Goal: Task Accomplishment & Management: Manage account settings

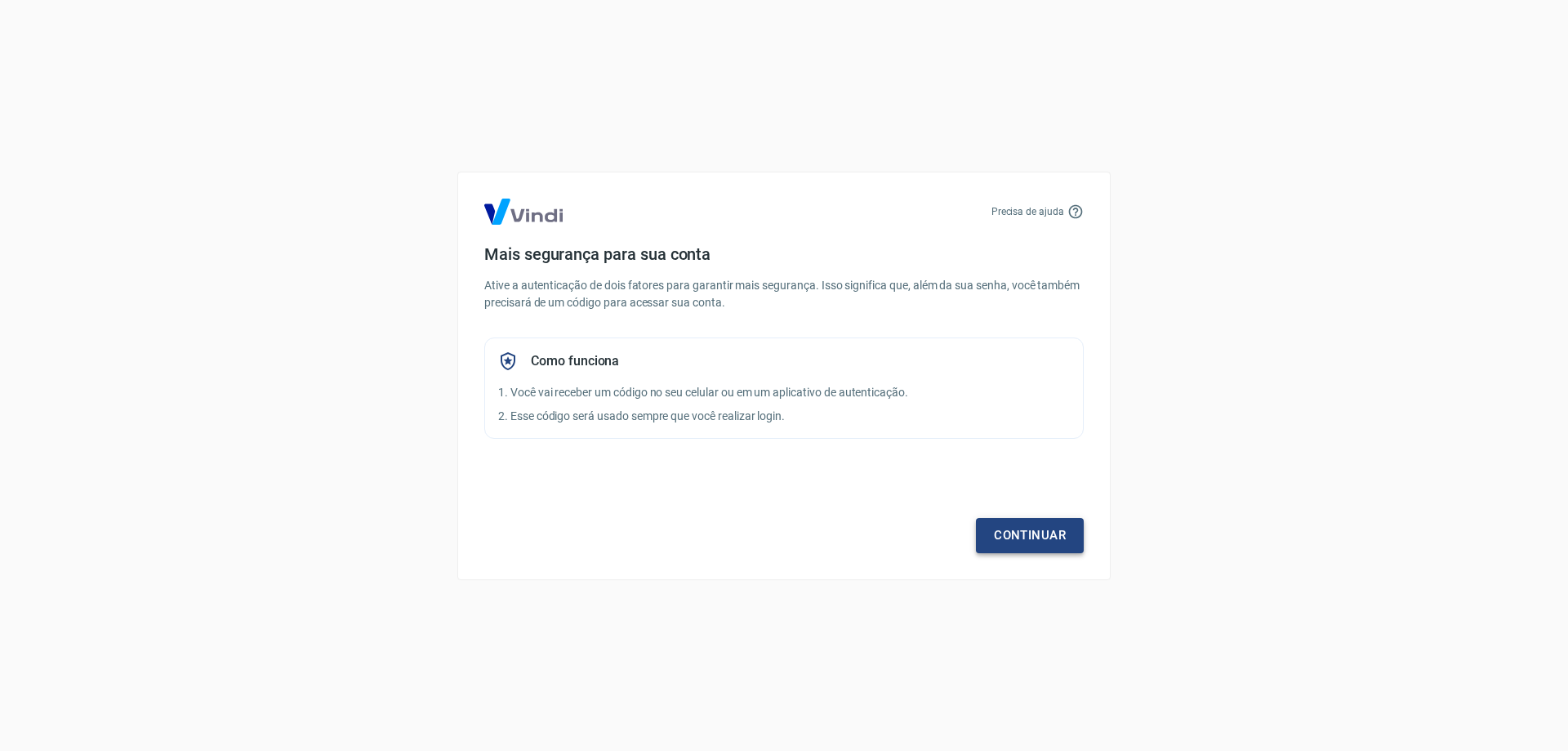
click at [1019, 518] on link "Continuar" at bounding box center [1030, 535] width 107 height 34
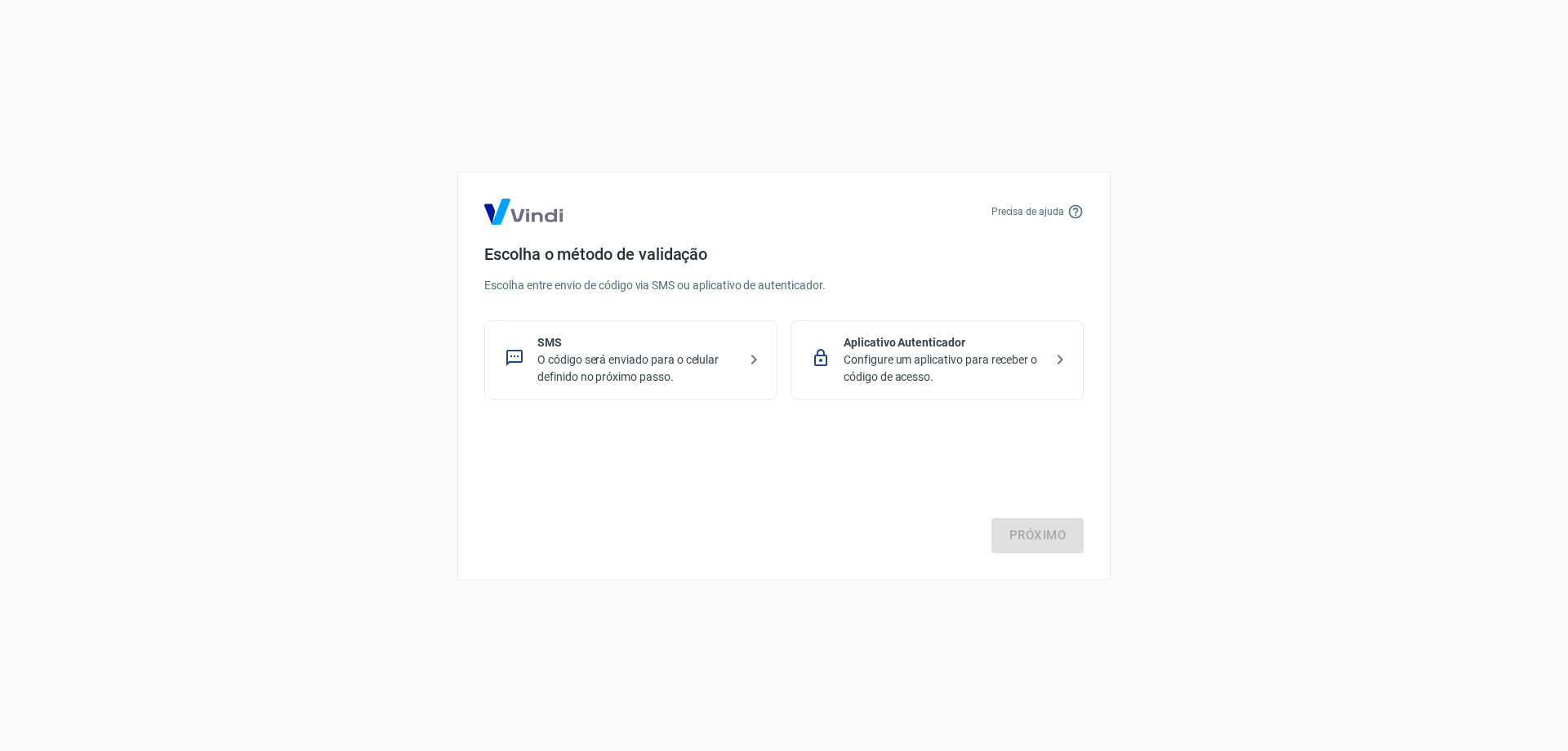
click at [582, 370] on p "O código será enviado para o celular definido no próximo passo." at bounding box center [638, 368] width 200 height 34
click at [1036, 546] on link "Próximo" at bounding box center [1038, 535] width 93 height 34
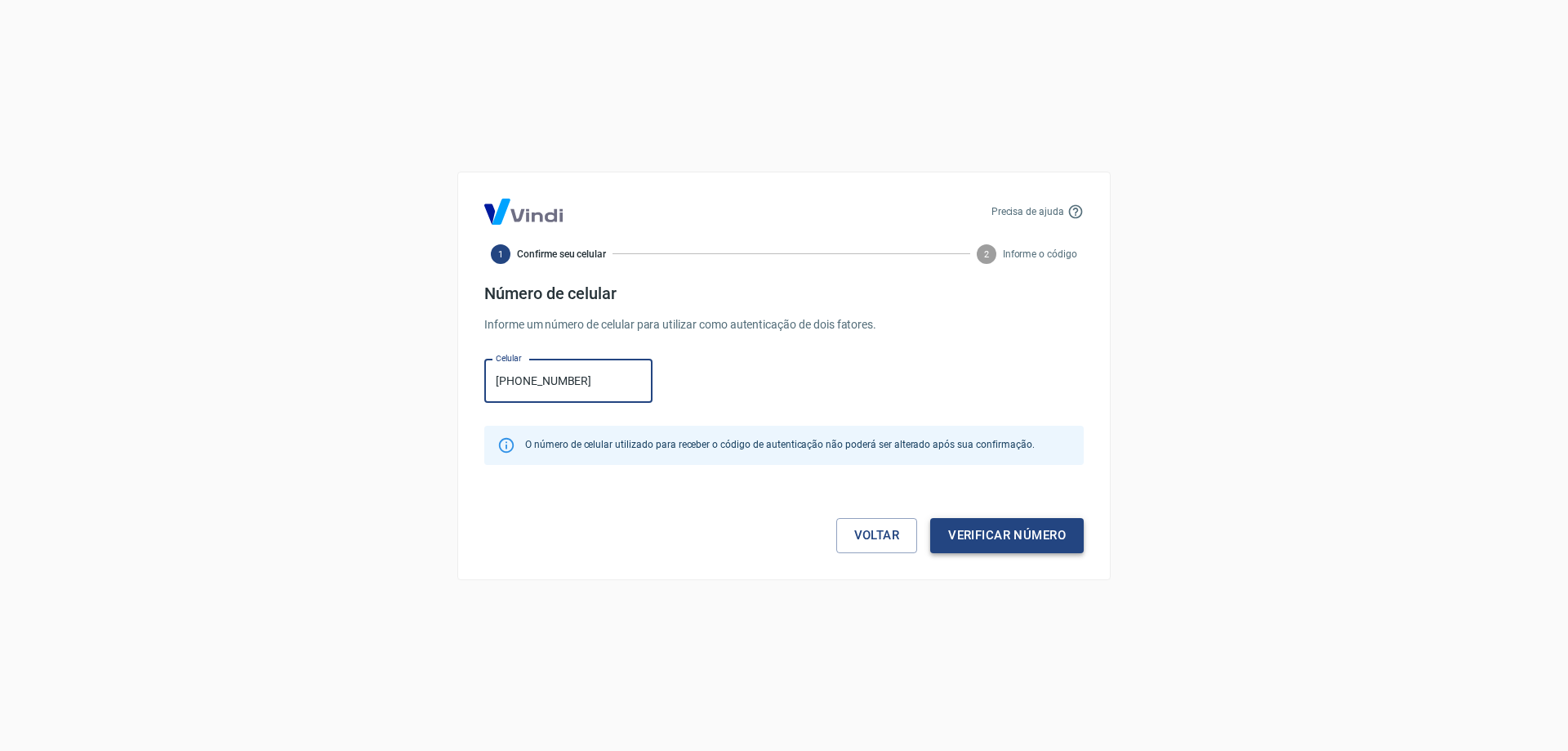
type input "[PHONE_NUMBER]"
click at [978, 532] on button "Verificar número" at bounding box center [1007, 535] width 154 height 34
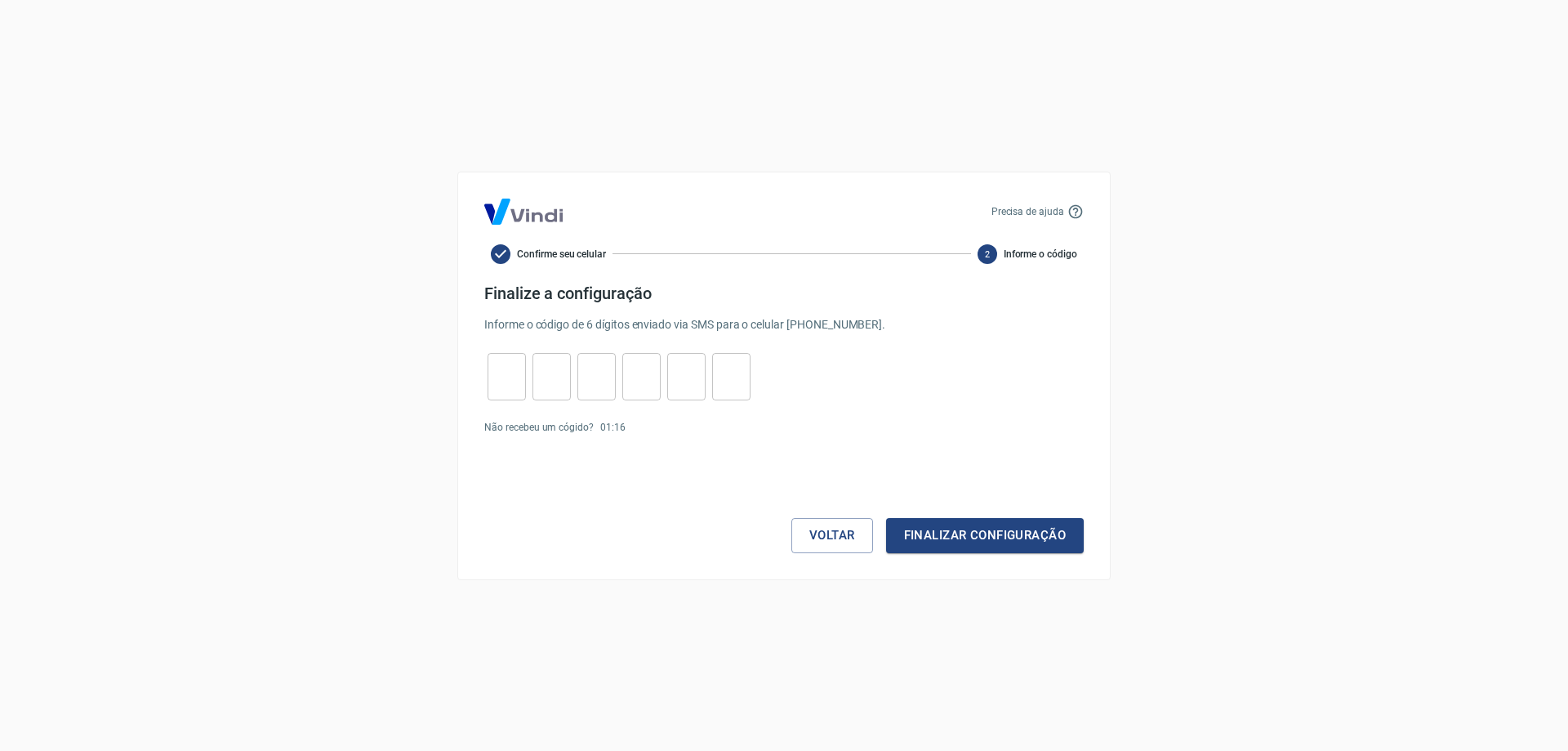
click at [505, 386] on input "tel" at bounding box center [506, 376] width 38 height 35
type input "7"
type input "0"
type input "7"
type input "1"
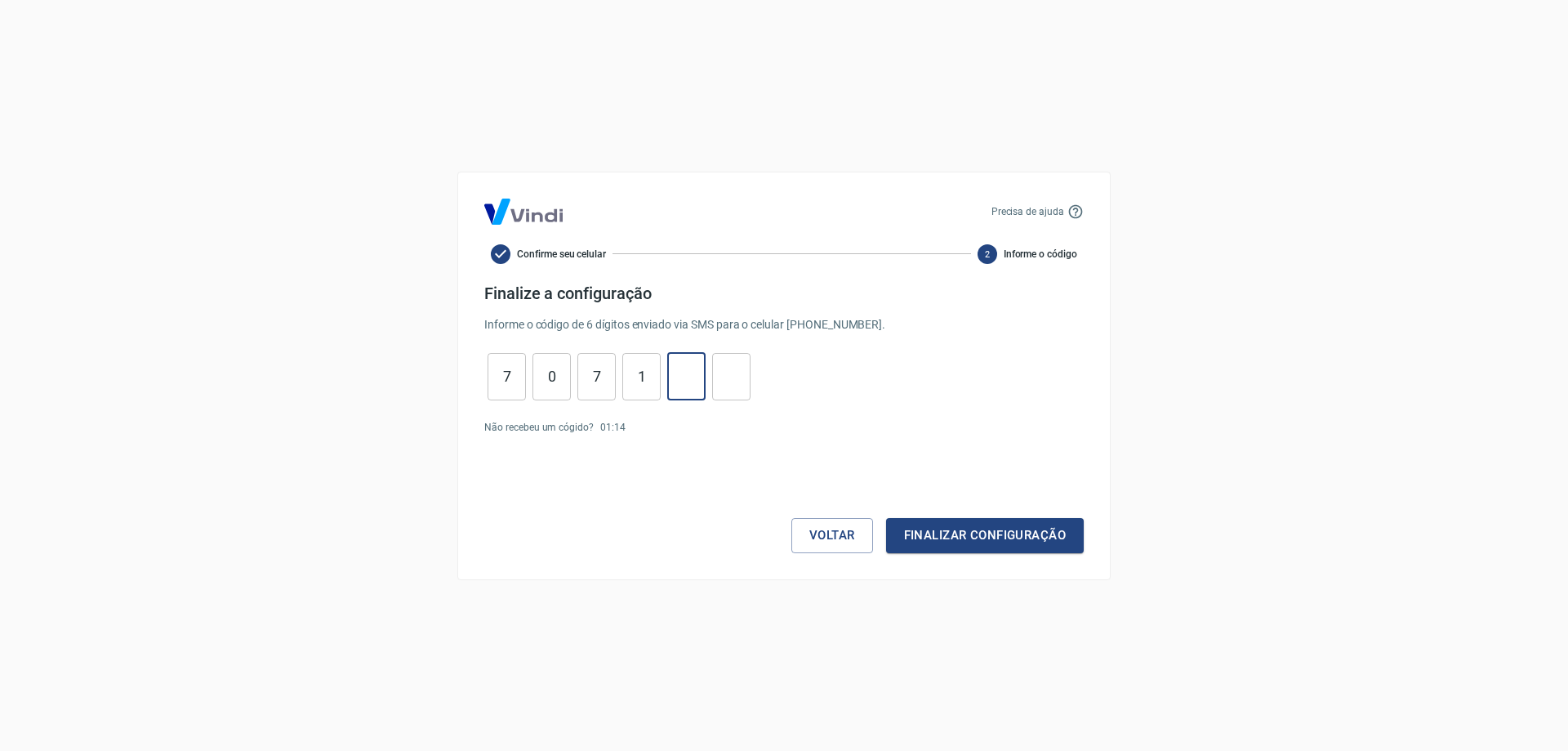
type input "0"
type input "7"
click at [1000, 514] on div "Voltar Finalizar configuração" at bounding box center [783, 503] width 600 height 99
click at [1000, 531] on button "Finalizar configuração" at bounding box center [984, 535] width 197 height 34
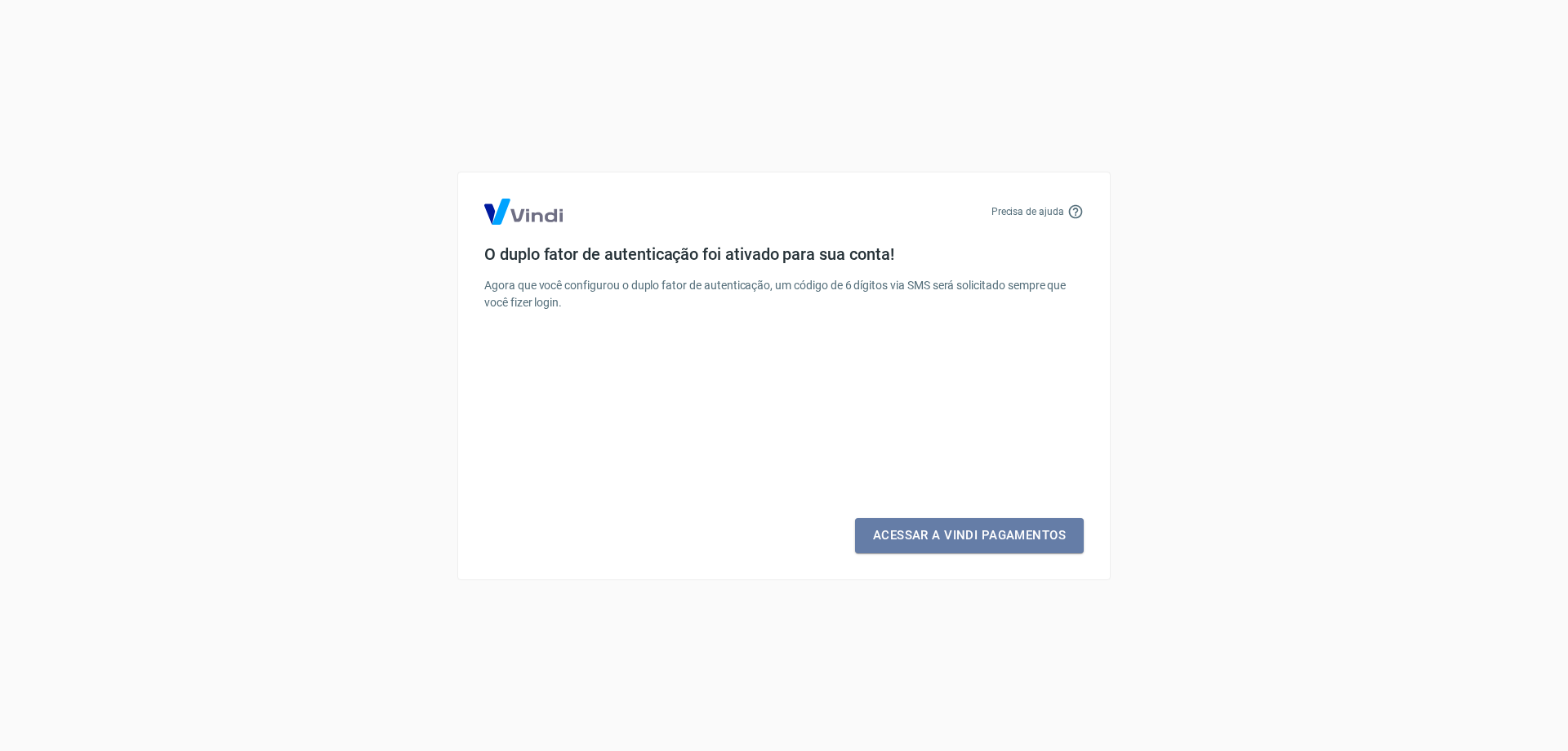
click at [1000, 531] on link "Acessar a Vindi Pagamentos" at bounding box center [968, 535] width 229 height 34
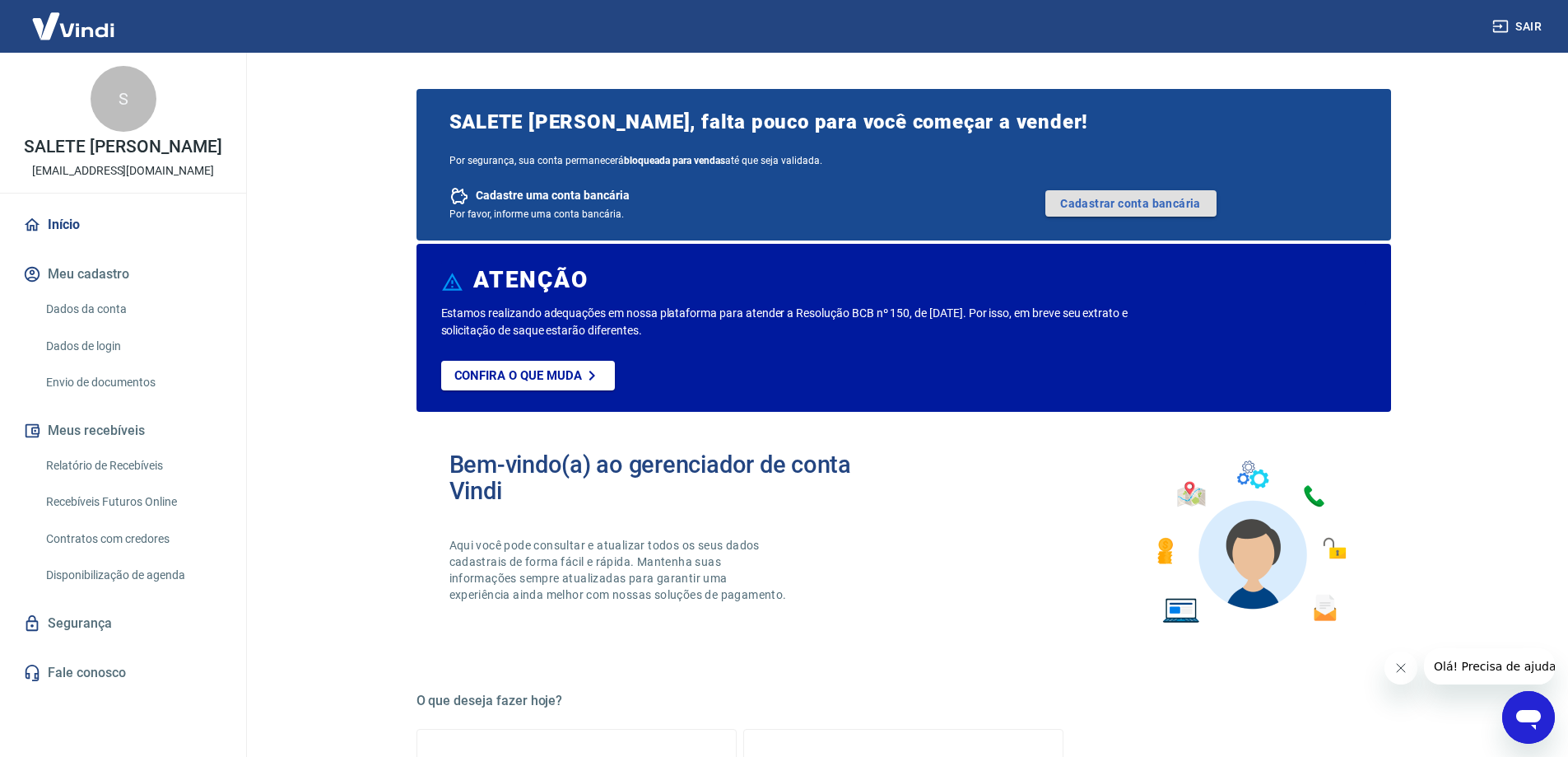
click at [1108, 196] on link "Cadastrar conta bancária" at bounding box center [1131, 204] width 171 height 26
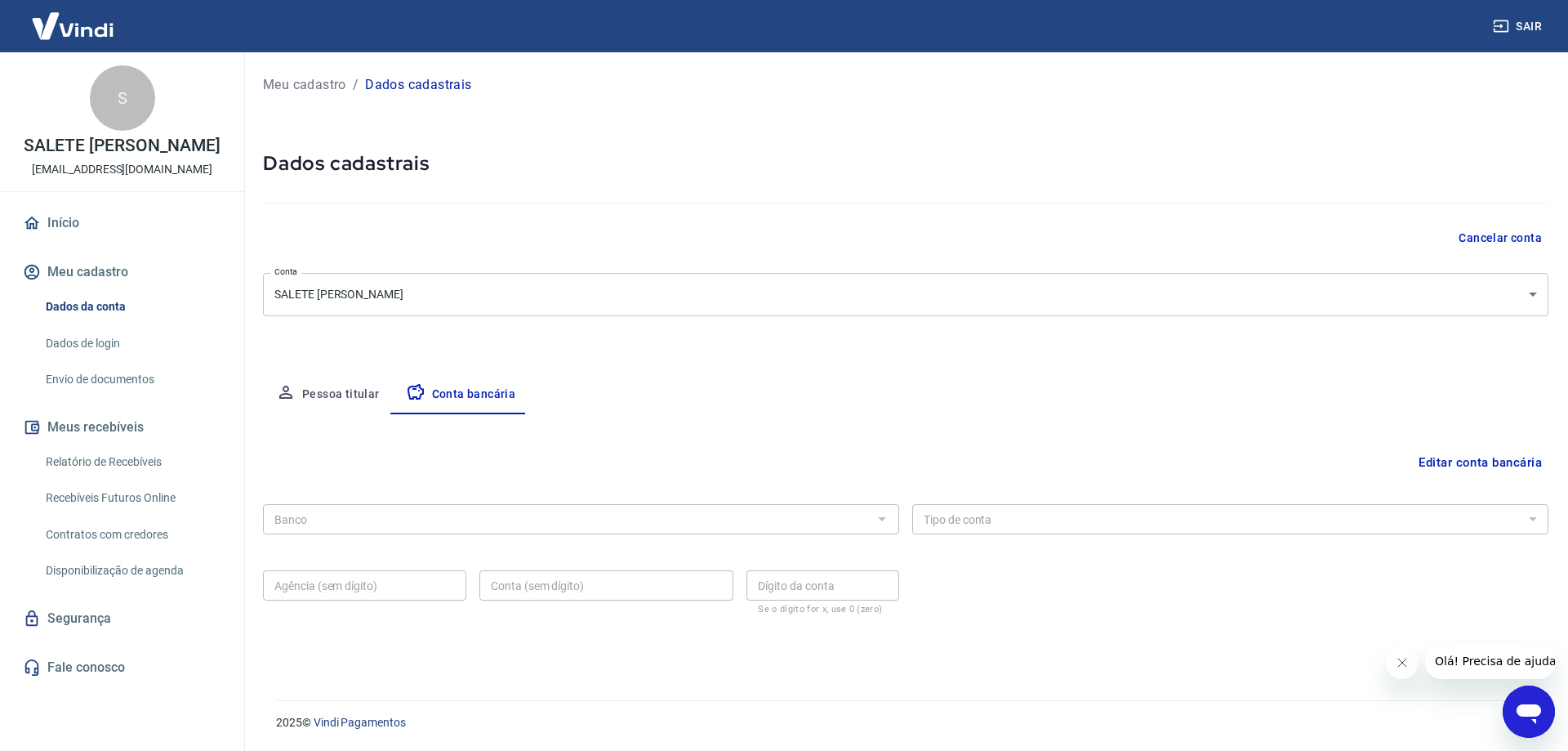
click at [667, 536] on div "Banco Banco" at bounding box center [581, 517] width 636 height 40
click at [347, 395] on button "Pessoa titular" at bounding box center [328, 394] width 130 height 39
select select "PR"
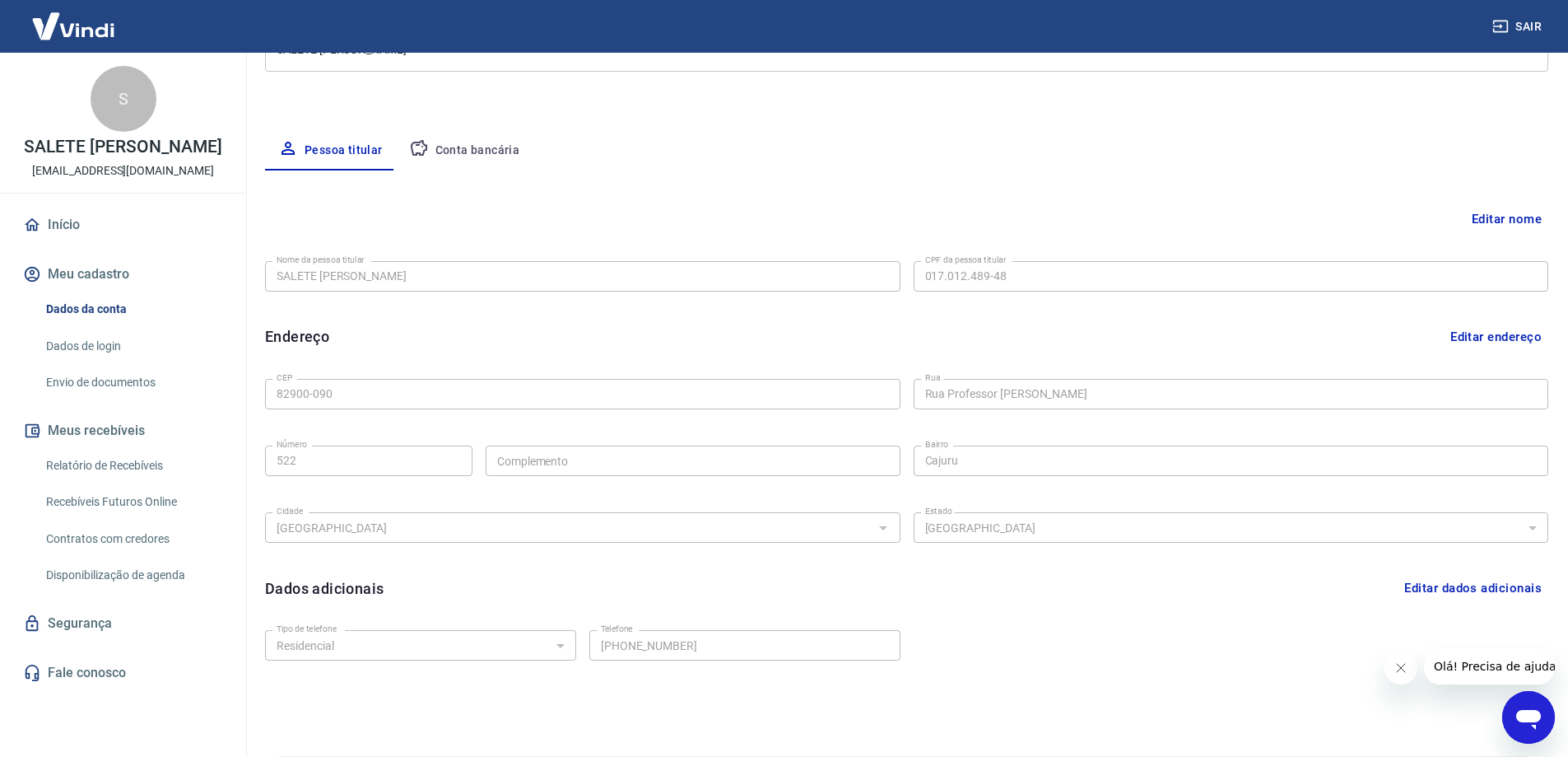
scroll to position [297, 0]
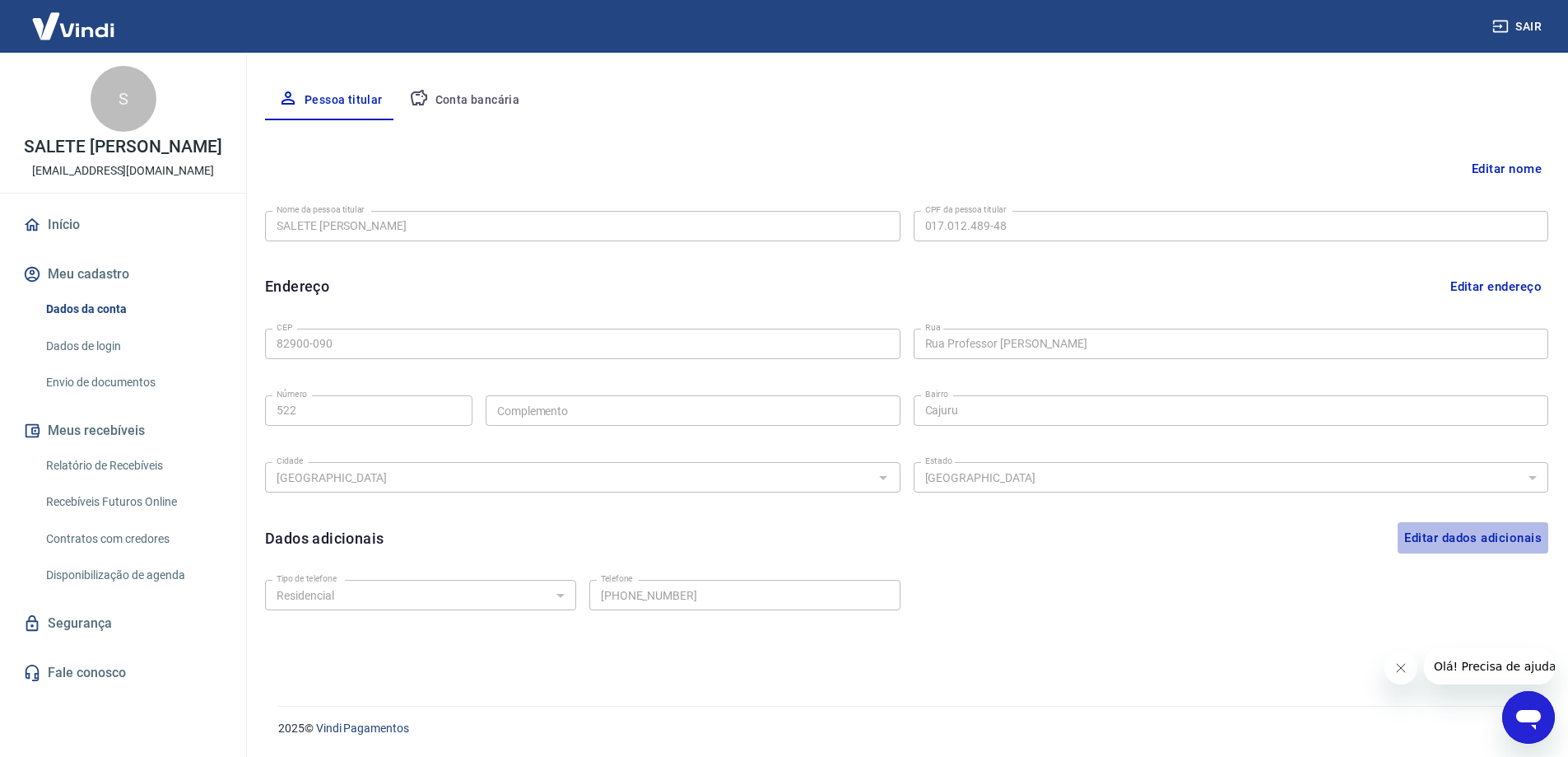
click at [1497, 541] on button "Editar dados adicionais" at bounding box center [1473, 537] width 150 height 31
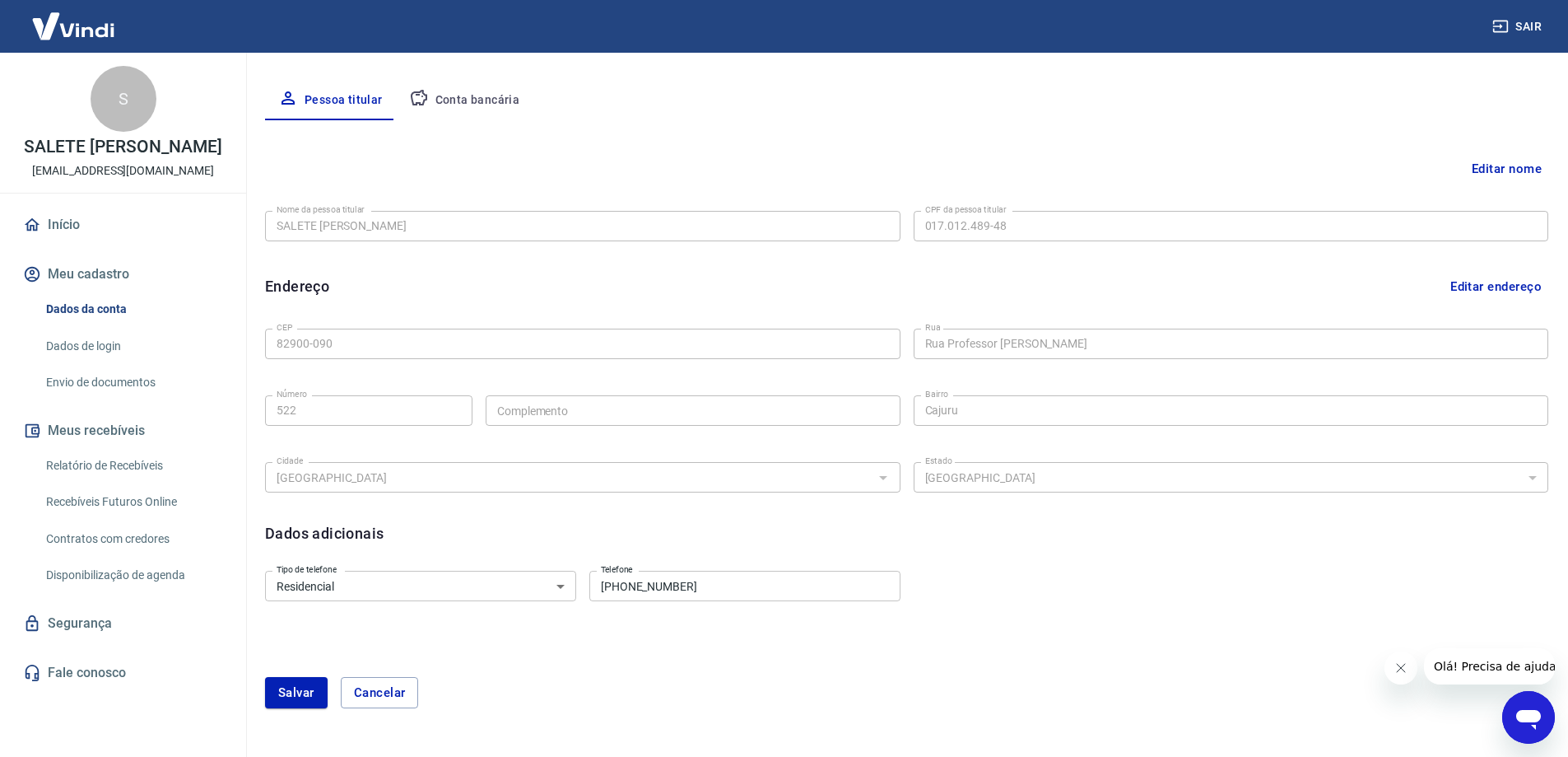
click at [729, 590] on input "(41) 99787-6084" at bounding box center [745, 586] width 311 height 31
type input "[PHONE_NUMBER]"
click at [554, 588] on select "Residencial Comercial" at bounding box center [421, 586] width 311 height 31
select select "business"
click at [265, 571] on select "Residencial Comercial" at bounding box center [421, 586] width 311 height 31
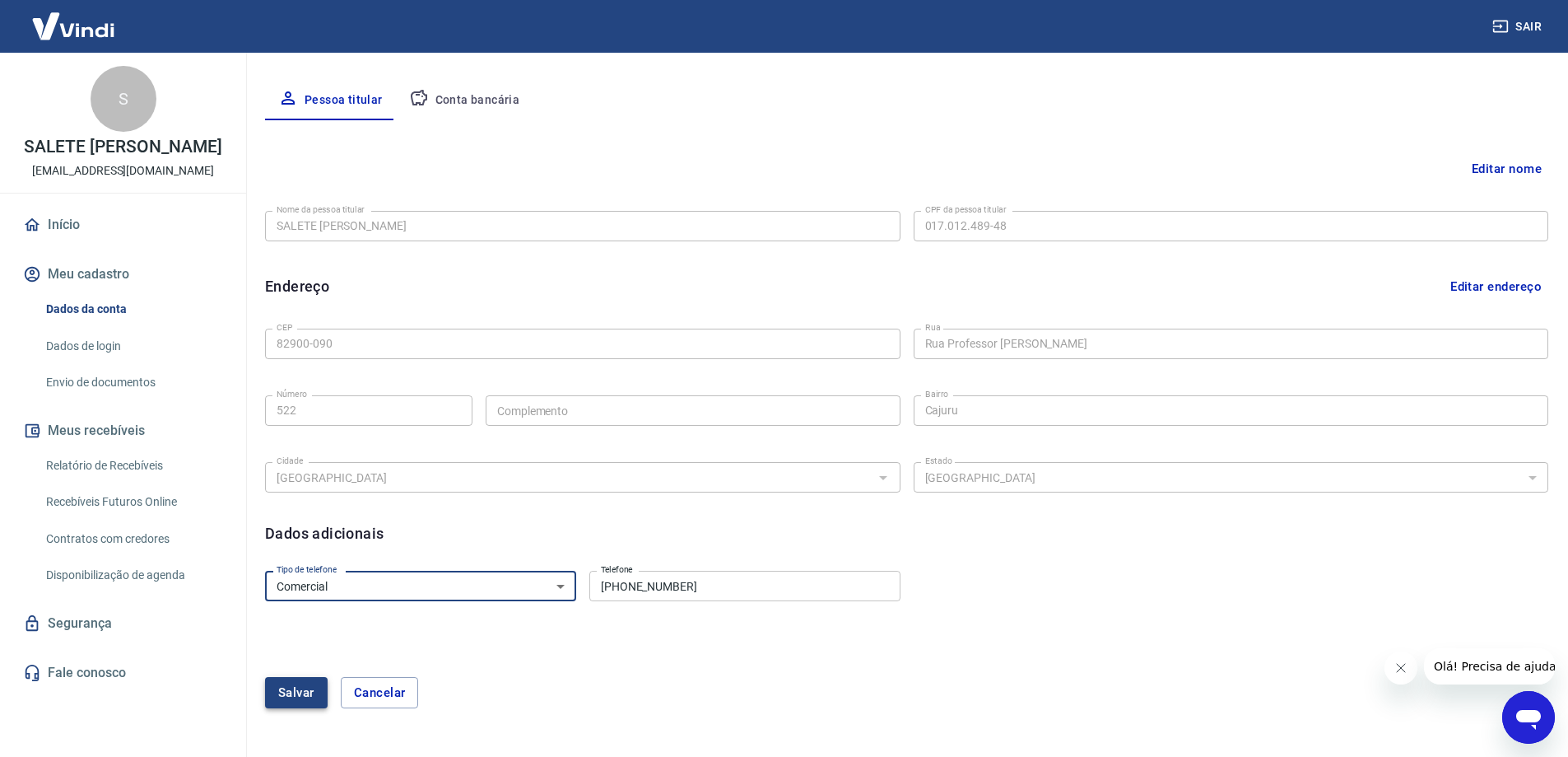
click at [301, 692] on button "Salvar" at bounding box center [296, 692] width 63 height 31
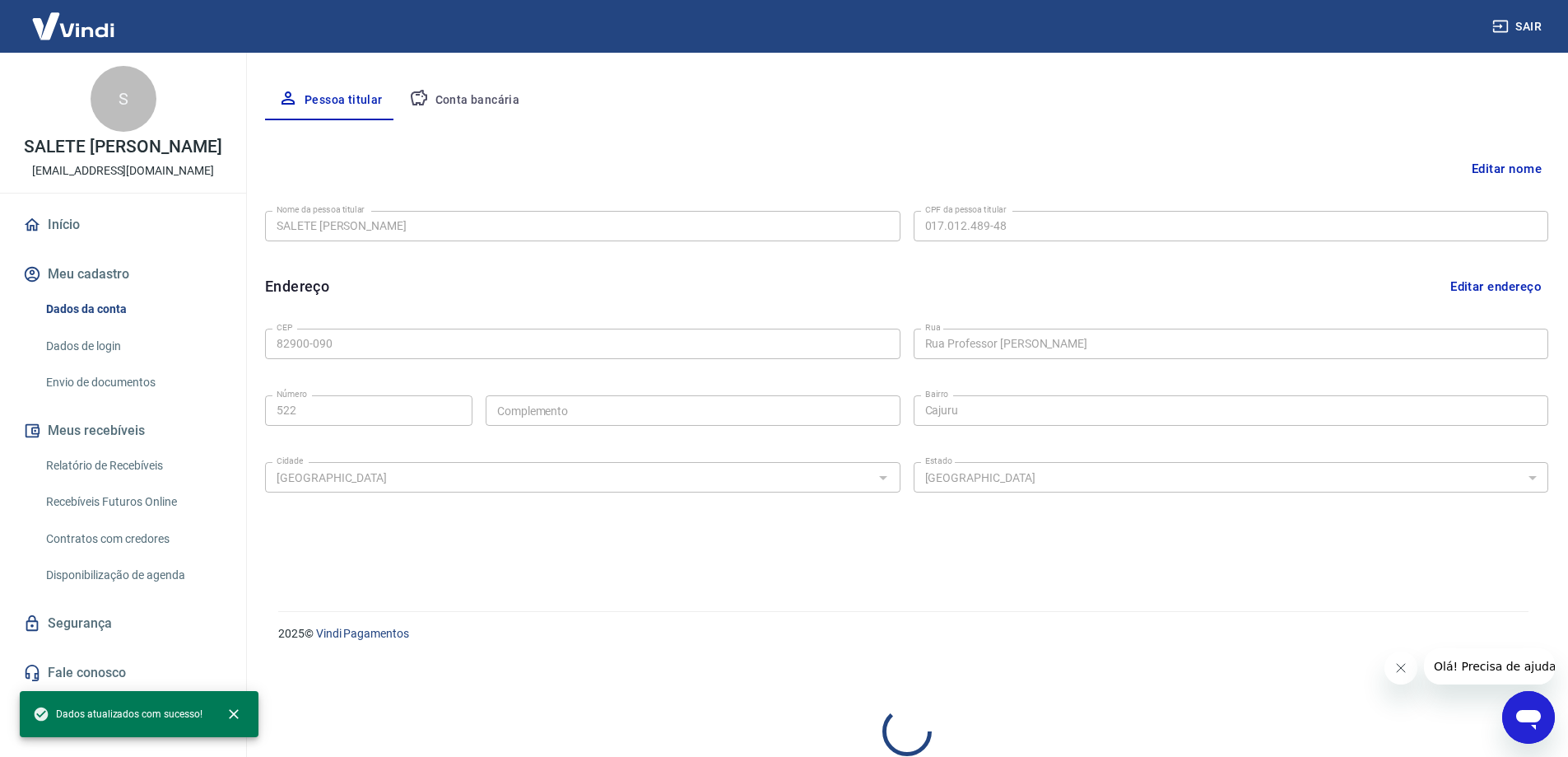
select select "business"
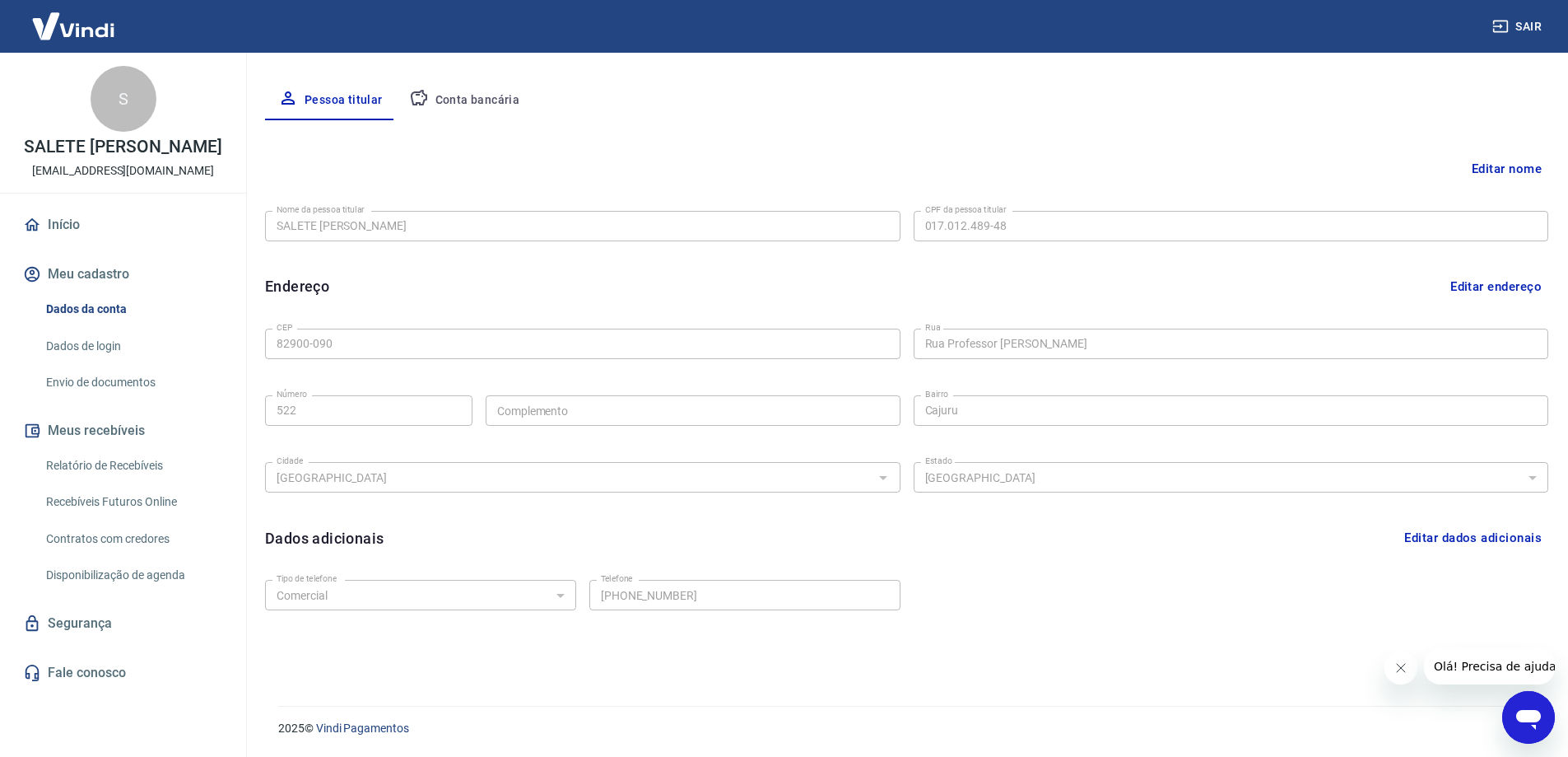
click at [487, 98] on button "Conta bancária" at bounding box center [464, 100] width 137 height 39
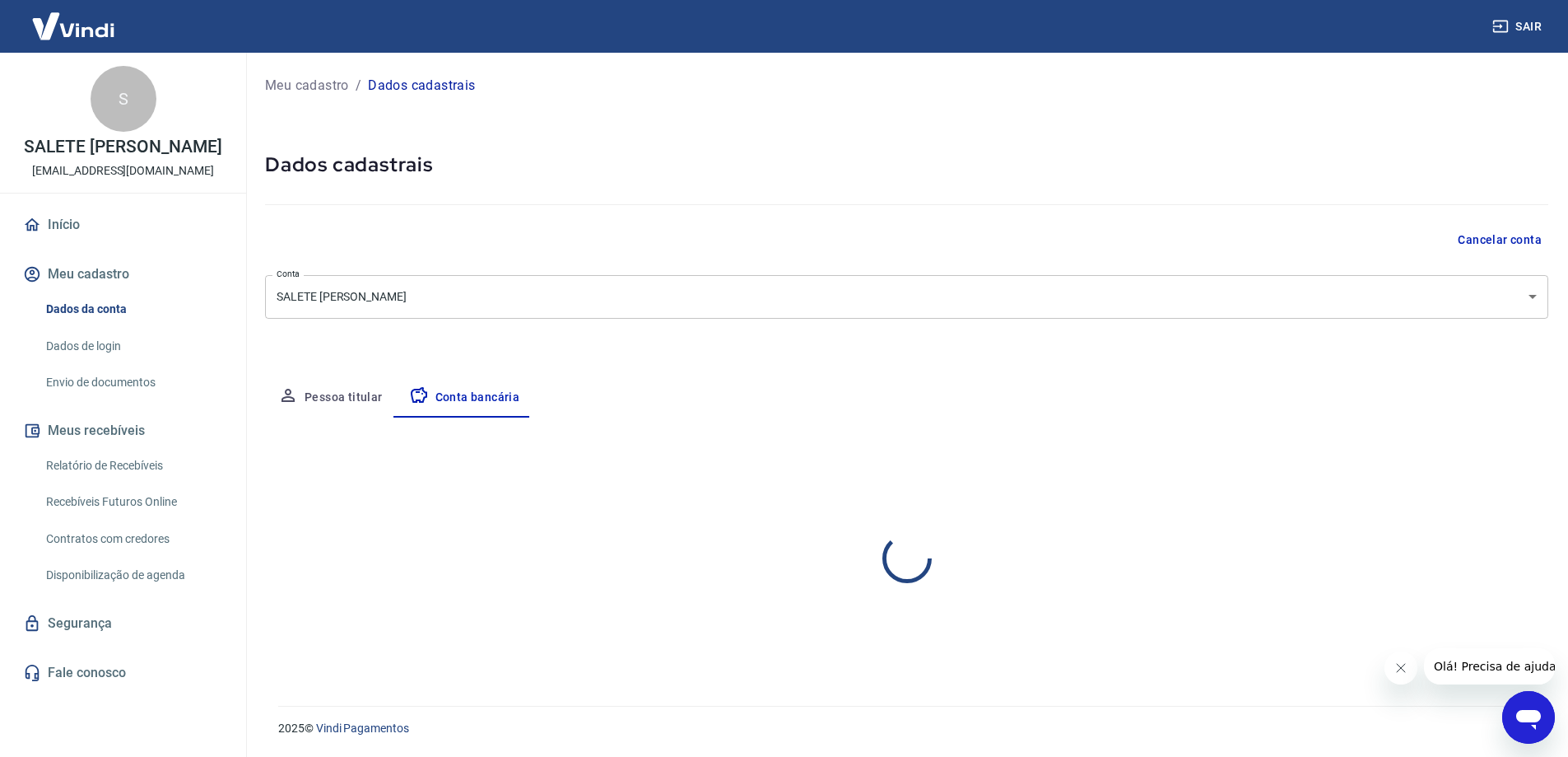
scroll to position [0, 0]
click at [1539, 461] on button "Editar conta bancária" at bounding box center [1491, 465] width 137 height 31
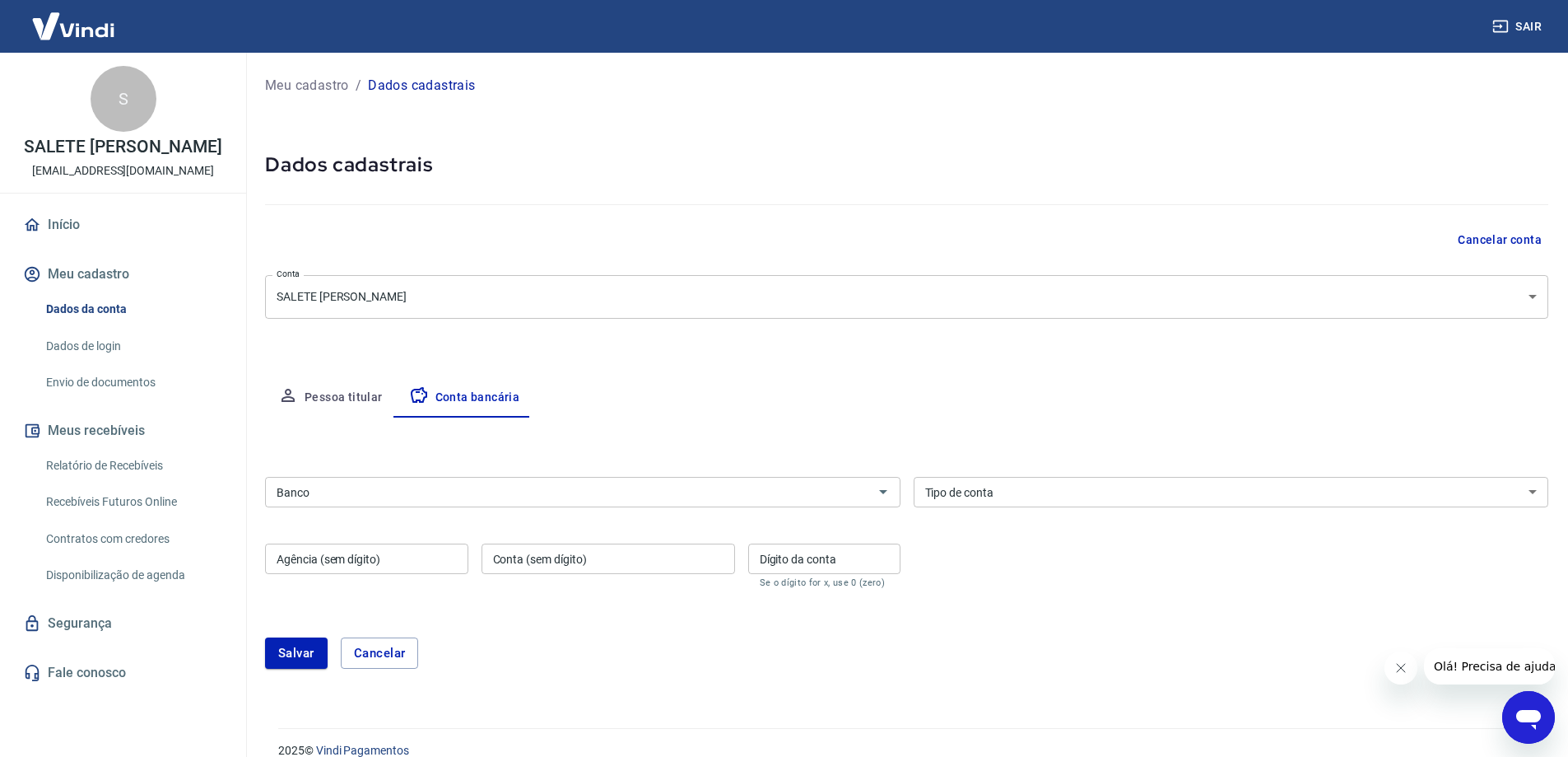
click at [555, 485] on input "Banco" at bounding box center [569, 492] width 599 height 21
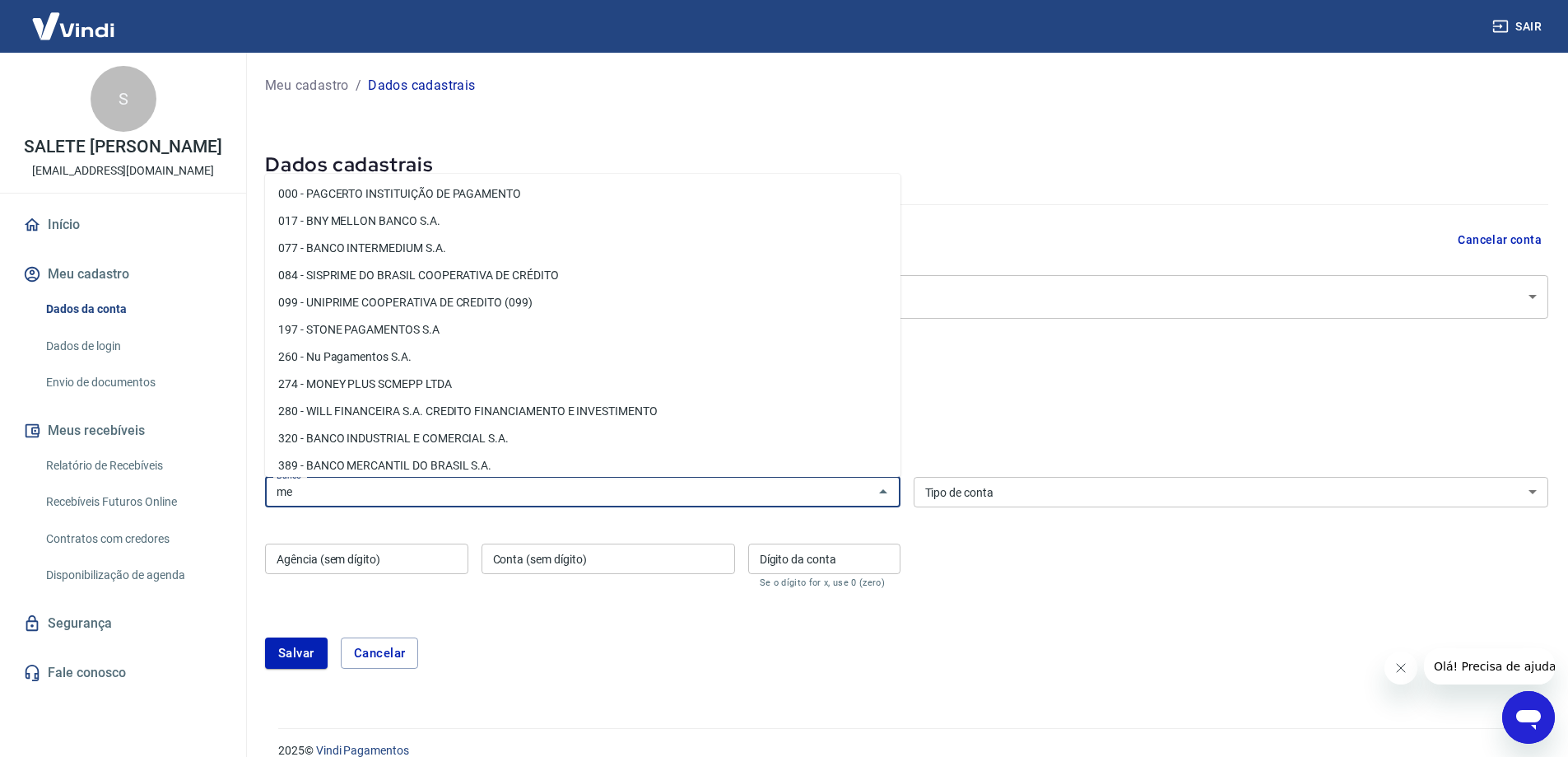
type input "m"
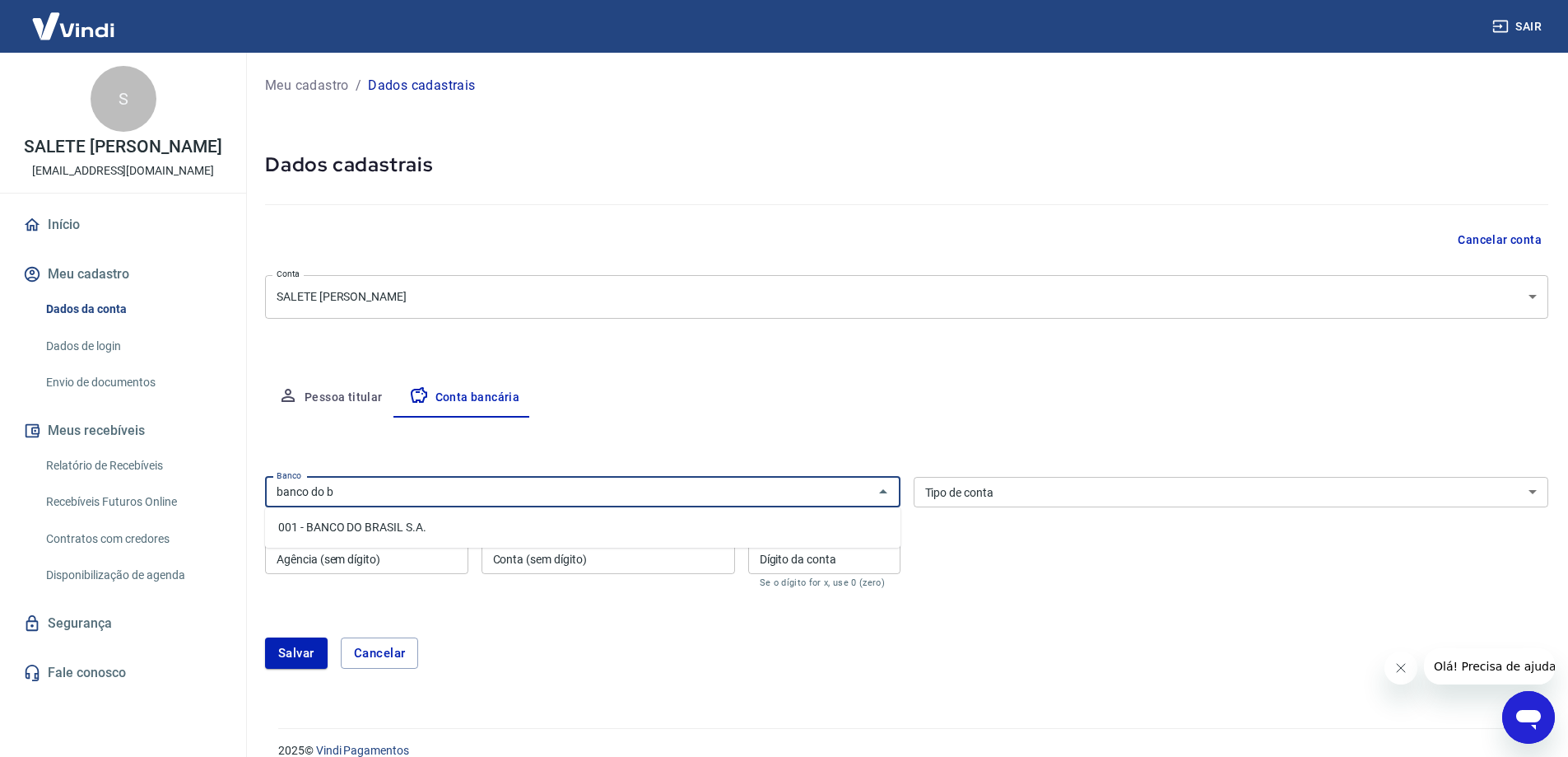
click at [428, 521] on li "001 - BANCO DO BRASIL S.A." at bounding box center [583, 527] width 635 height 27
type input "001 - BANCO DO BRASIL S.A."
click at [974, 495] on select "Conta Corrente Conta Poupança" at bounding box center [1232, 492] width 635 height 31
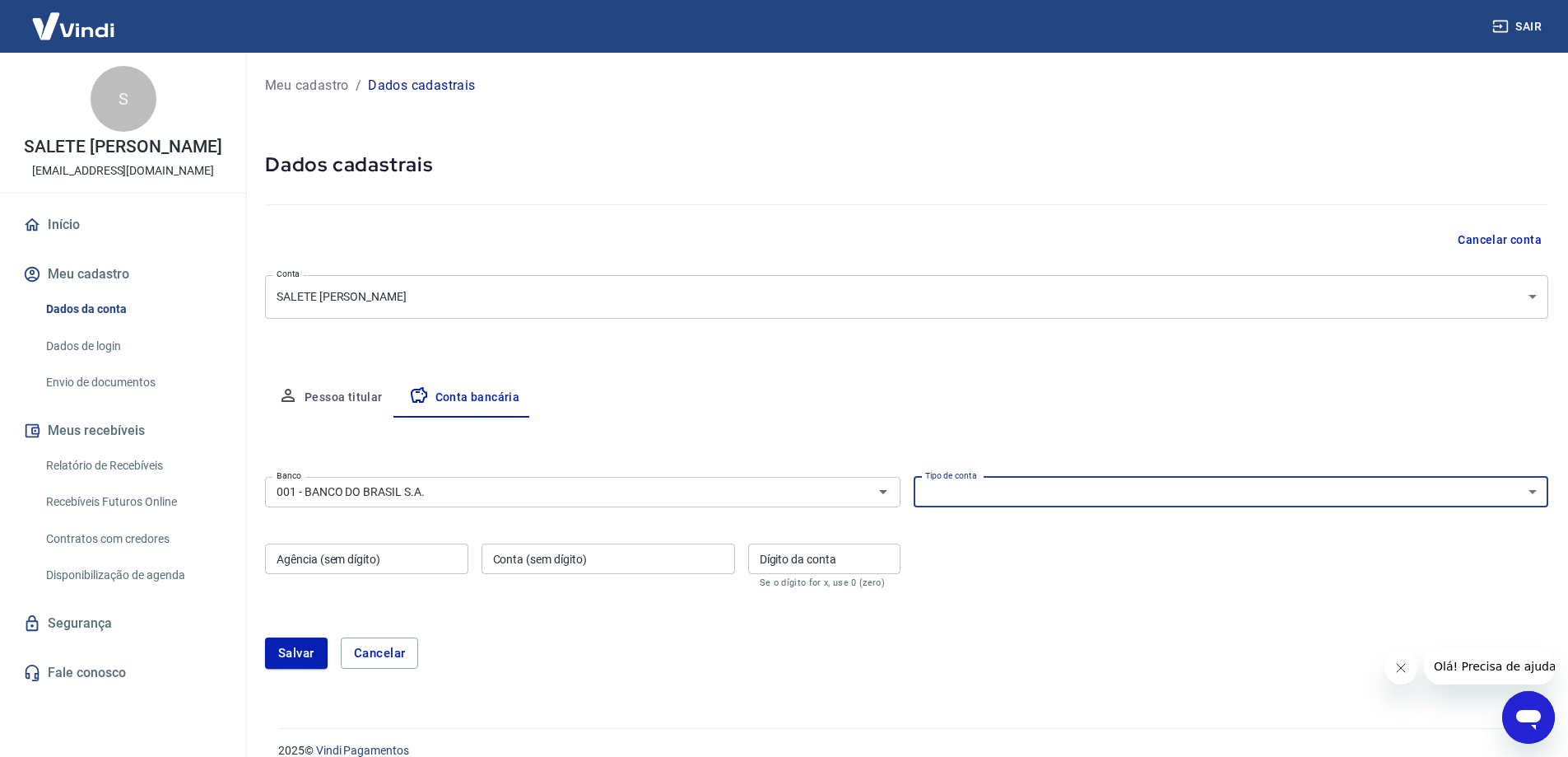
select select "1"
click at [914, 477] on select "Conta Corrente Conta Poupança" at bounding box center [1232, 492] width 635 height 31
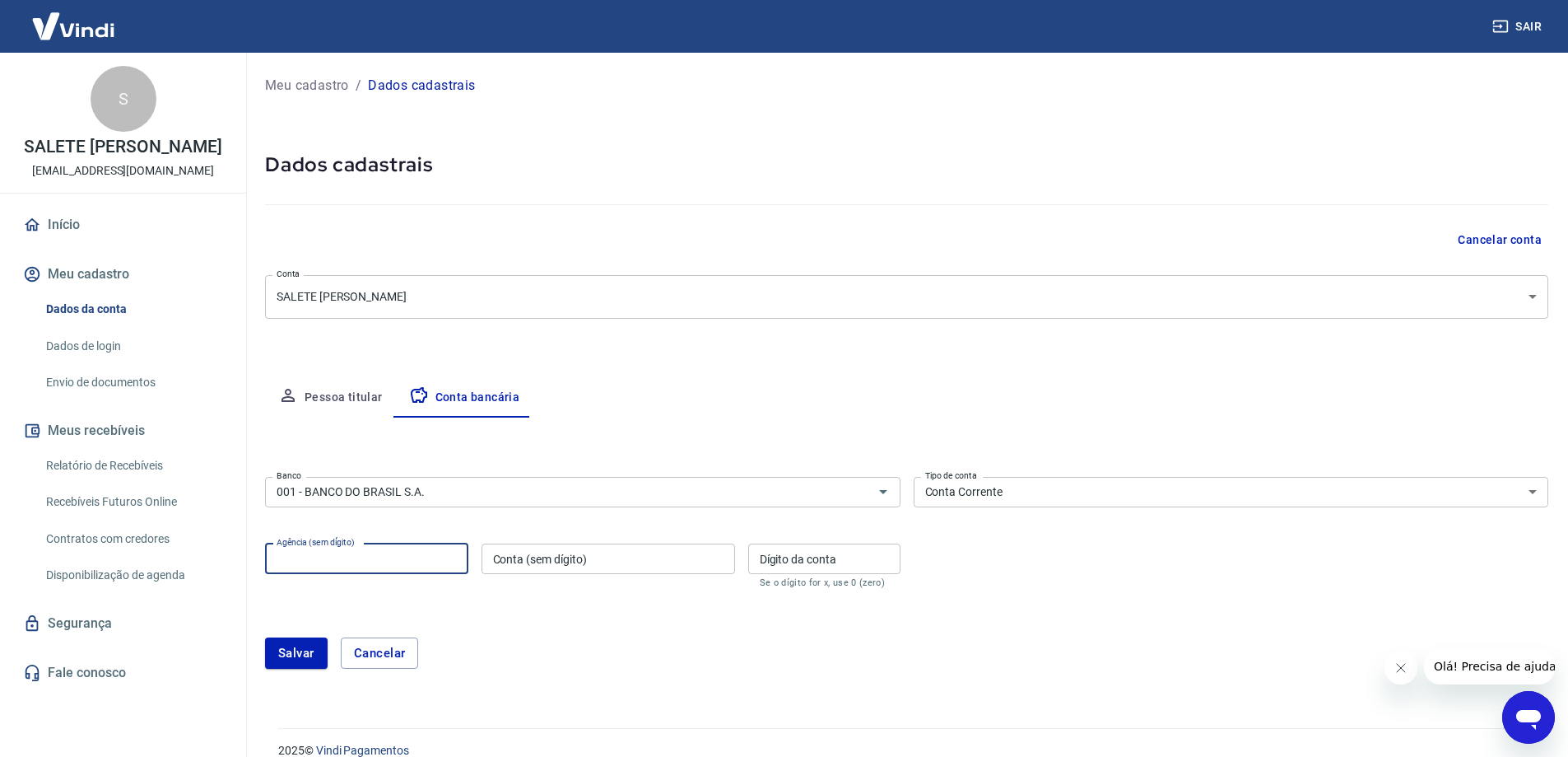
click at [427, 555] on input "Agência (sem dígito)" at bounding box center [367, 559] width 204 height 31
type input "0009"
click at [509, 567] on input "Conta (sem dígito)" at bounding box center [607, 559] width 253 height 31
type input "480764"
click at [789, 569] on input "Dígito da conta" at bounding box center [824, 559] width 152 height 31
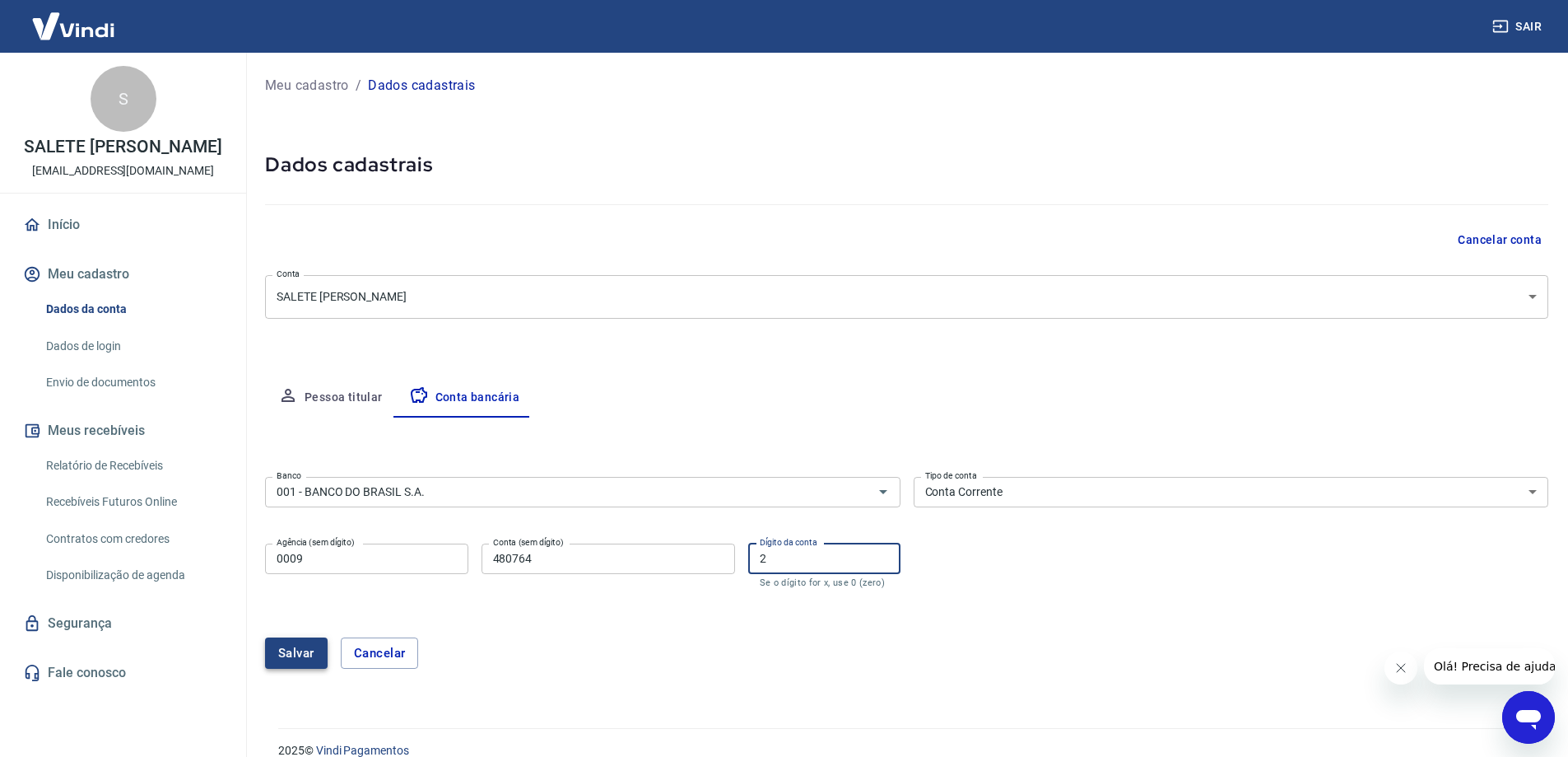
type input "2"
click at [308, 649] on button "Salvar" at bounding box center [296, 652] width 63 height 31
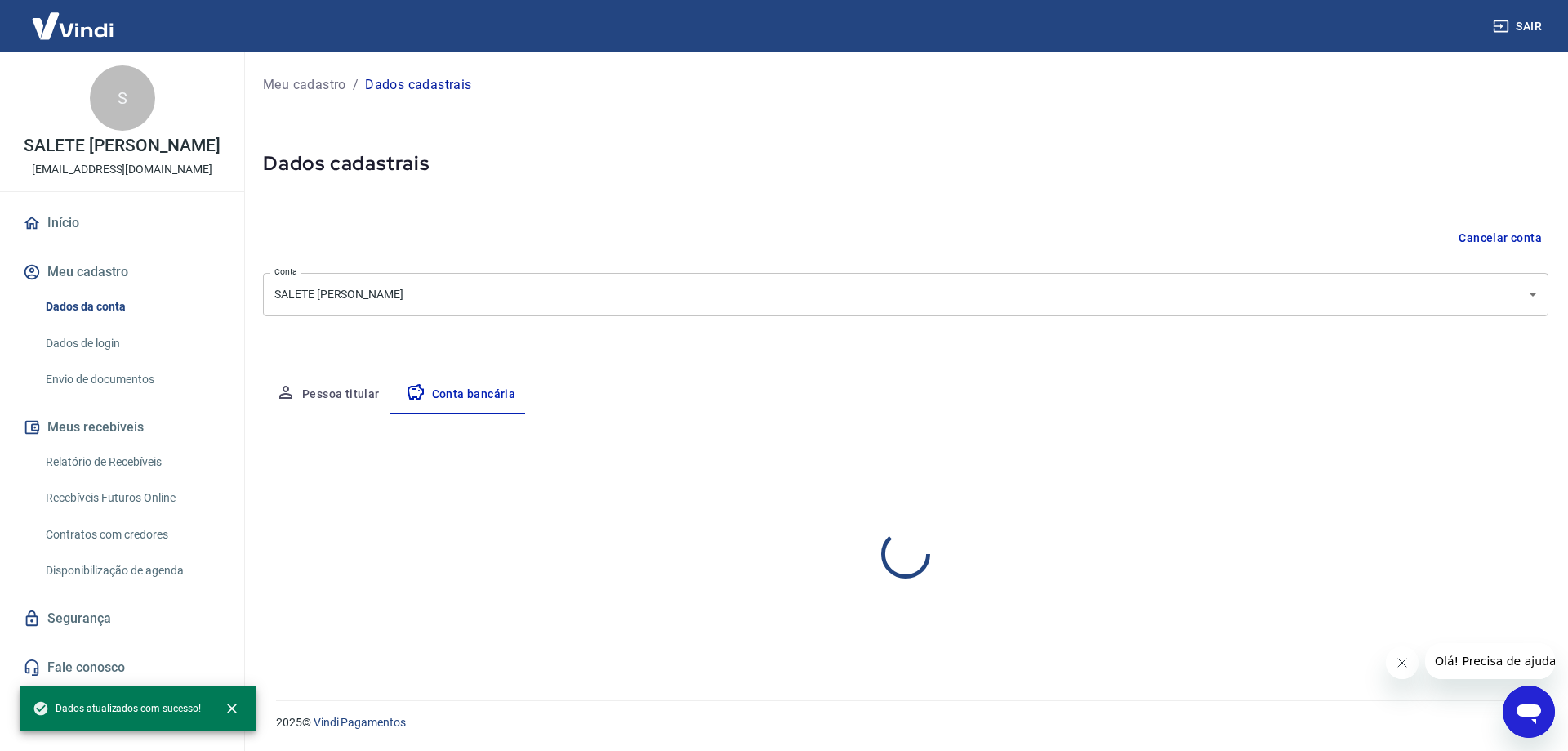
select select "1"
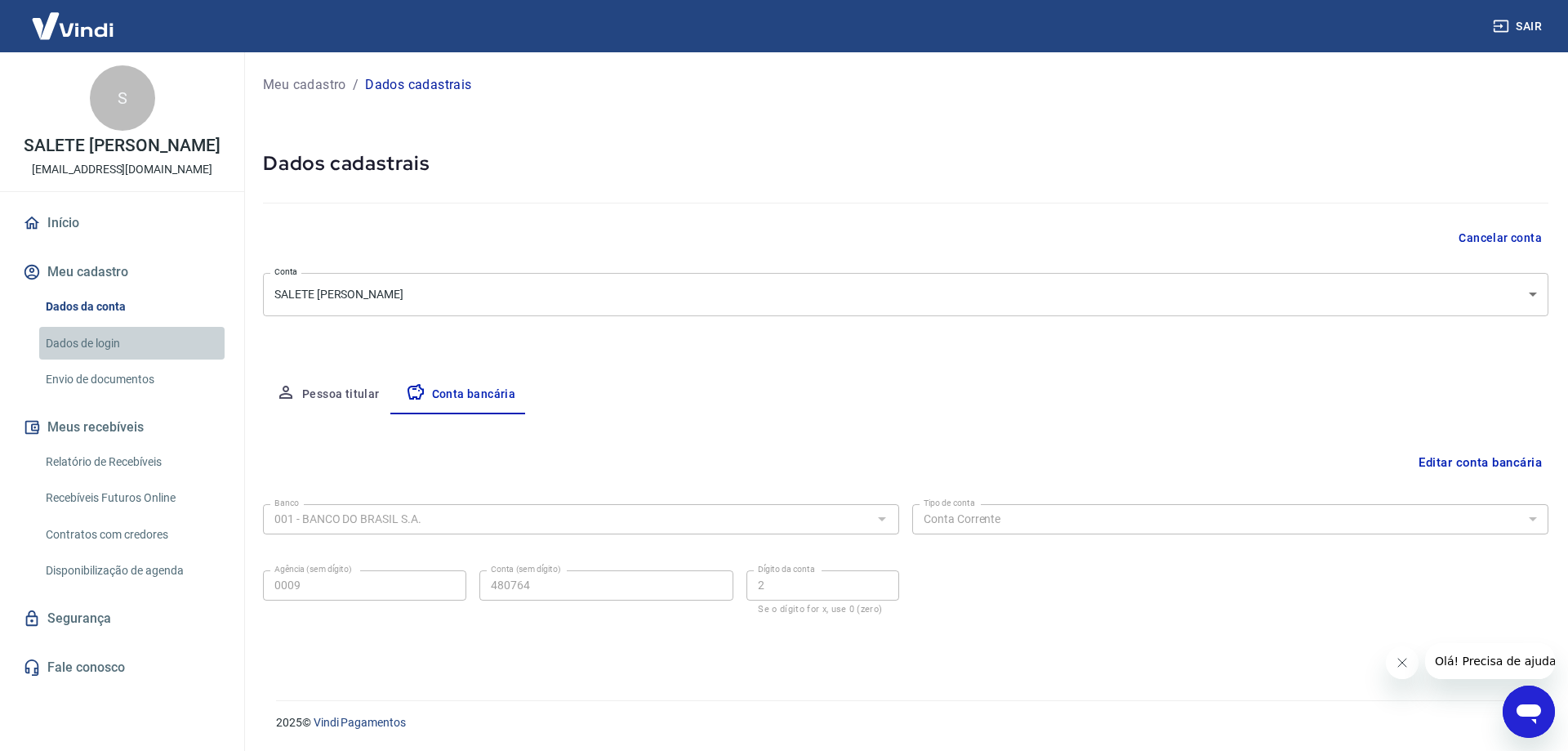
click at [100, 361] on link "Dados de login" at bounding box center [132, 343] width 185 height 33
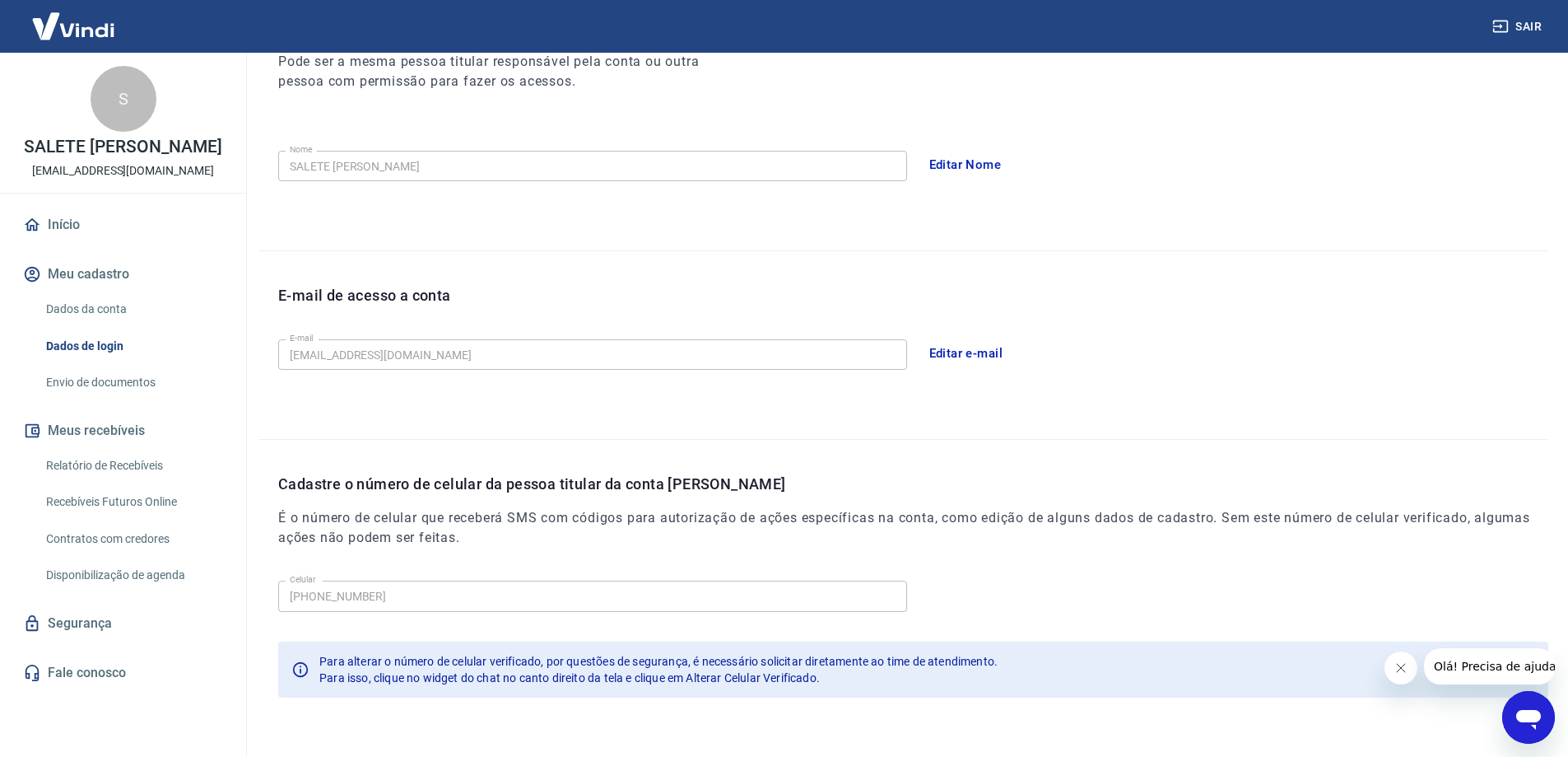
scroll to position [298, 0]
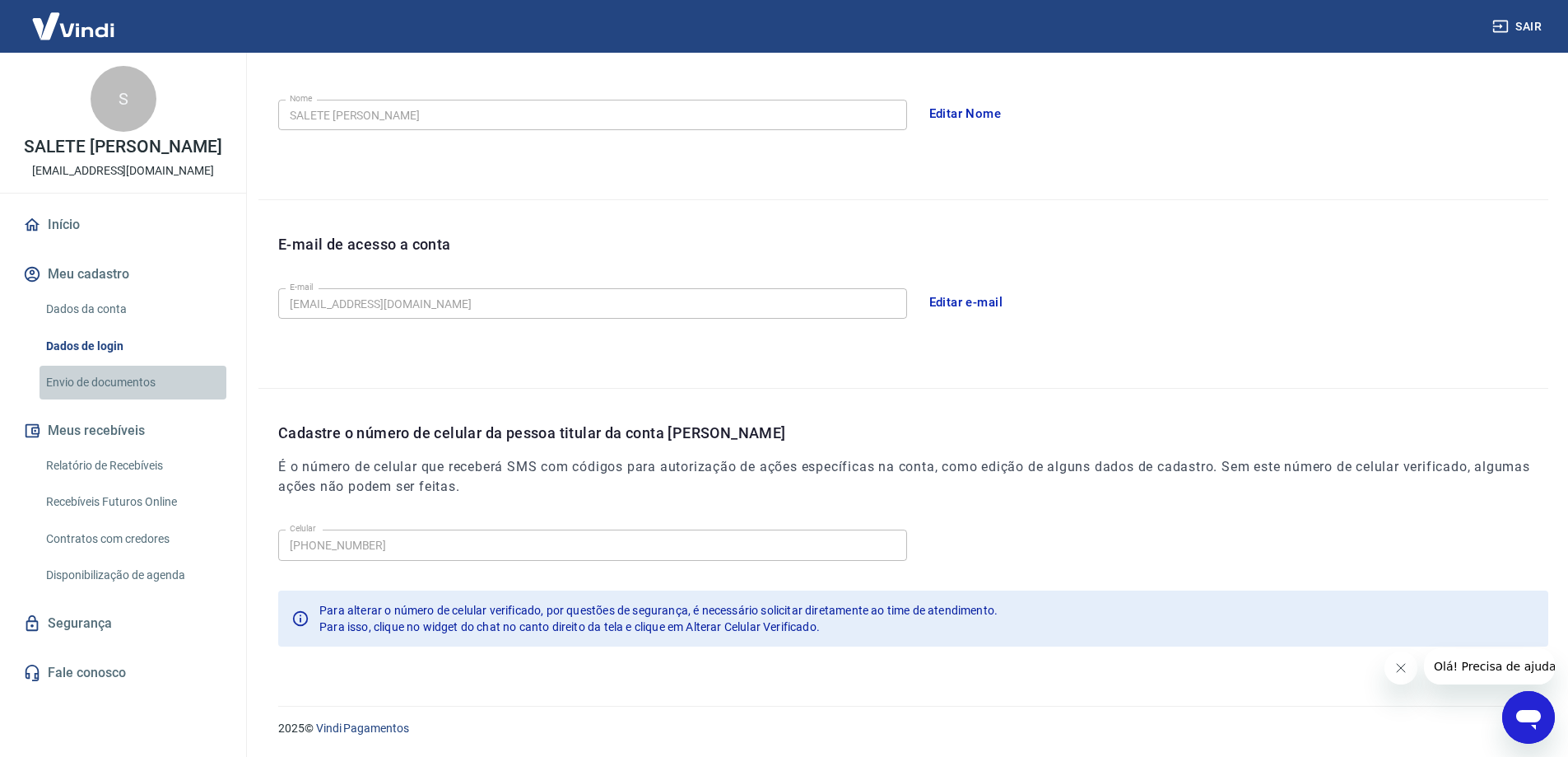
click at [97, 399] on link "Envio de documentos" at bounding box center [133, 382] width 187 height 34
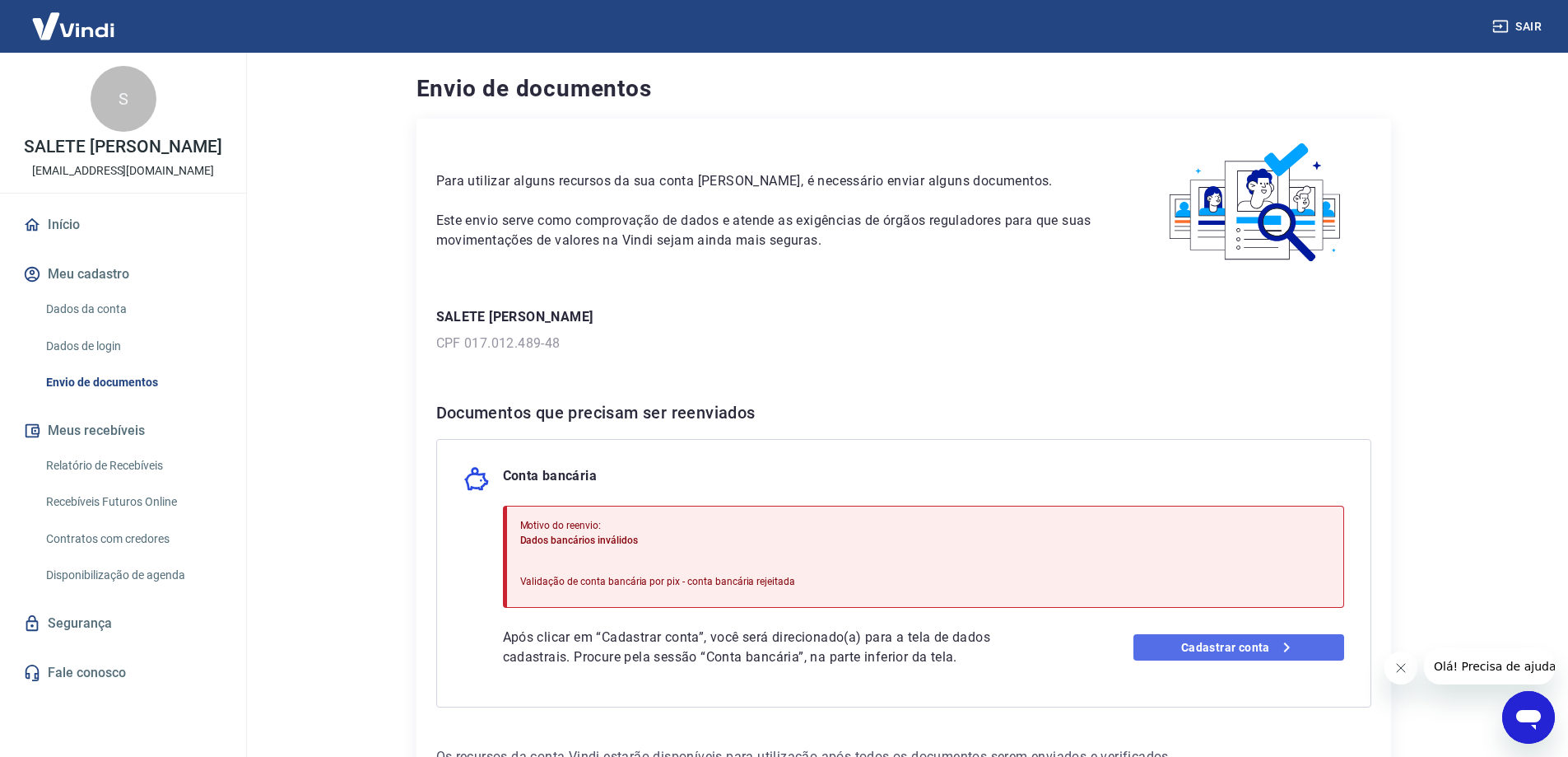
click at [1223, 654] on link "Cadastrar conta" at bounding box center [1239, 647] width 211 height 26
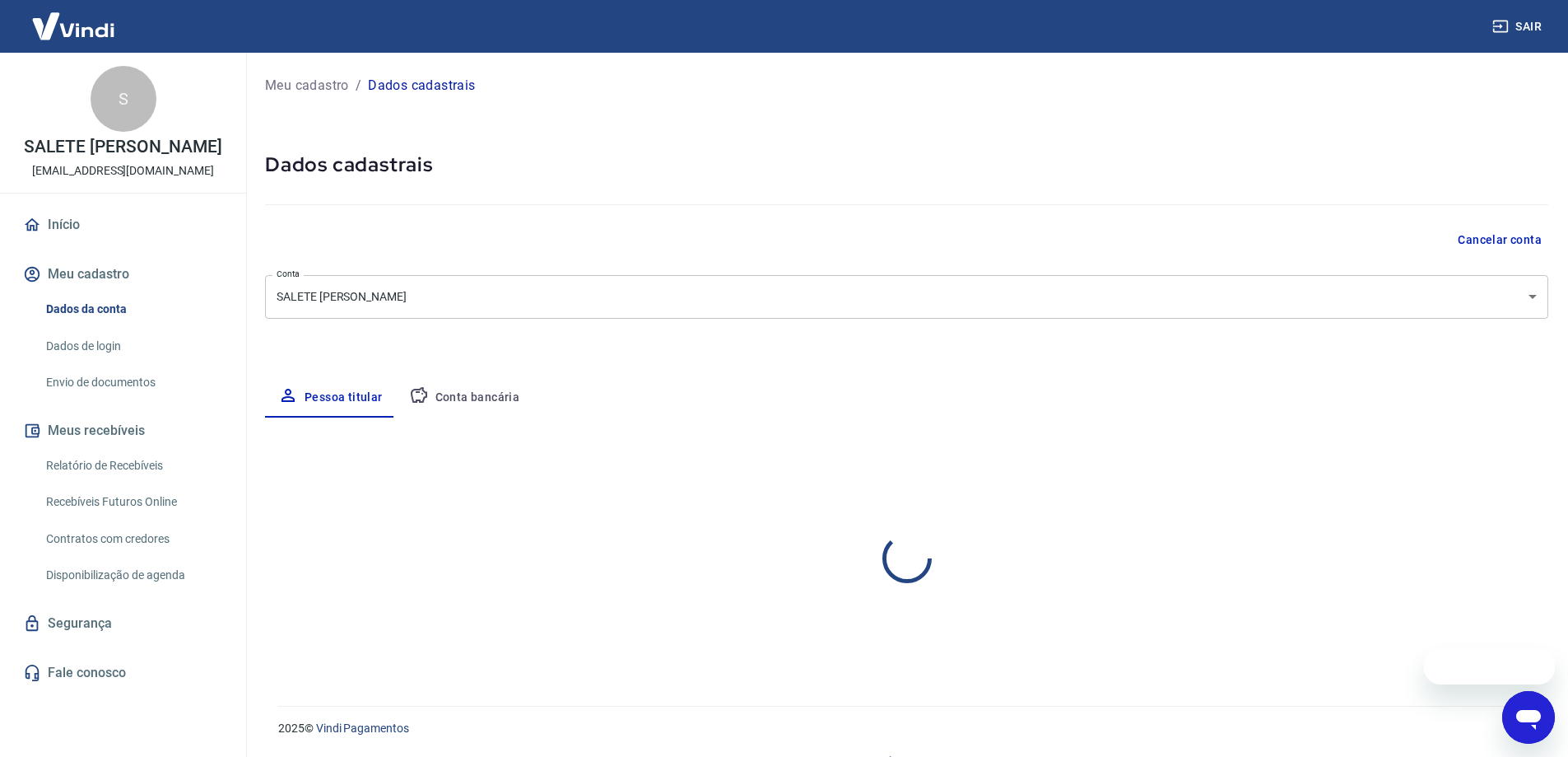
select select "PR"
select select "business"
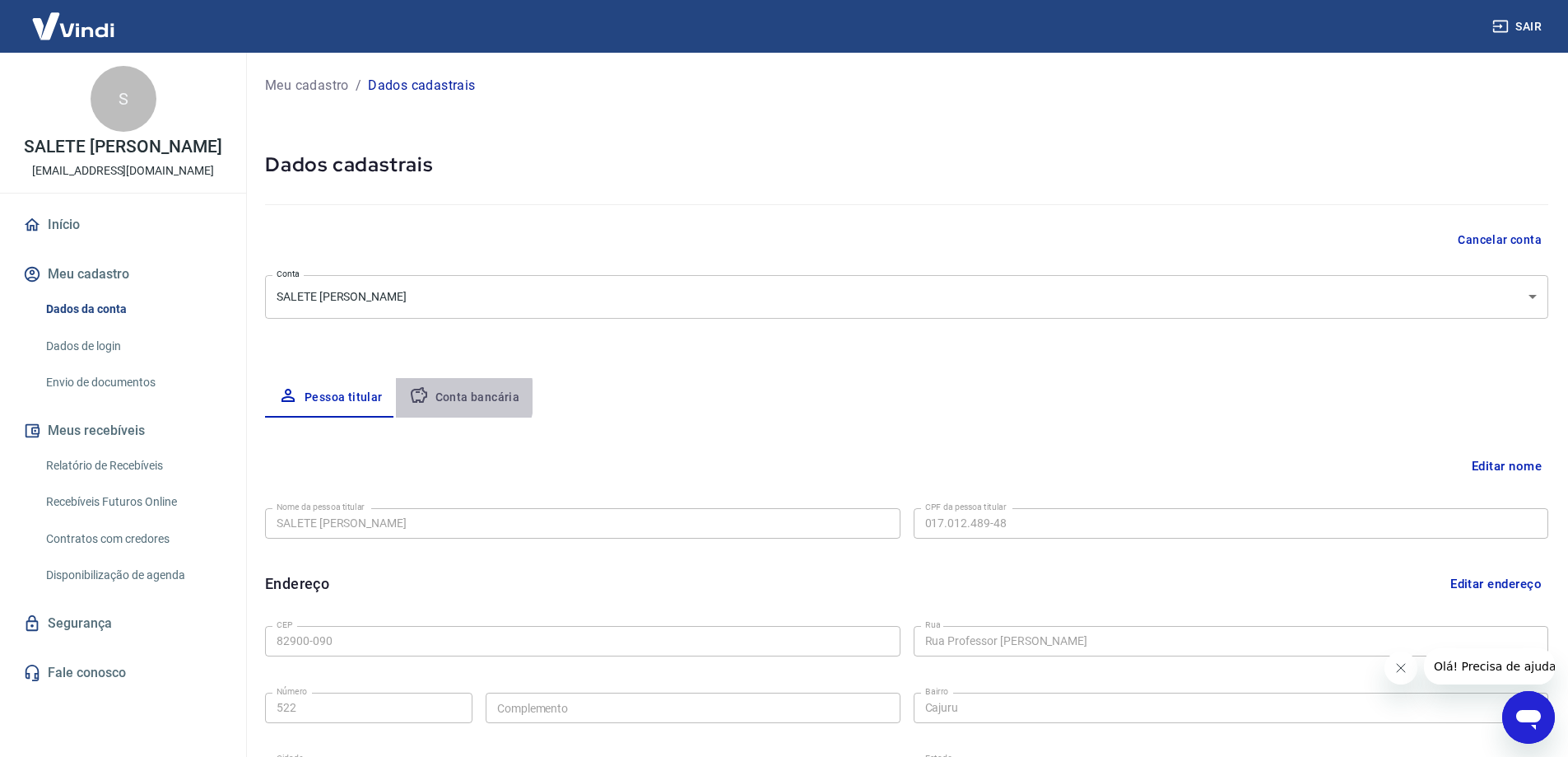
click at [449, 397] on button "Conta bancária" at bounding box center [464, 397] width 137 height 39
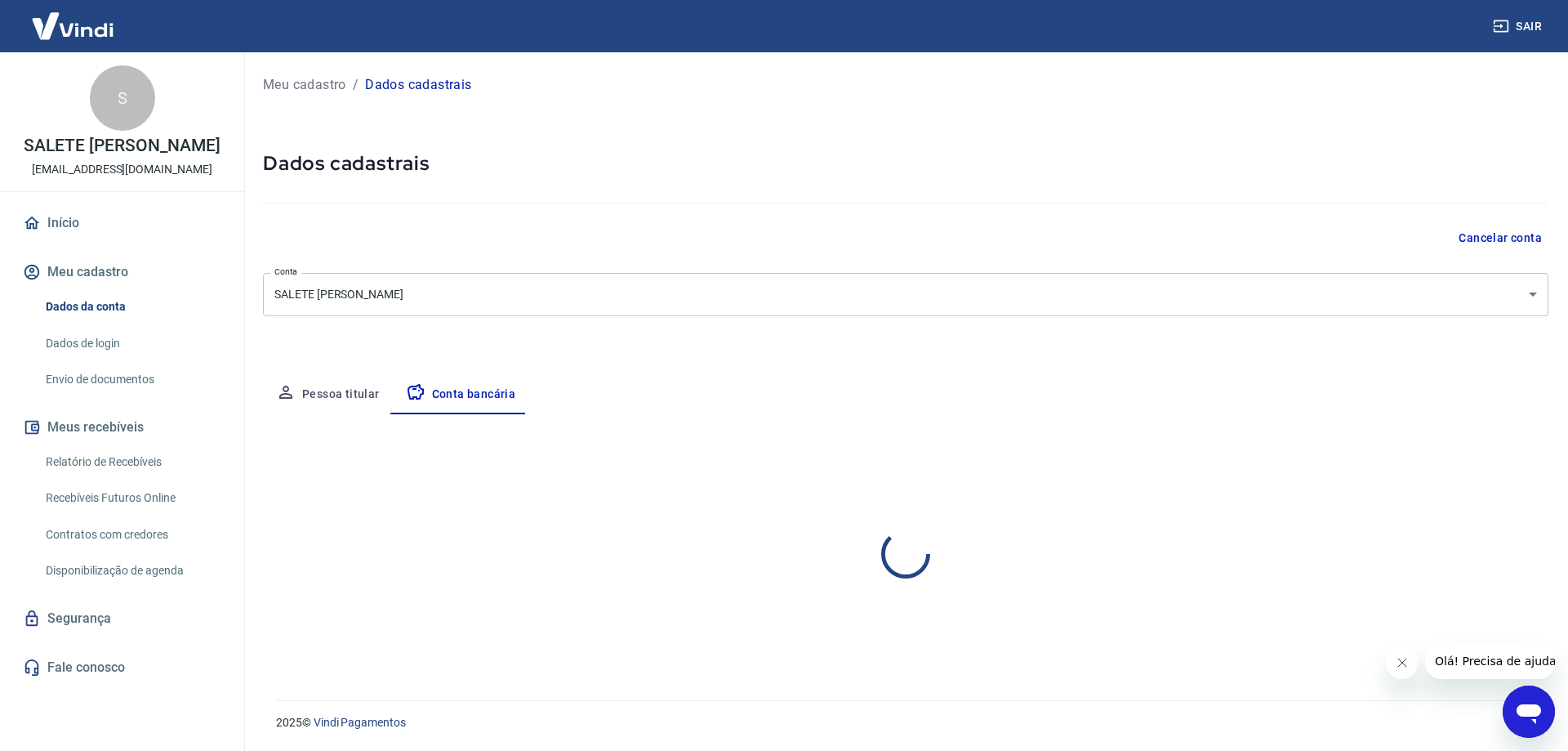
select select "1"
click at [1473, 457] on button "Editar conta bancária" at bounding box center [1479, 462] width 136 height 31
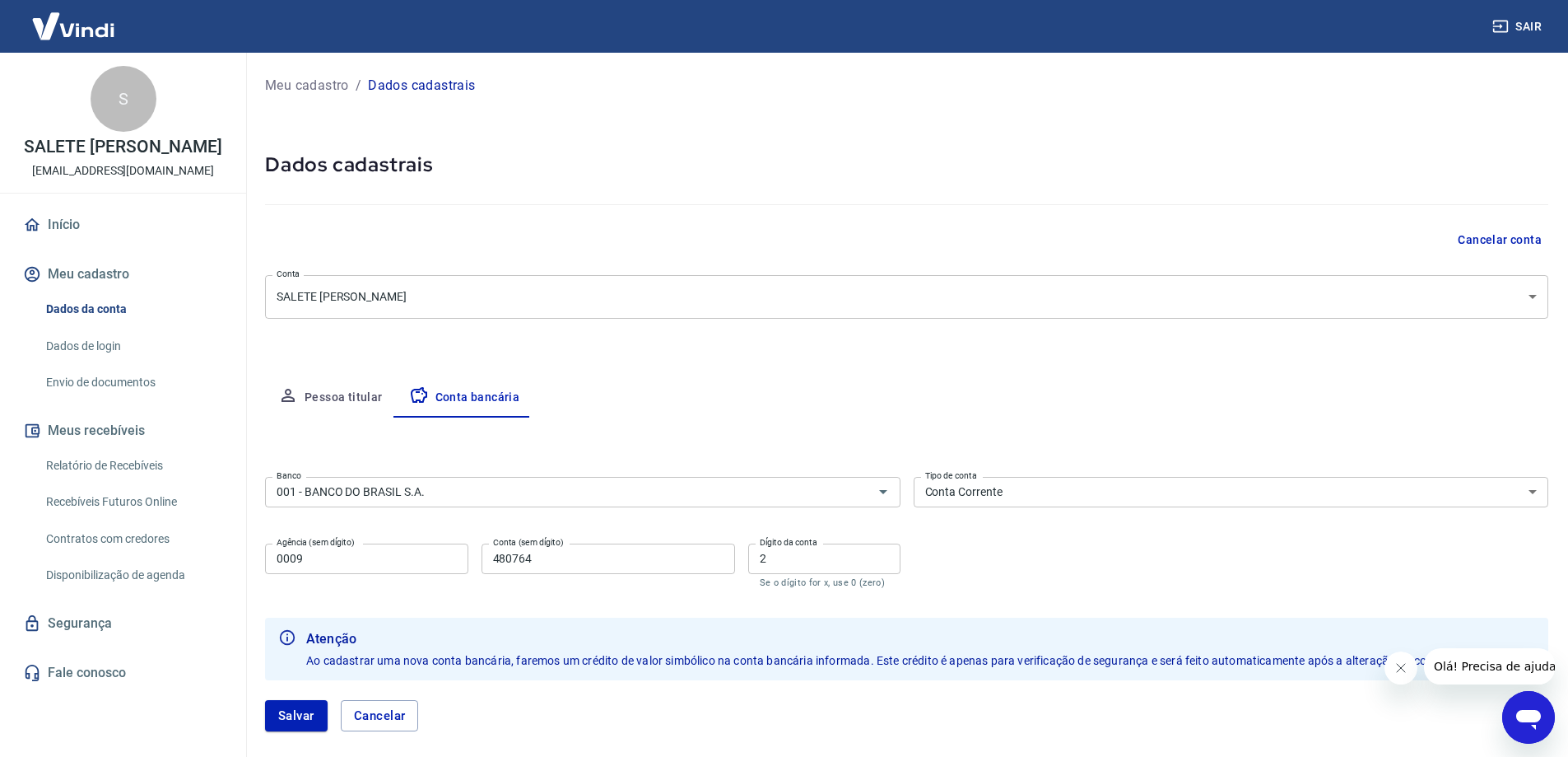
click at [317, 553] on input "0009" at bounding box center [367, 559] width 204 height 31
type input "0"
type input "9"
click at [295, 703] on button "Salvar" at bounding box center [296, 715] width 63 height 31
click at [376, 562] on input "9" at bounding box center [367, 559] width 204 height 31
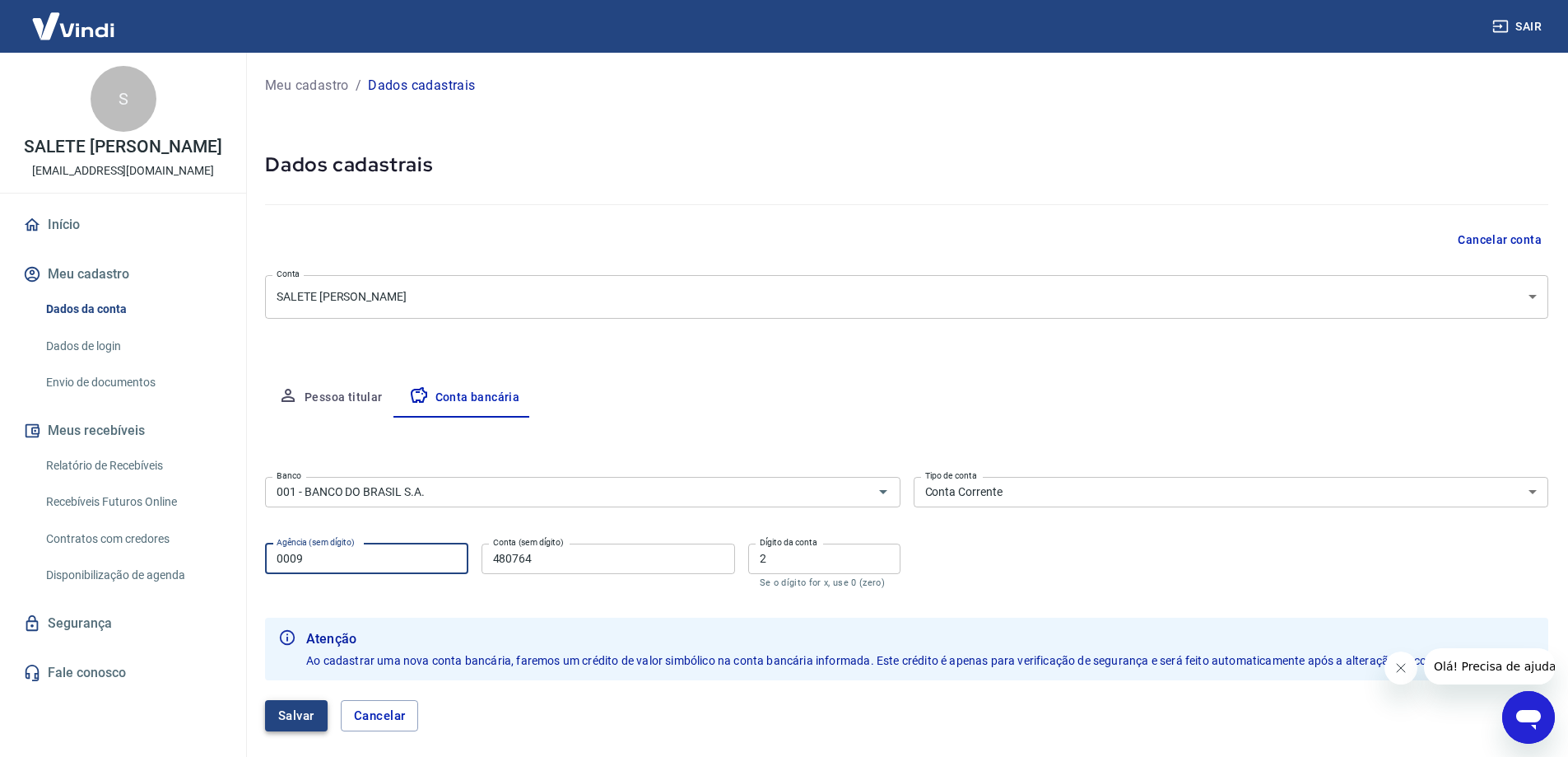
type input "0009"
click at [304, 703] on button "Salvar" at bounding box center [296, 715] width 63 height 31
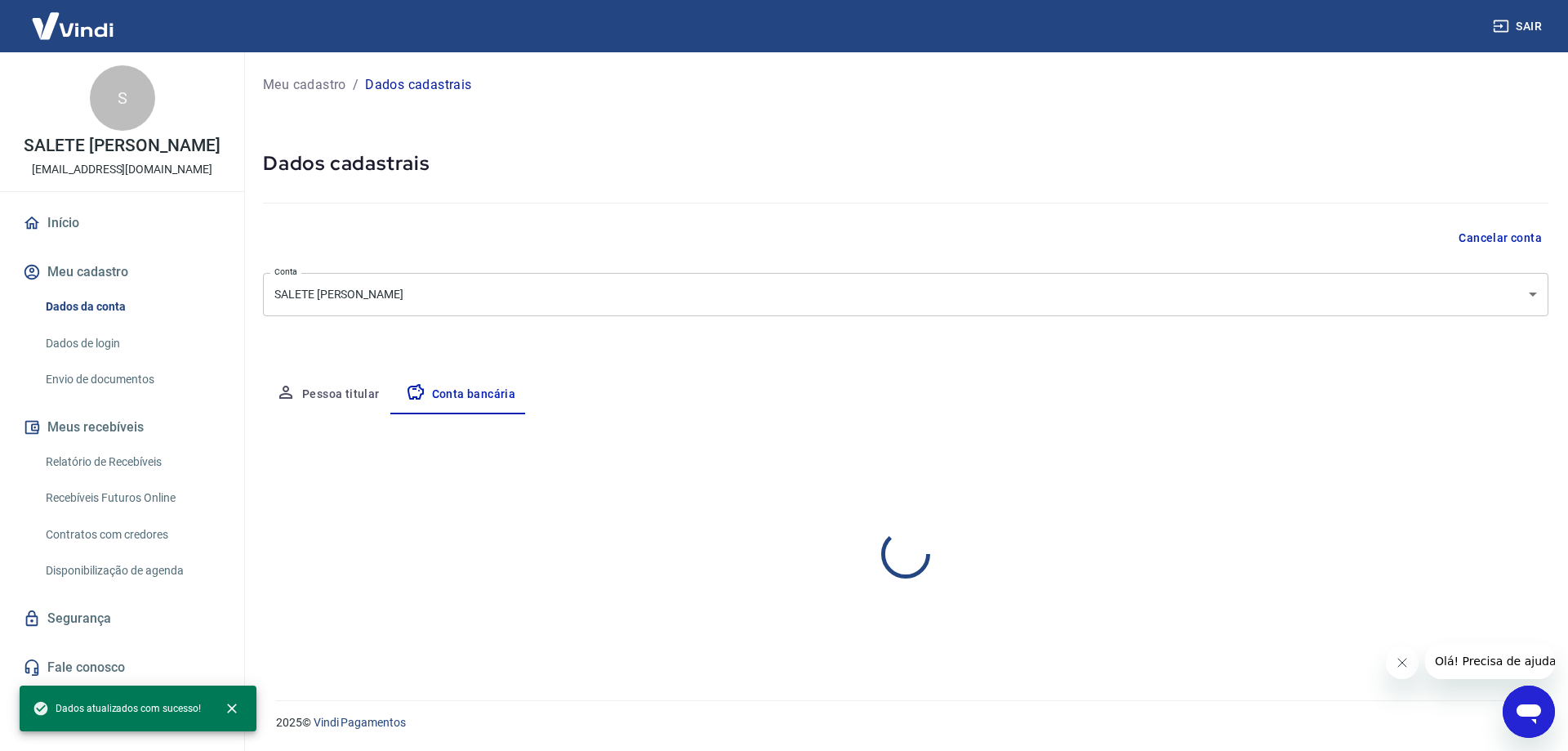
select select "1"
click at [98, 361] on link "Dados de login" at bounding box center [132, 343] width 185 height 33
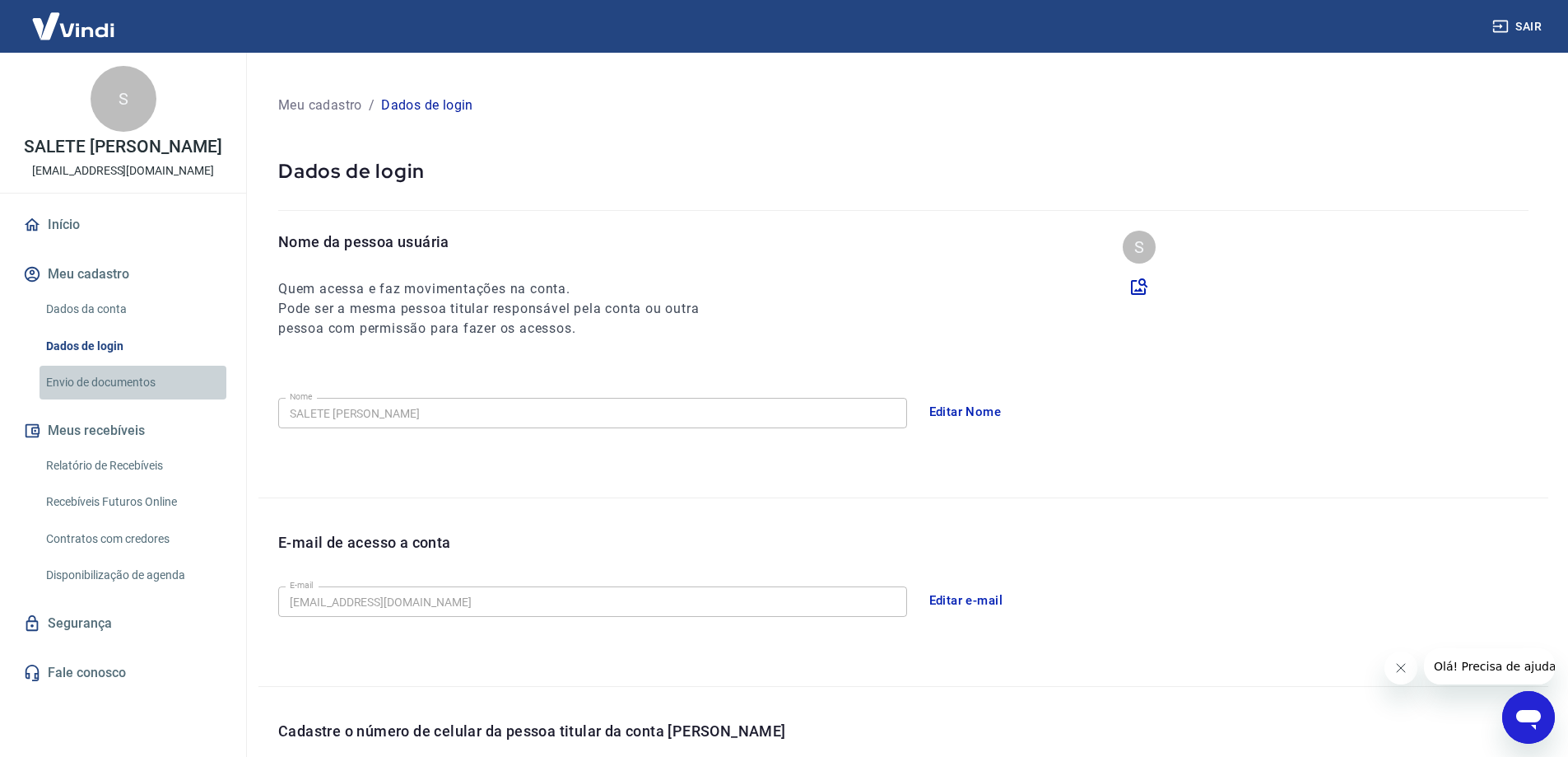
click at [108, 392] on link "Envio de documentos" at bounding box center [133, 382] width 187 height 34
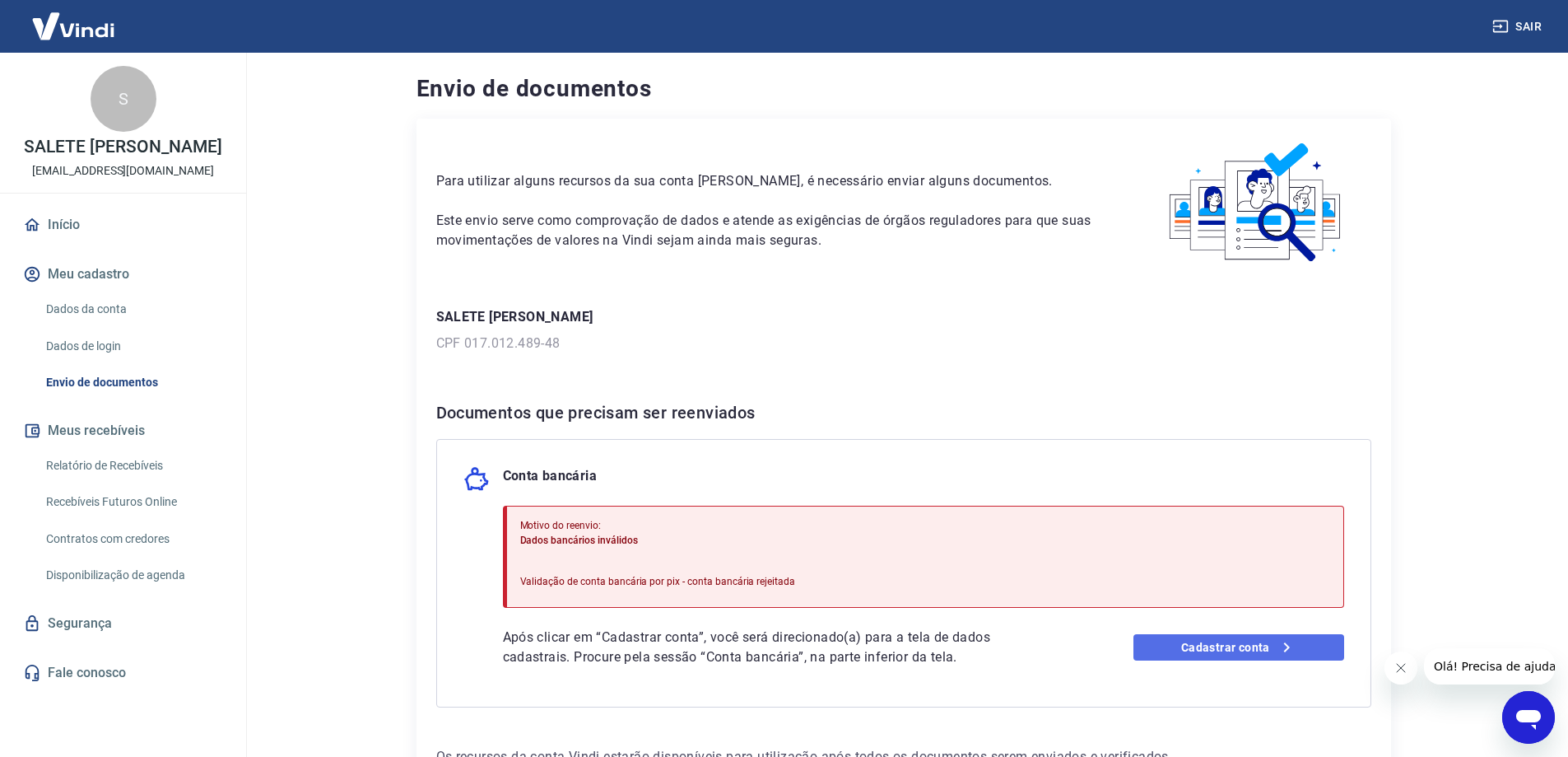
click at [1185, 653] on link "Cadastrar conta" at bounding box center [1239, 647] width 211 height 26
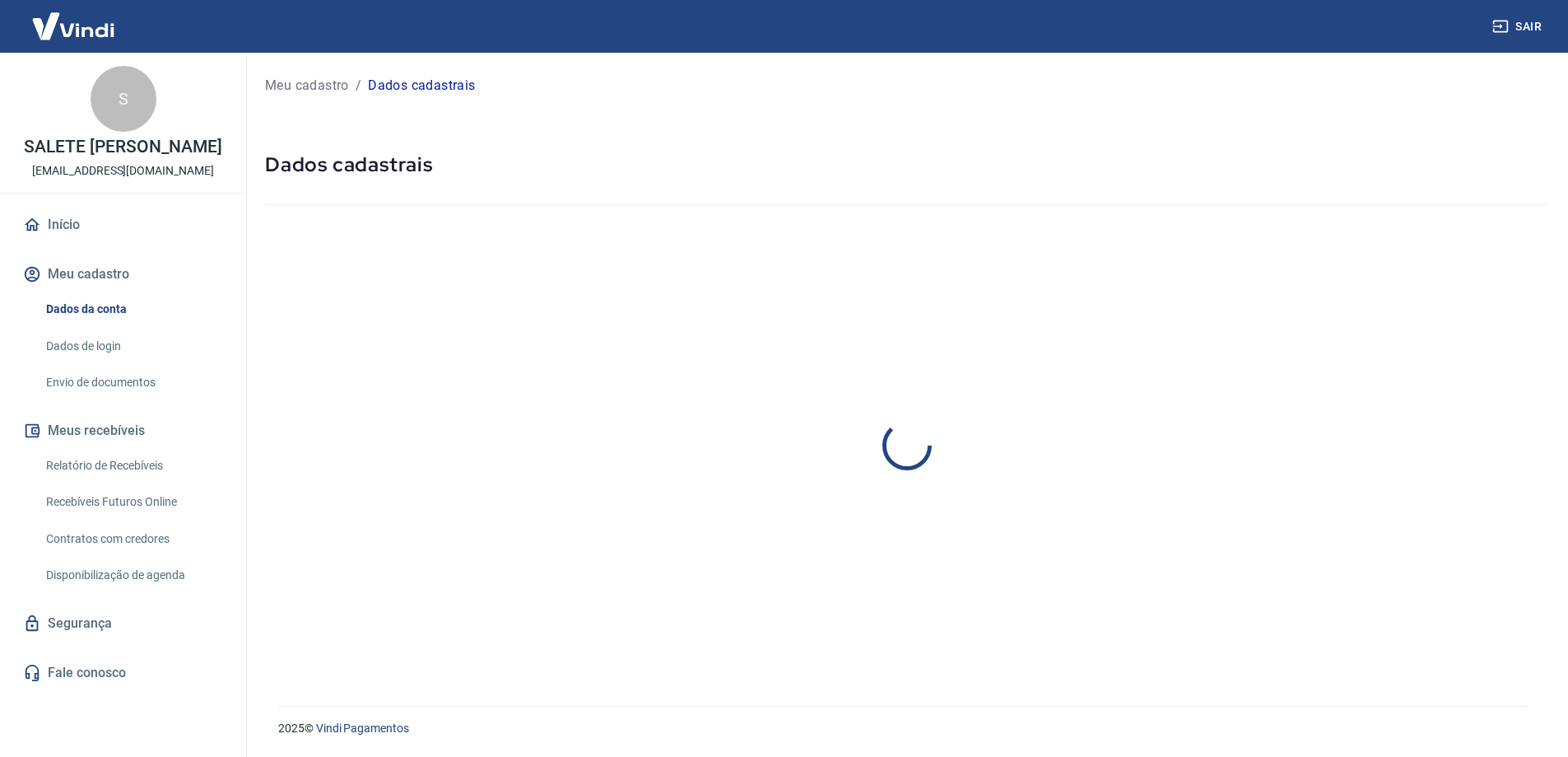
select select "PR"
select select "business"
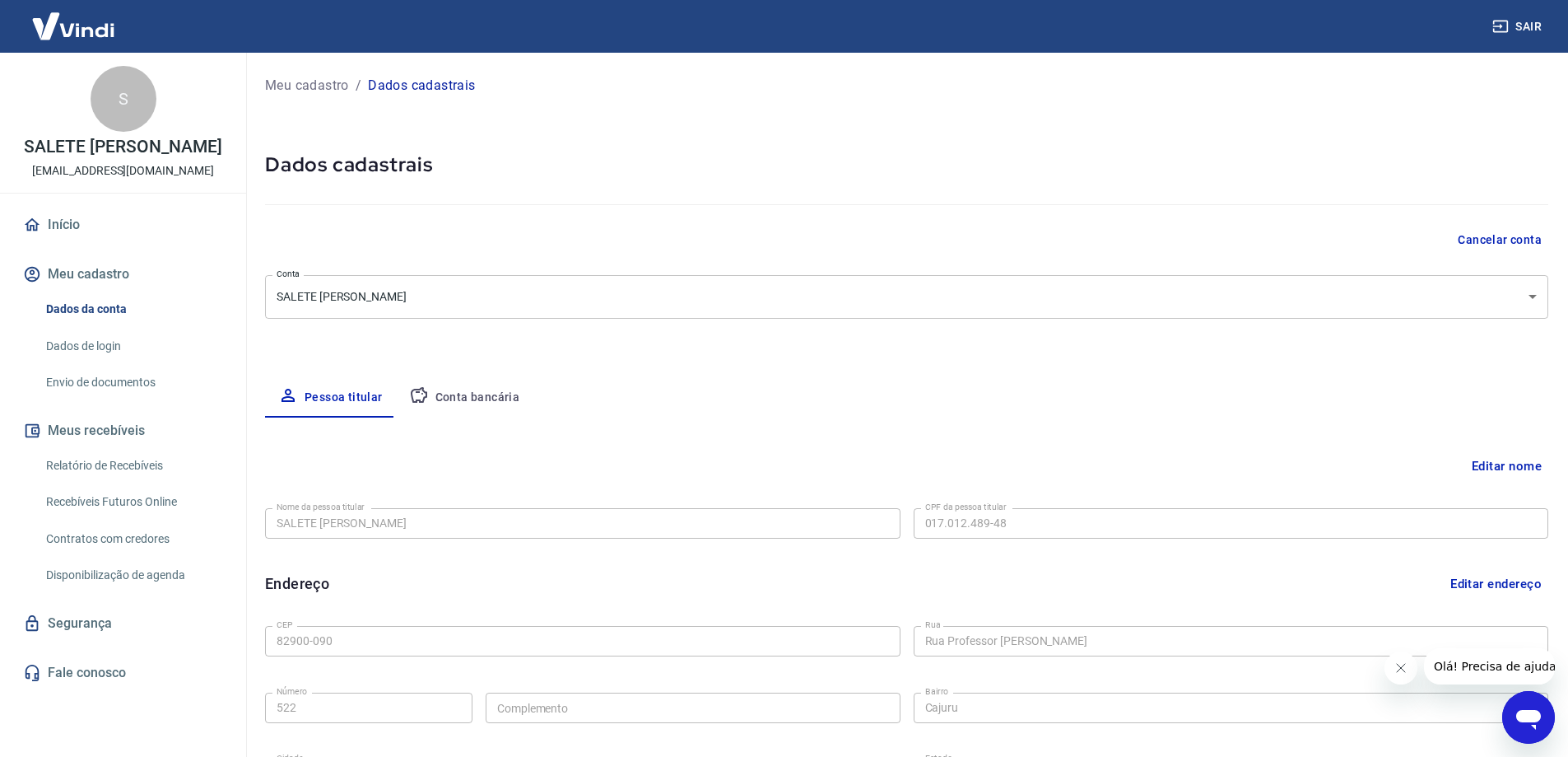
click at [89, 399] on link "Envio de documentos" at bounding box center [133, 382] width 187 height 34
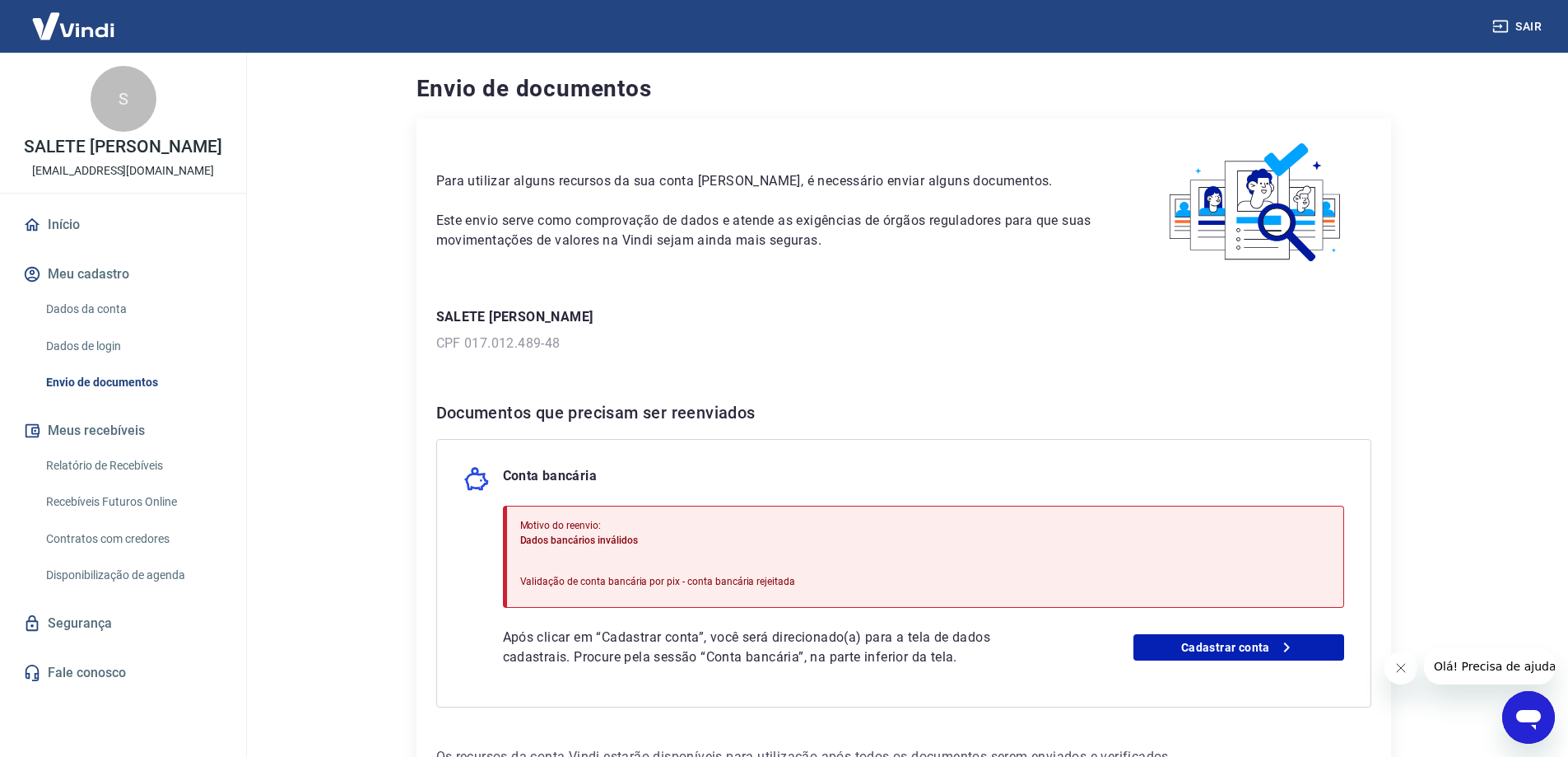
scroll to position [121, 0]
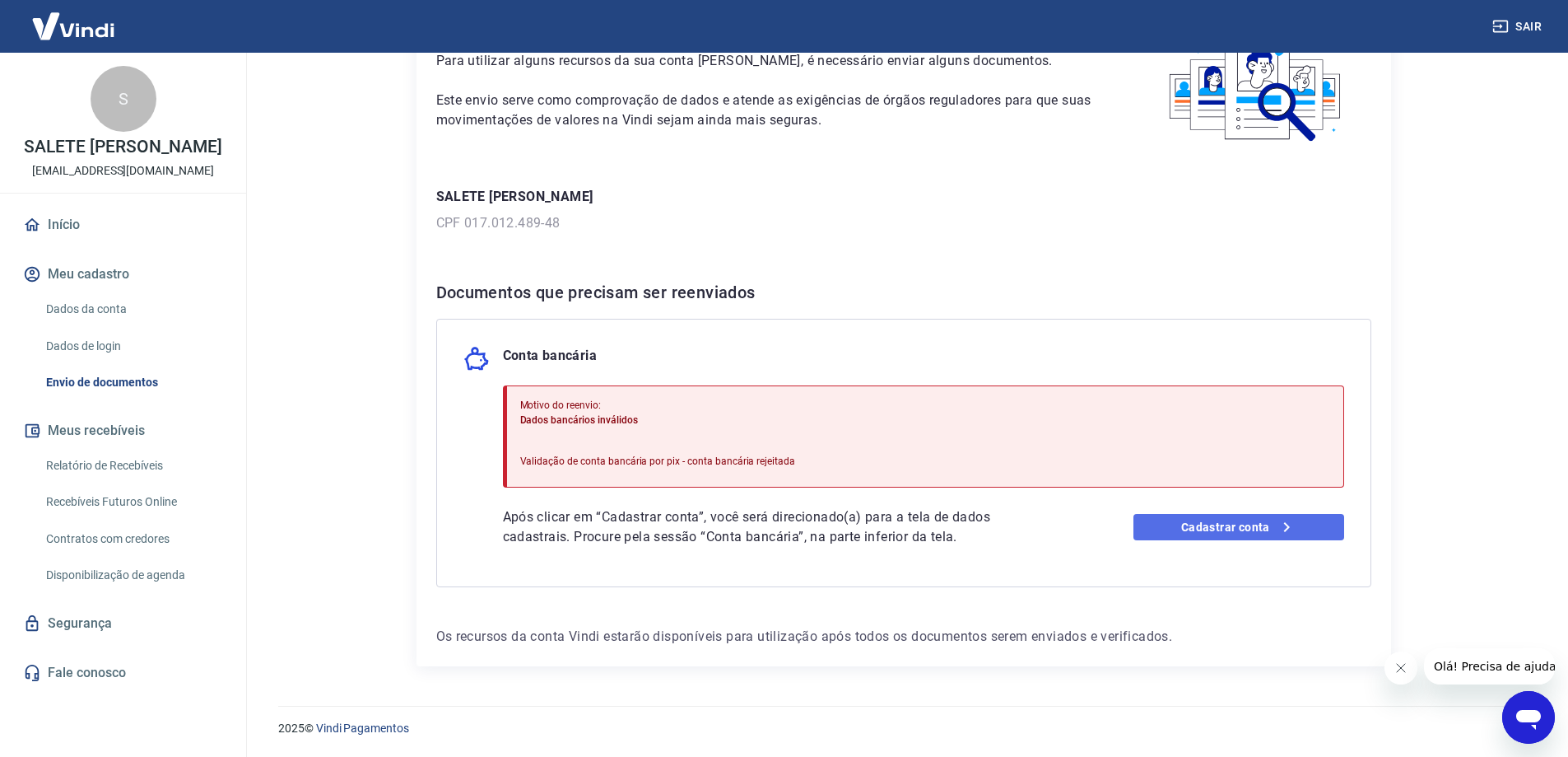
click at [1244, 523] on link "Cadastrar conta" at bounding box center [1239, 527] width 211 height 26
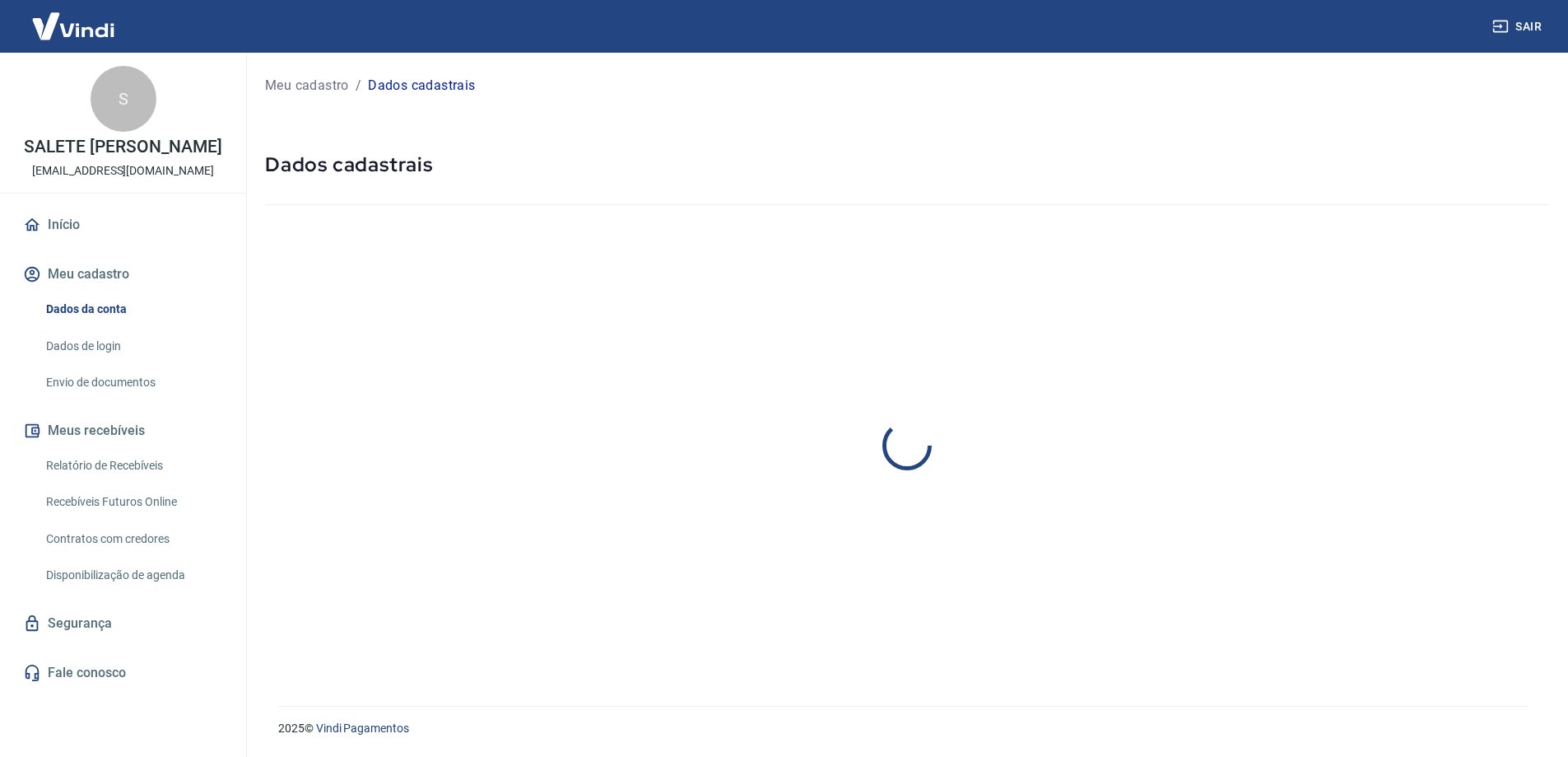
select select "PR"
select select "business"
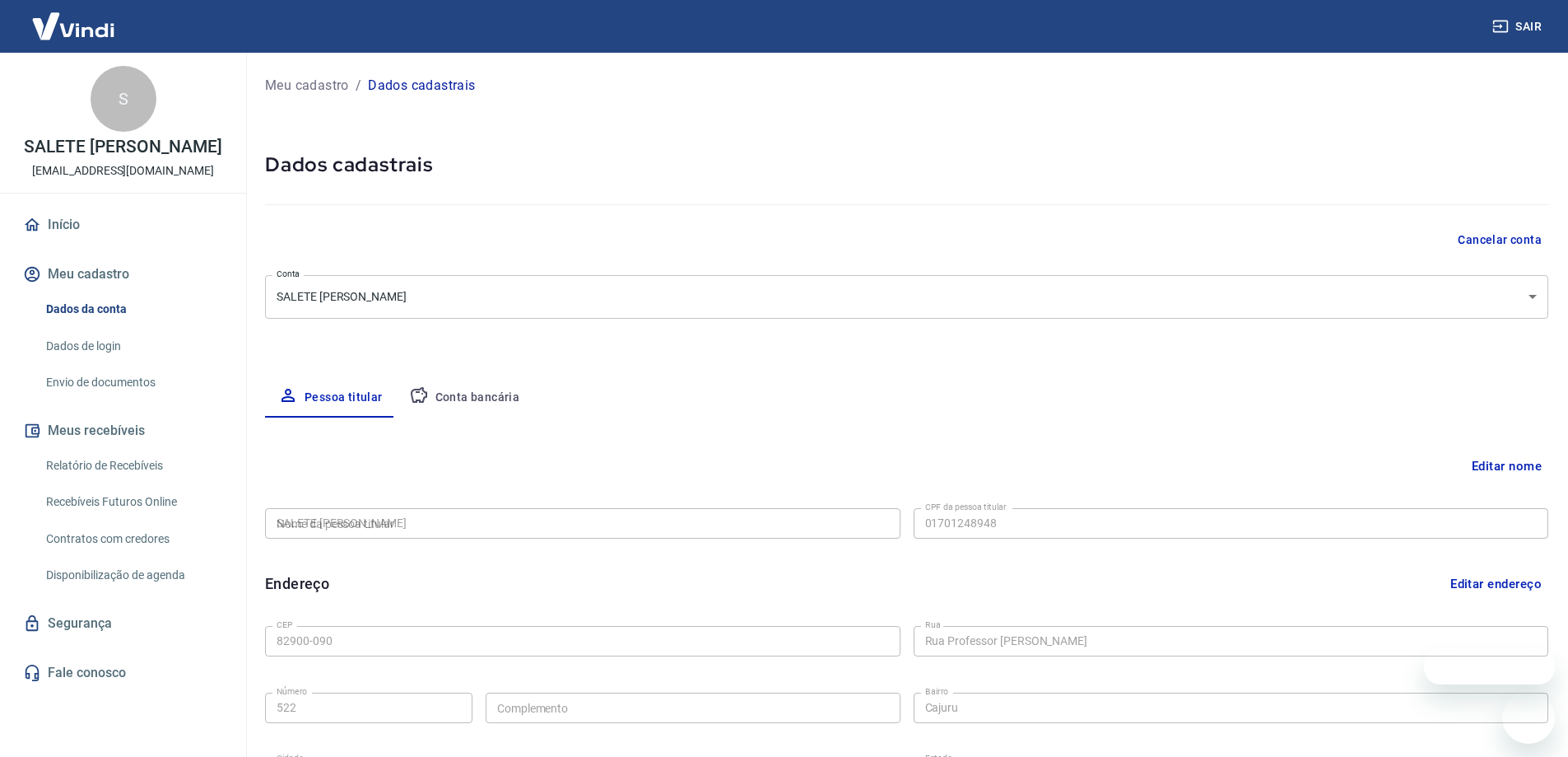
type input "017.012.489-48"
click at [479, 398] on button "Conta bancária" at bounding box center [464, 397] width 137 height 39
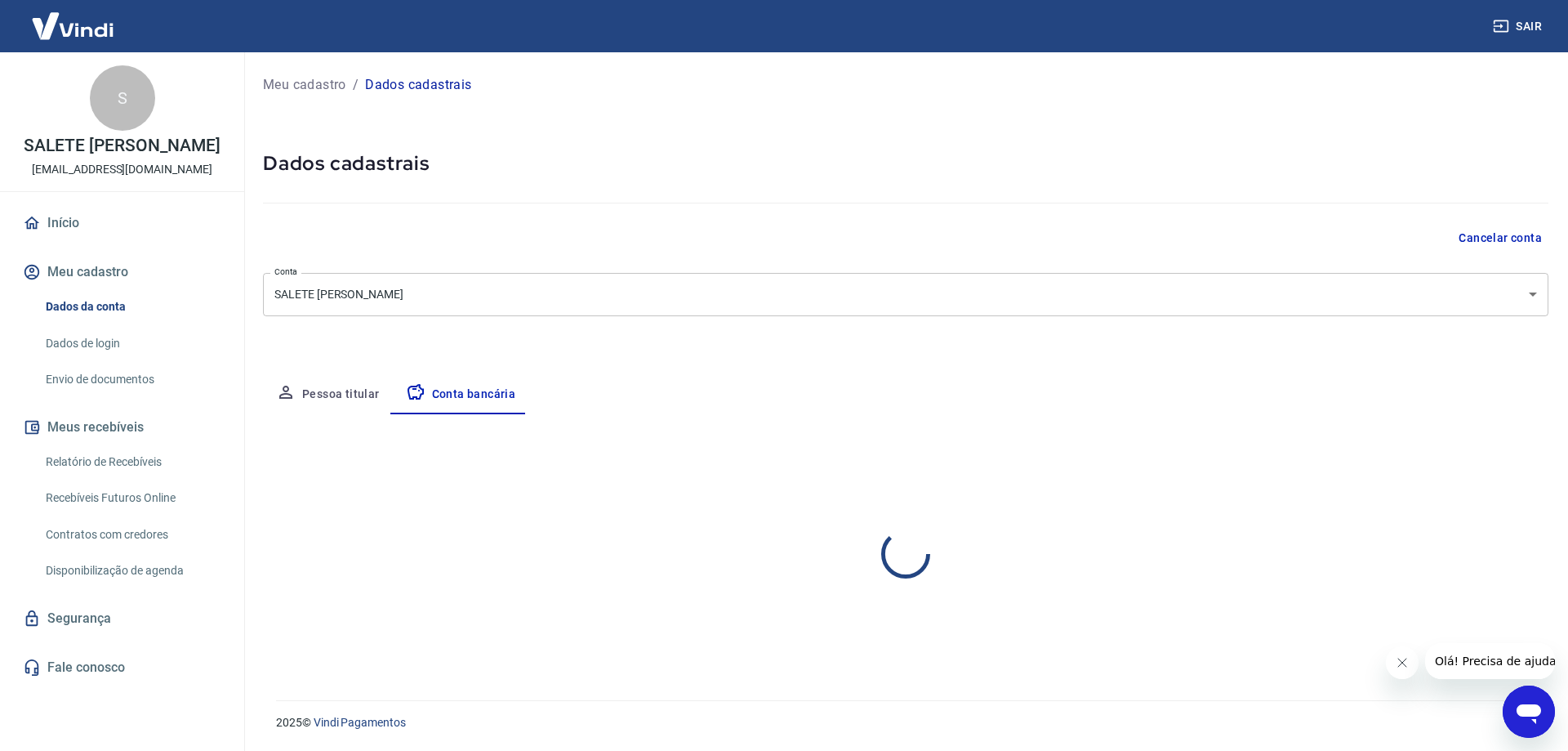
select select "1"
click at [1458, 461] on button "Editar conta bancária" at bounding box center [1479, 462] width 136 height 31
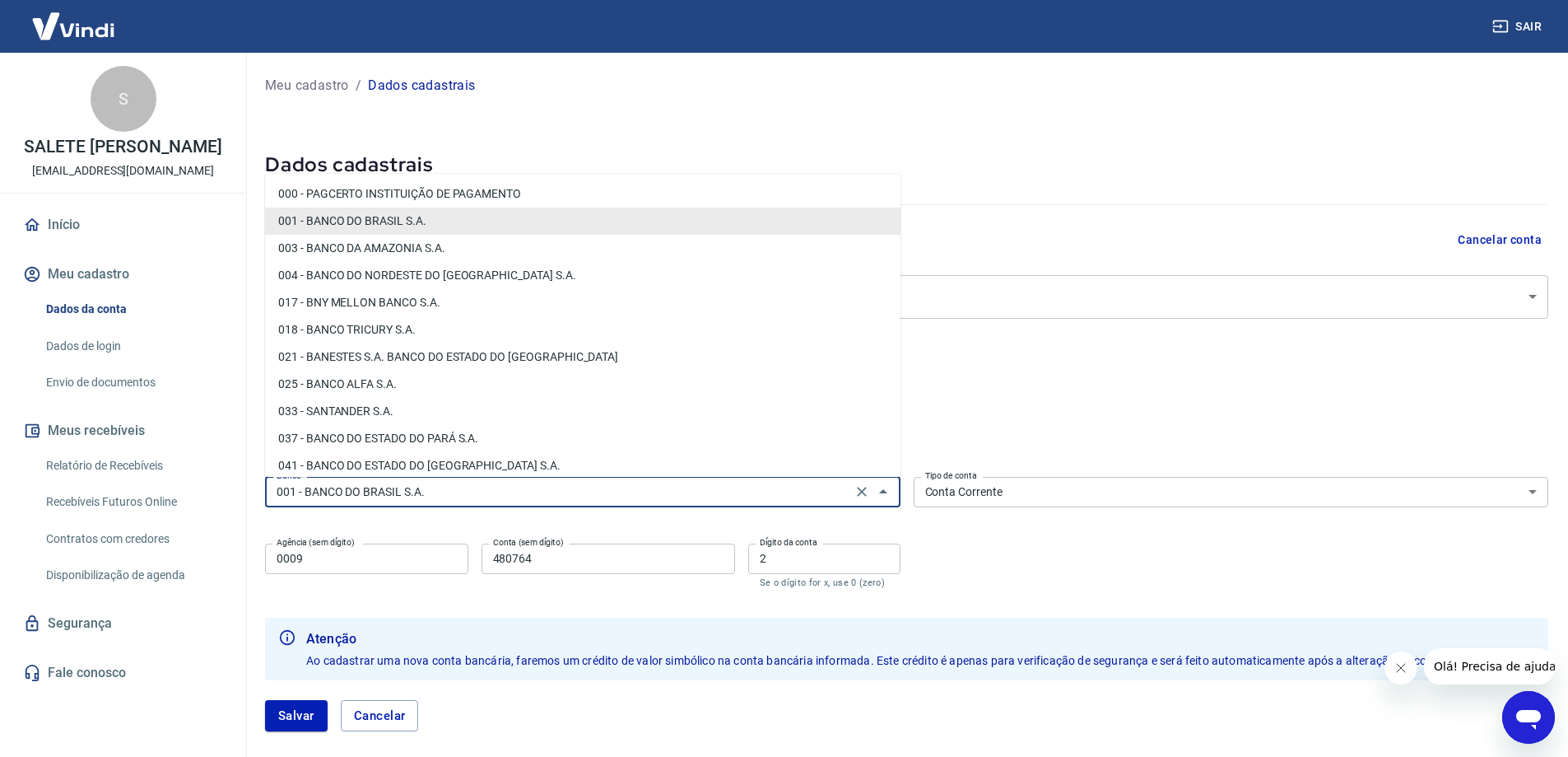
click at [812, 500] on input "001 - BANCO DO BRASIL S.A." at bounding box center [559, 492] width 577 height 21
drag, startPoint x: 861, startPoint y: 493, endPoint x: 848, endPoint y: 493, distance: 13.0
click at [861, 493] on icon "Clear" at bounding box center [862, 492] width 10 height 10
click at [840, 492] on input "Banco" at bounding box center [569, 492] width 599 height 21
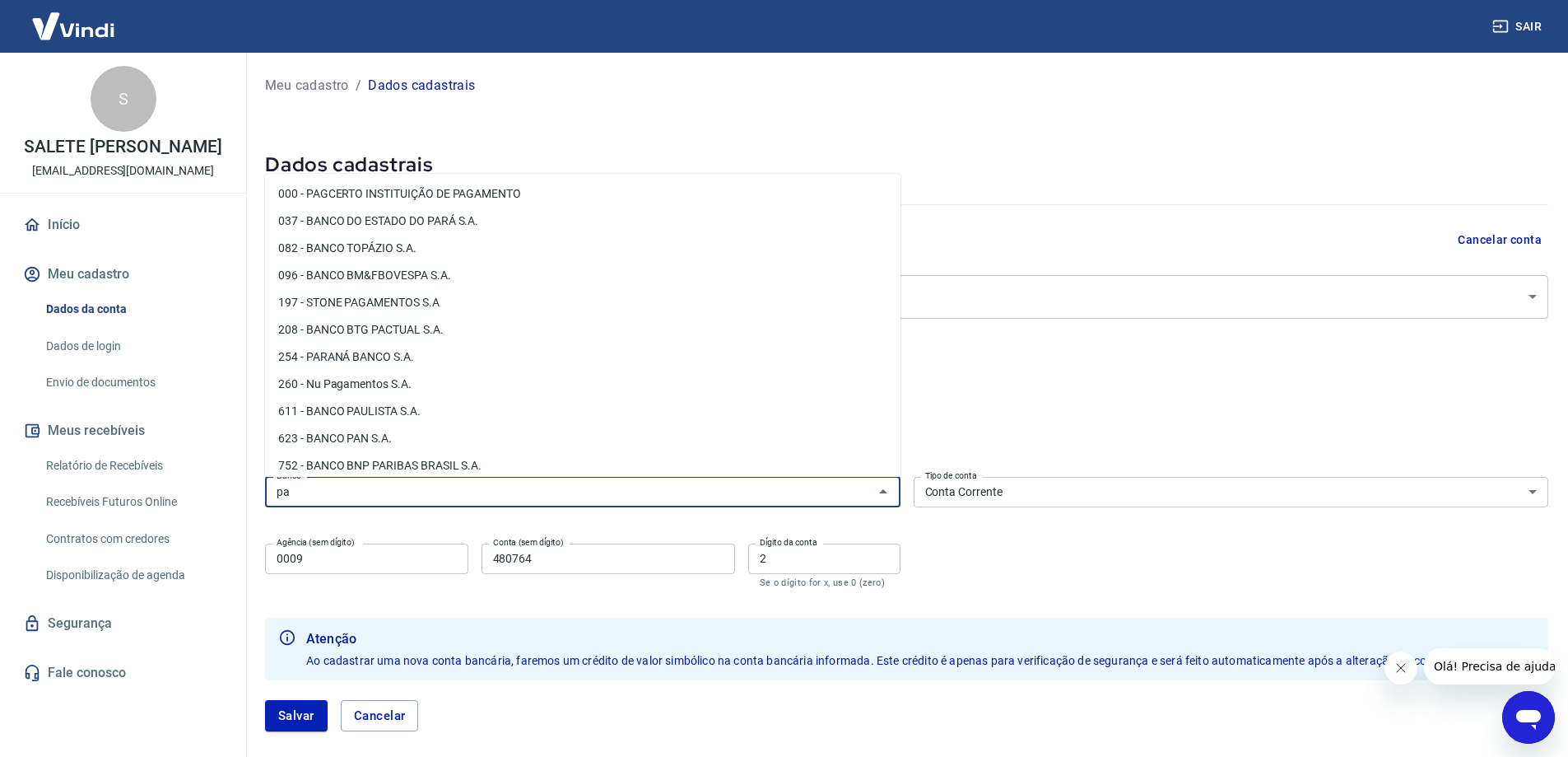
type input "p"
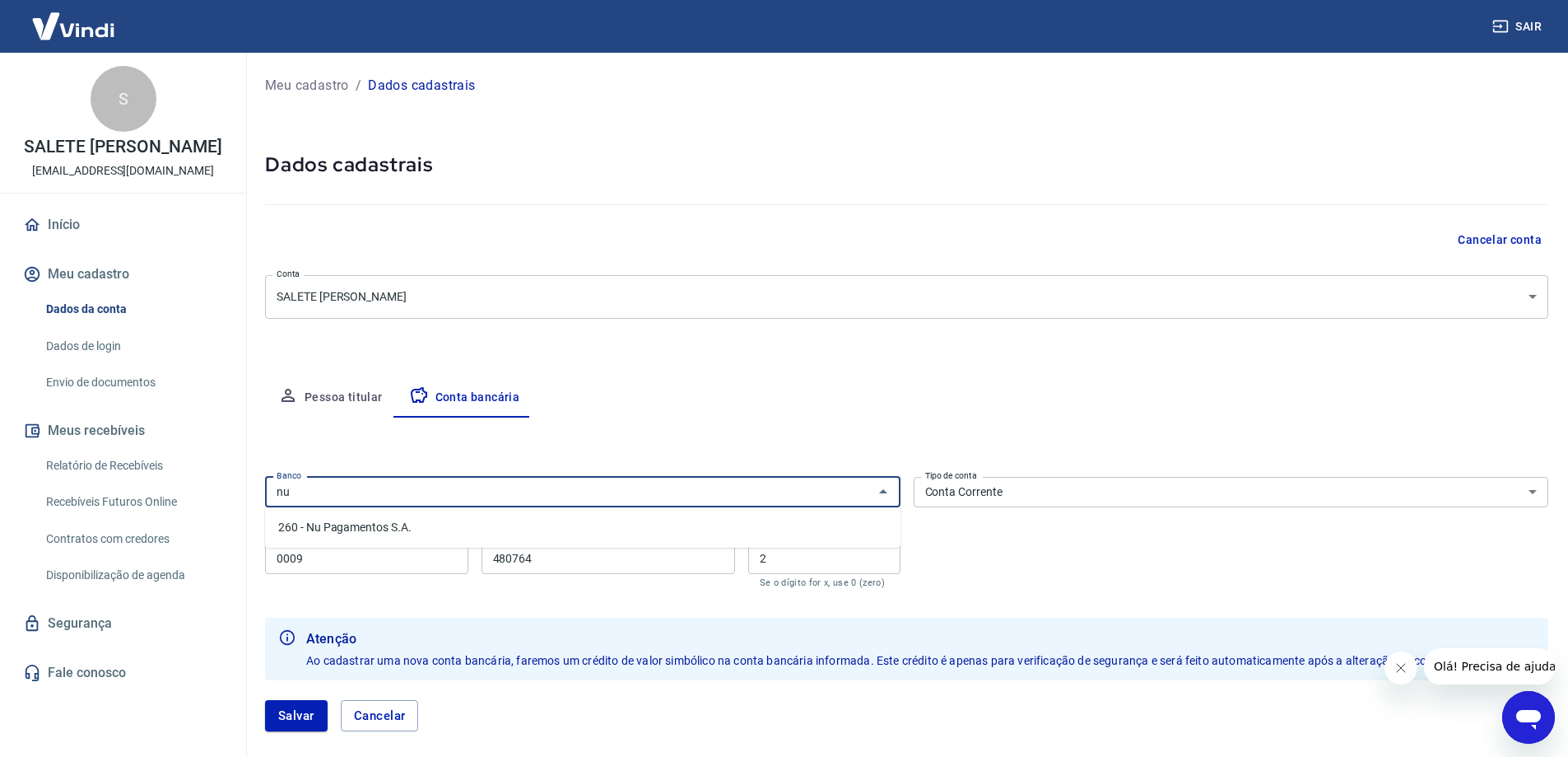
click at [349, 529] on li "260 - Nu Pagamentos S.A." at bounding box center [583, 527] width 635 height 27
type input "260 - Nu Pagamentos S.A."
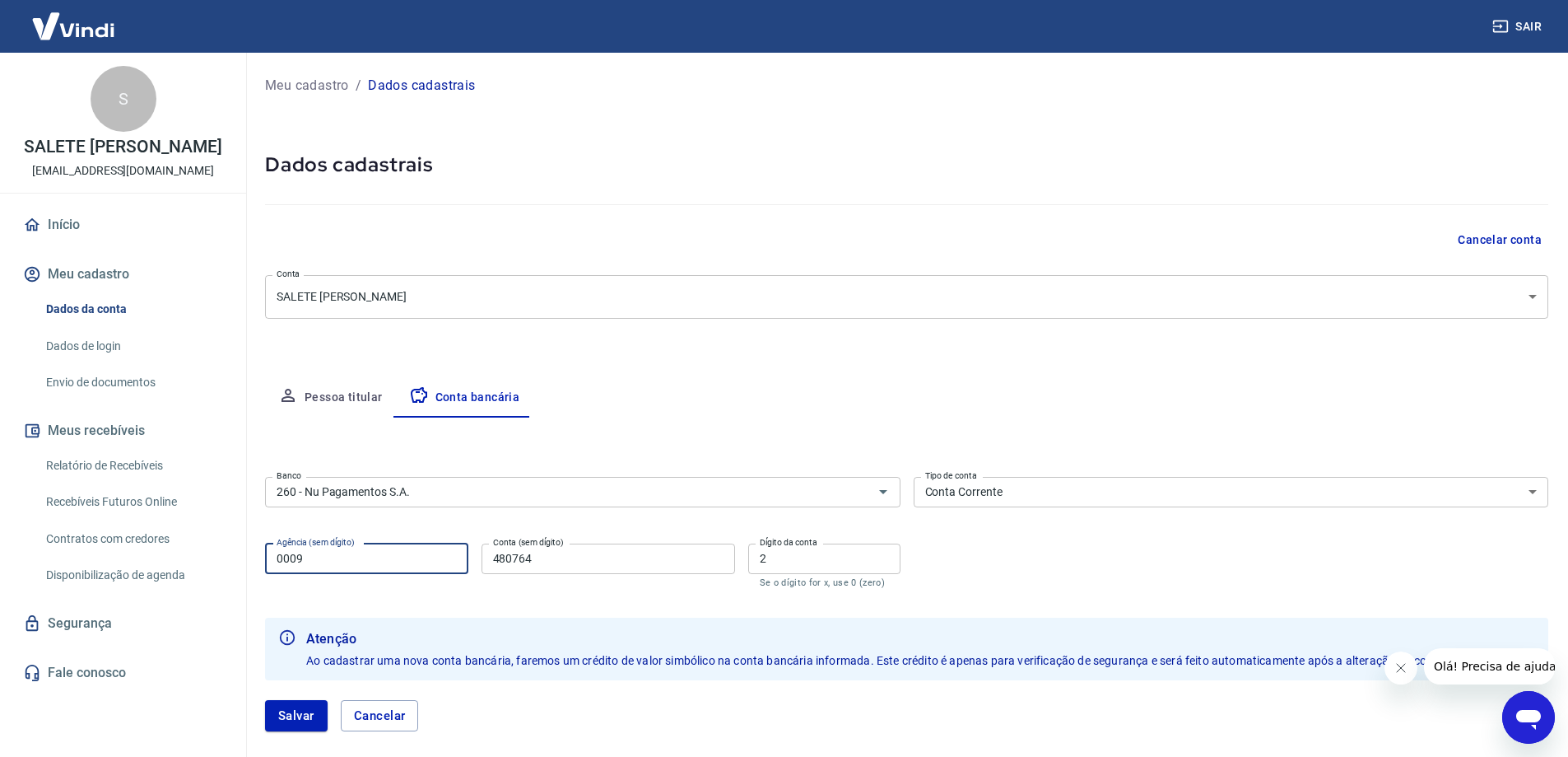
click at [364, 565] on input "0009" at bounding box center [367, 559] width 204 height 31
type input "0001"
click at [574, 565] on input "480764" at bounding box center [607, 559] width 253 height 31
type input "4"
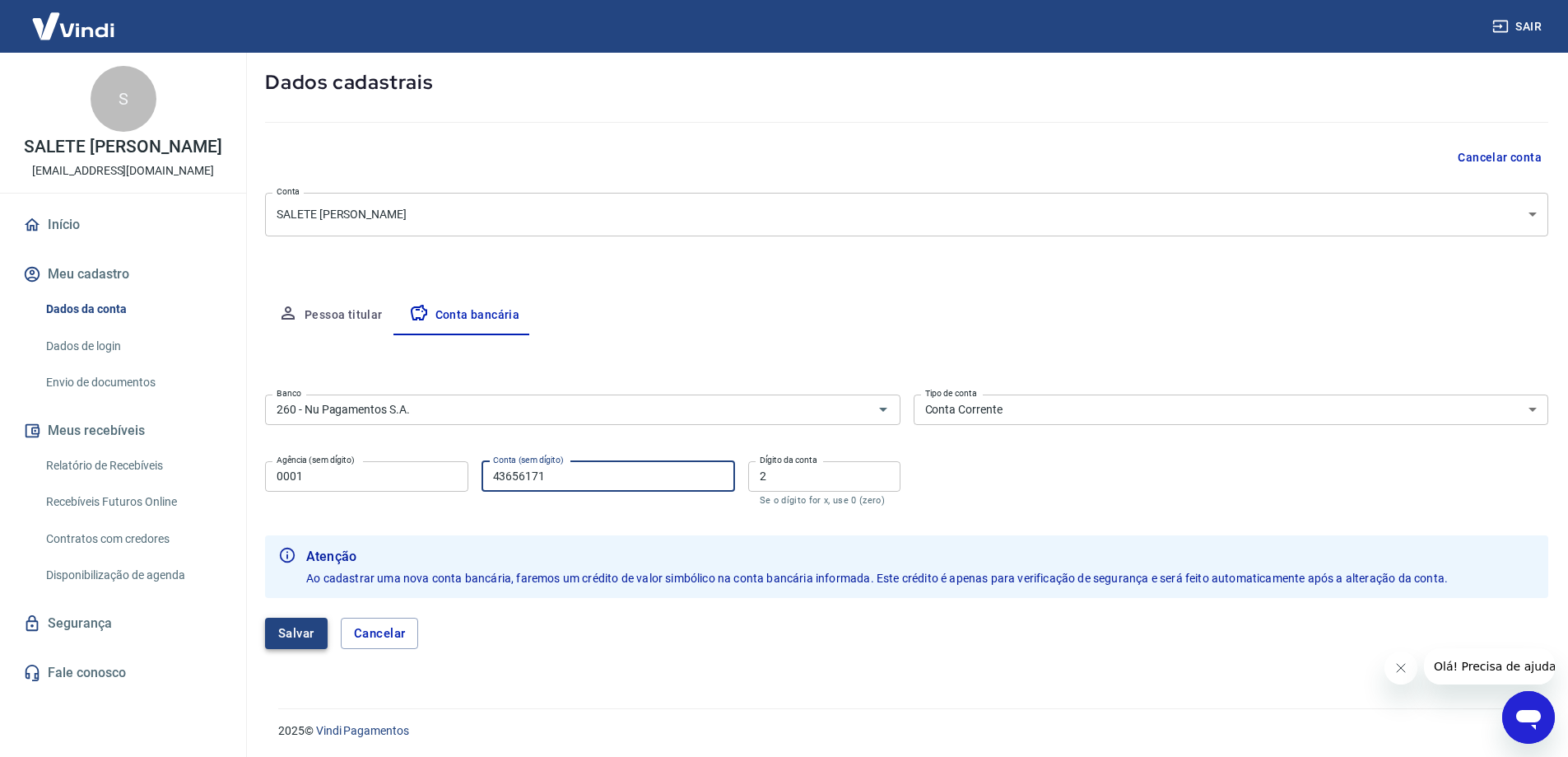
type input "43656171"
click at [279, 636] on button "Salvar" at bounding box center [296, 633] width 63 height 31
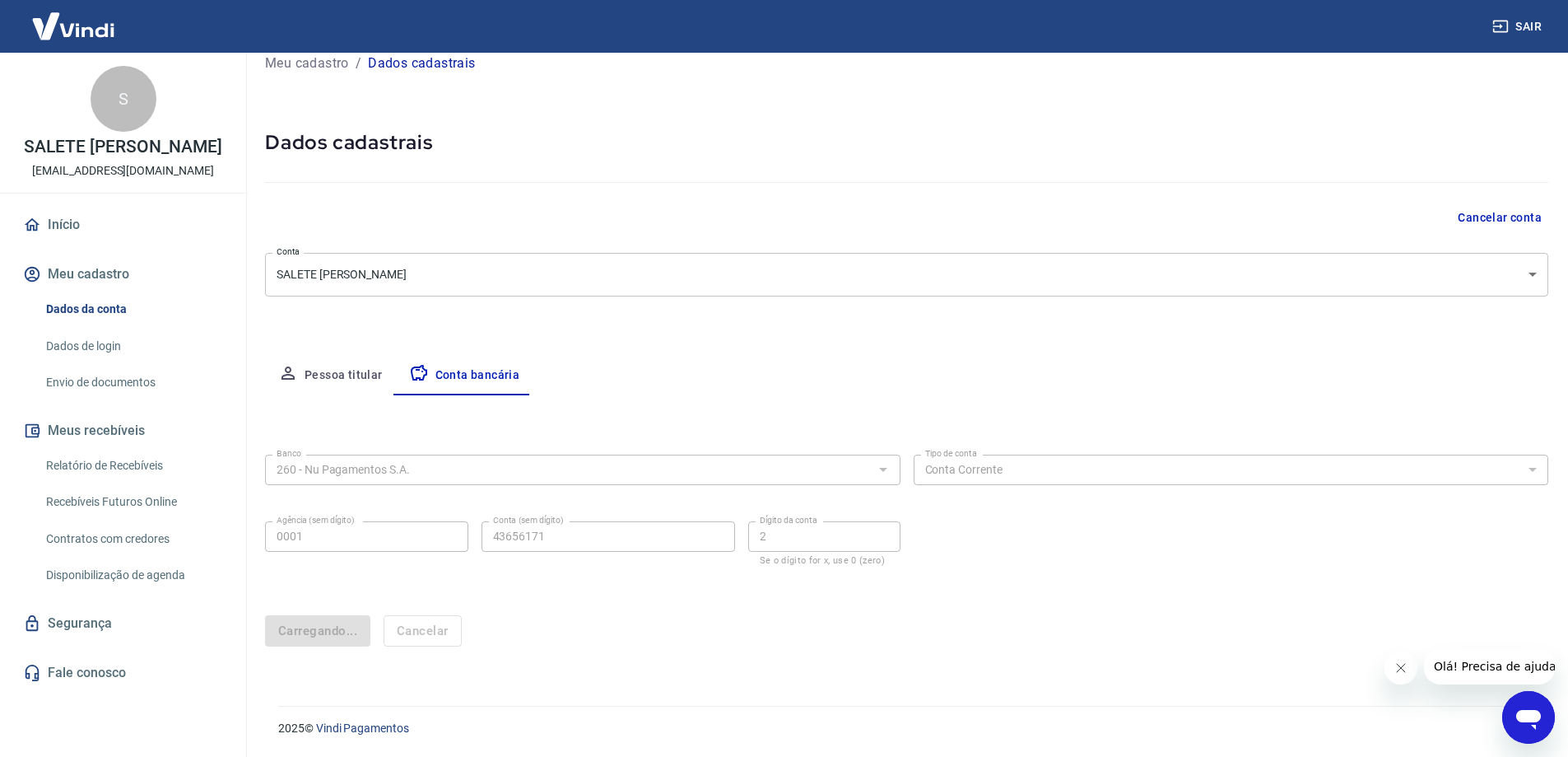
scroll to position [0, 0]
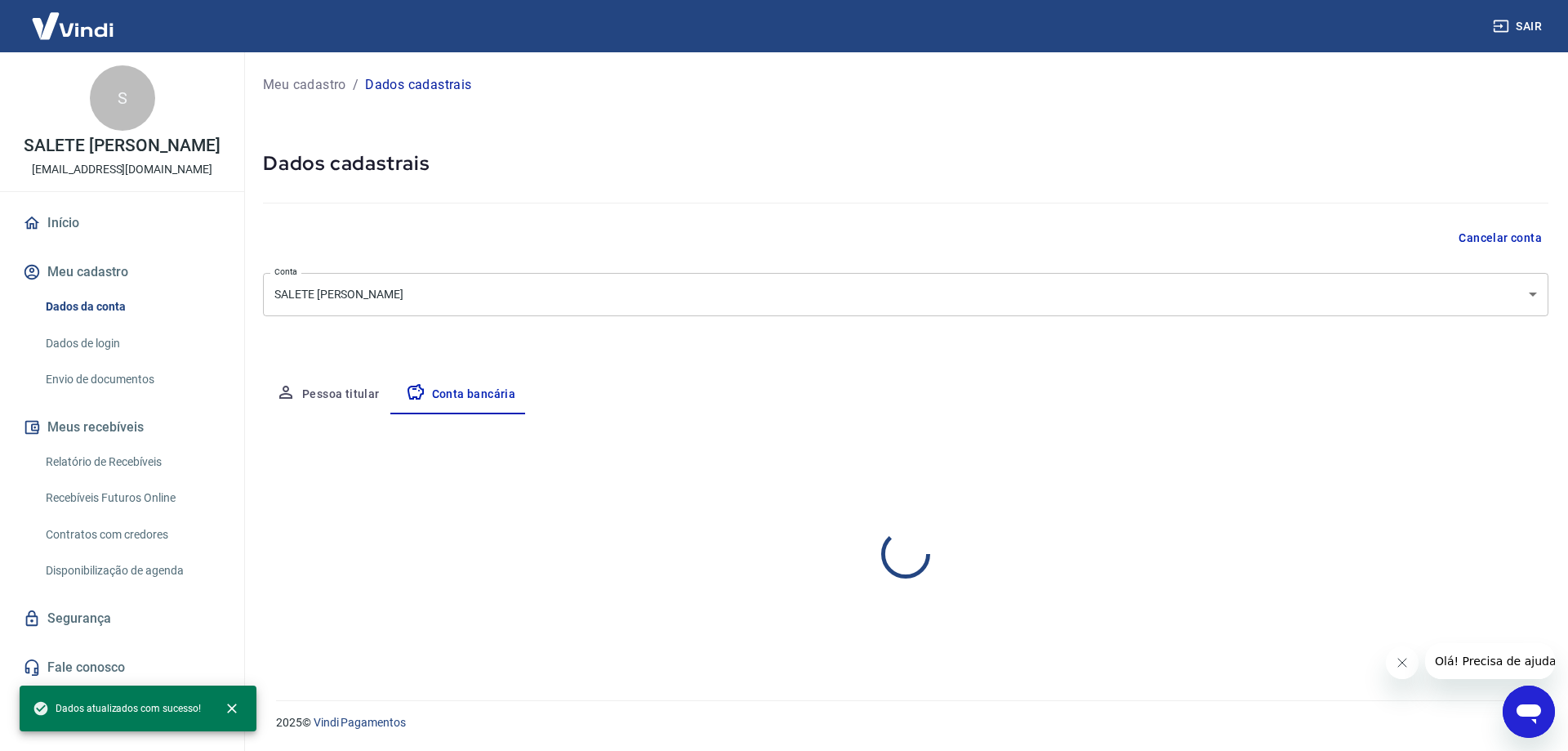
select select "1"
click at [107, 361] on link "Dados de login" at bounding box center [132, 343] width 185 height 33
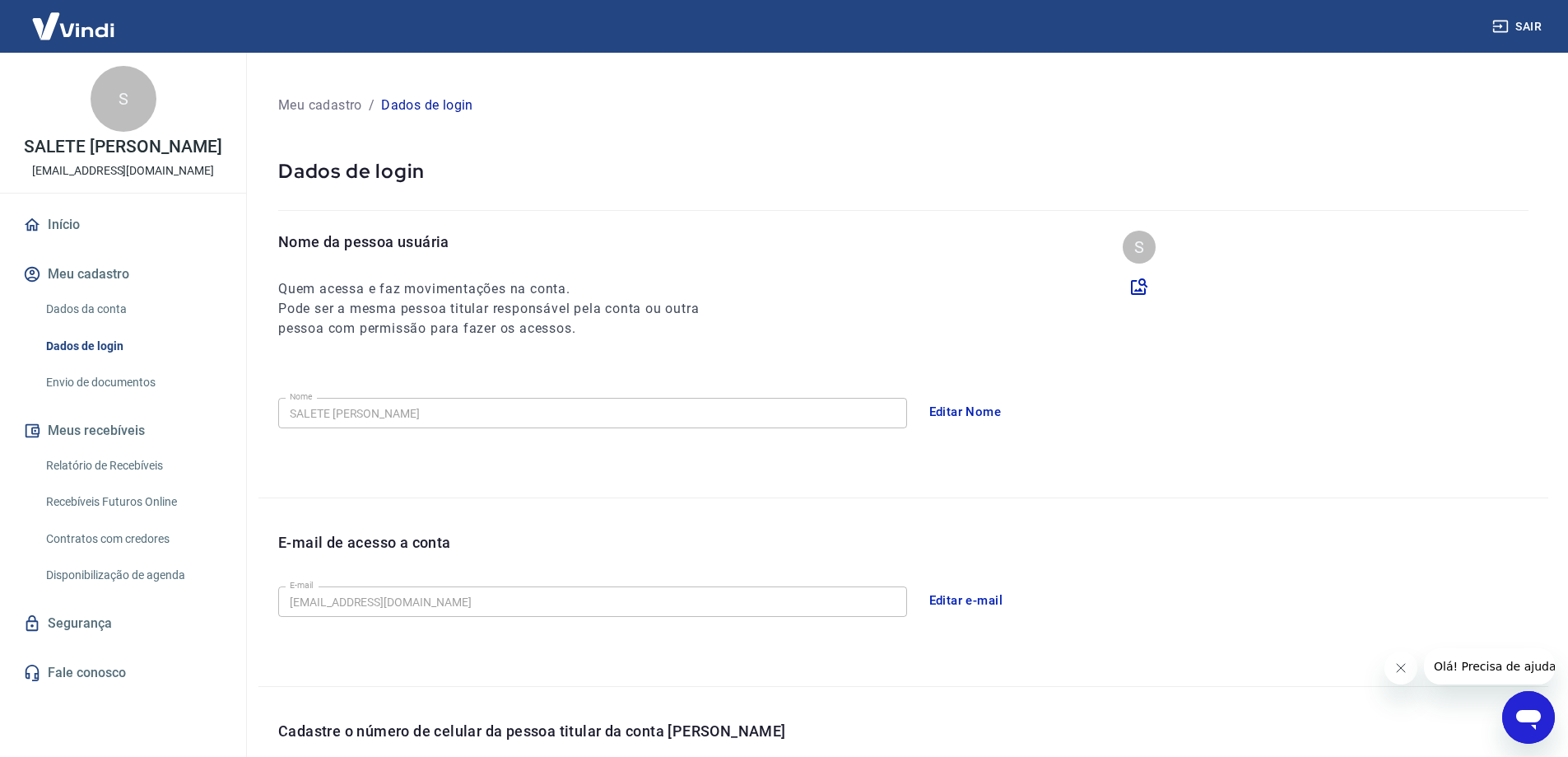
click at [109, 399] on link "Envio de documentos" at bounding box center [133, 382] width 187 height 34
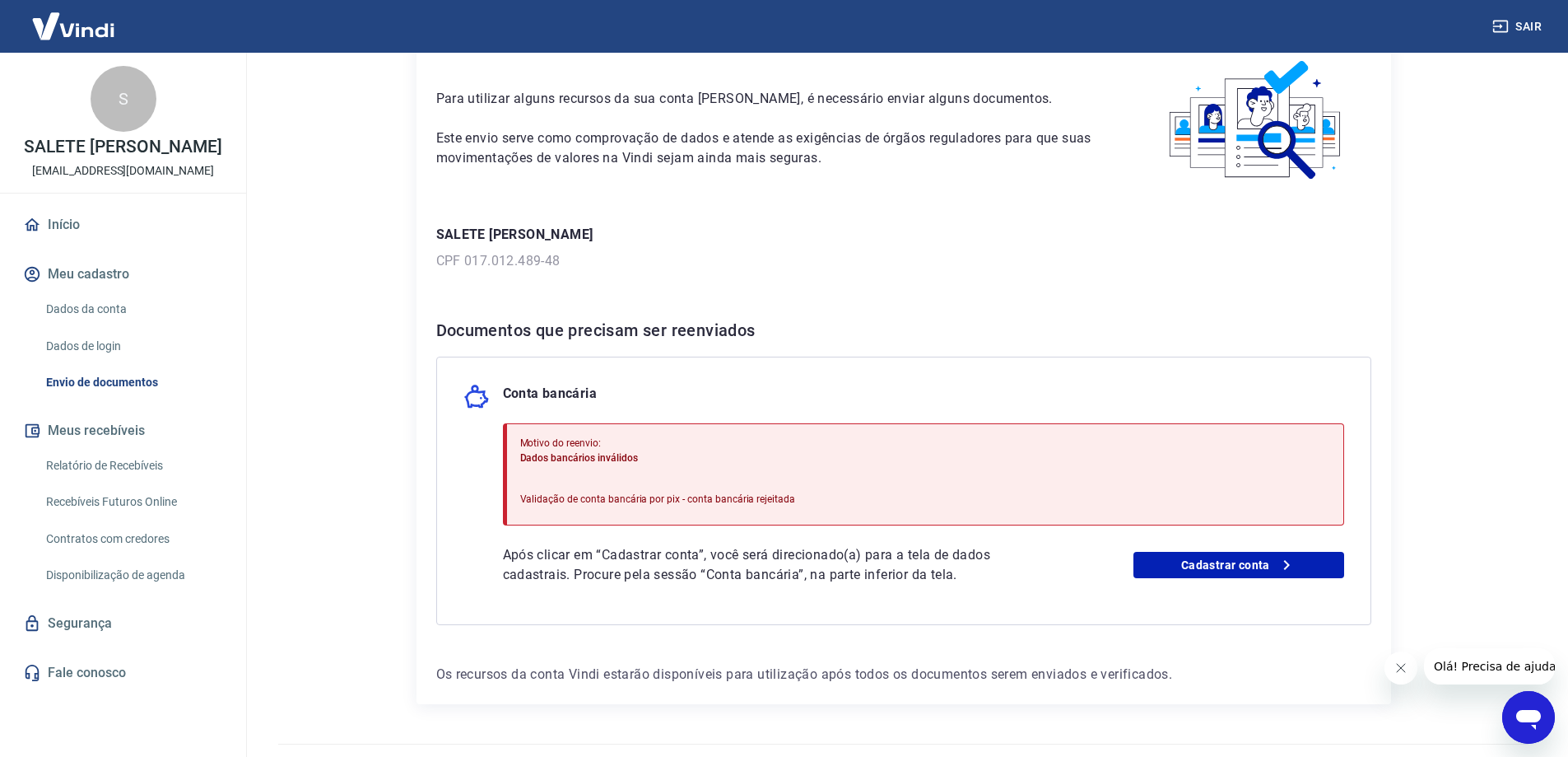
scroll to position [121, 0]
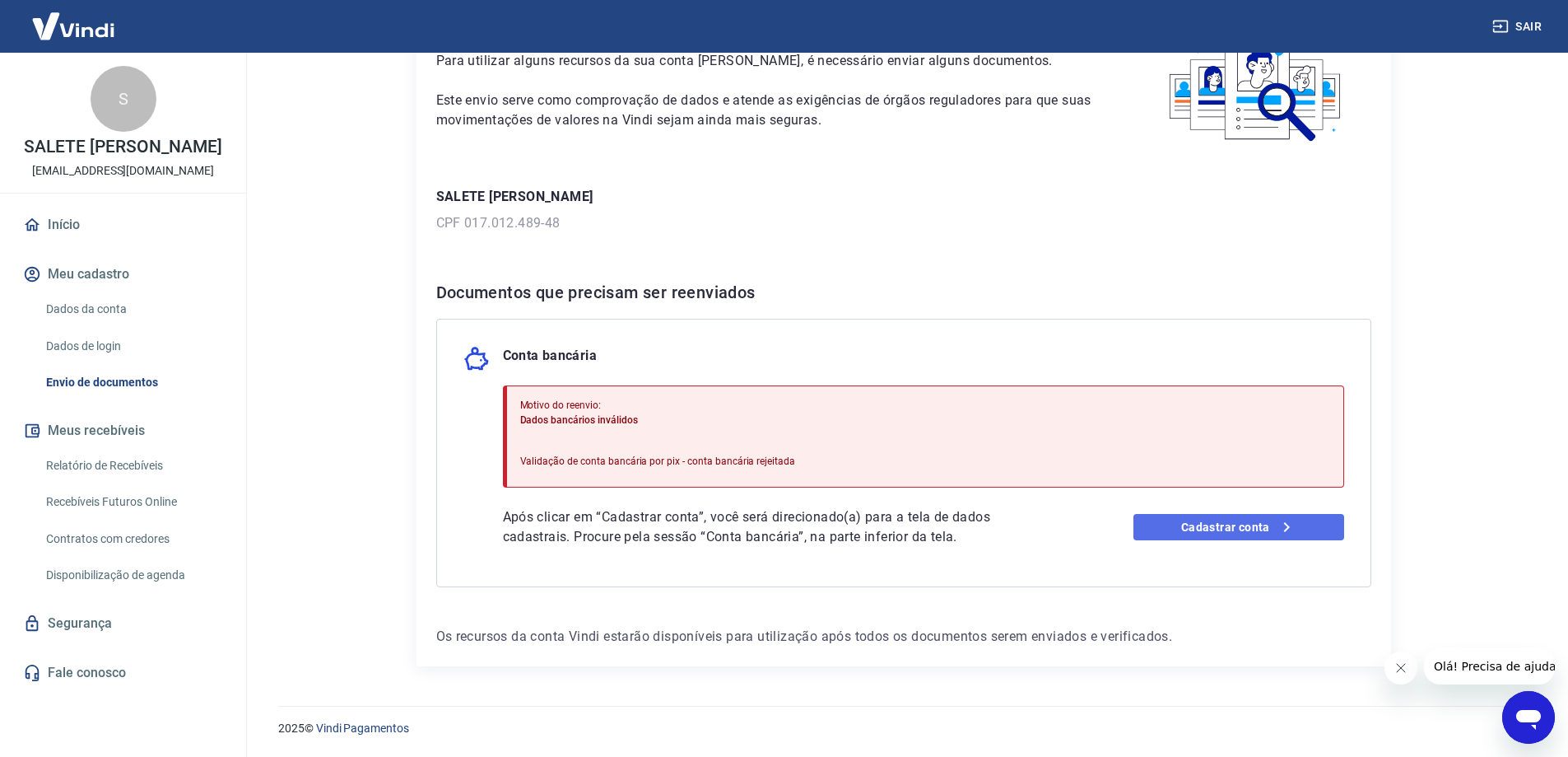
click at [1184, 536] on link "Cadastrar conta" at bounding box center [1239, 527] width 211 height 26
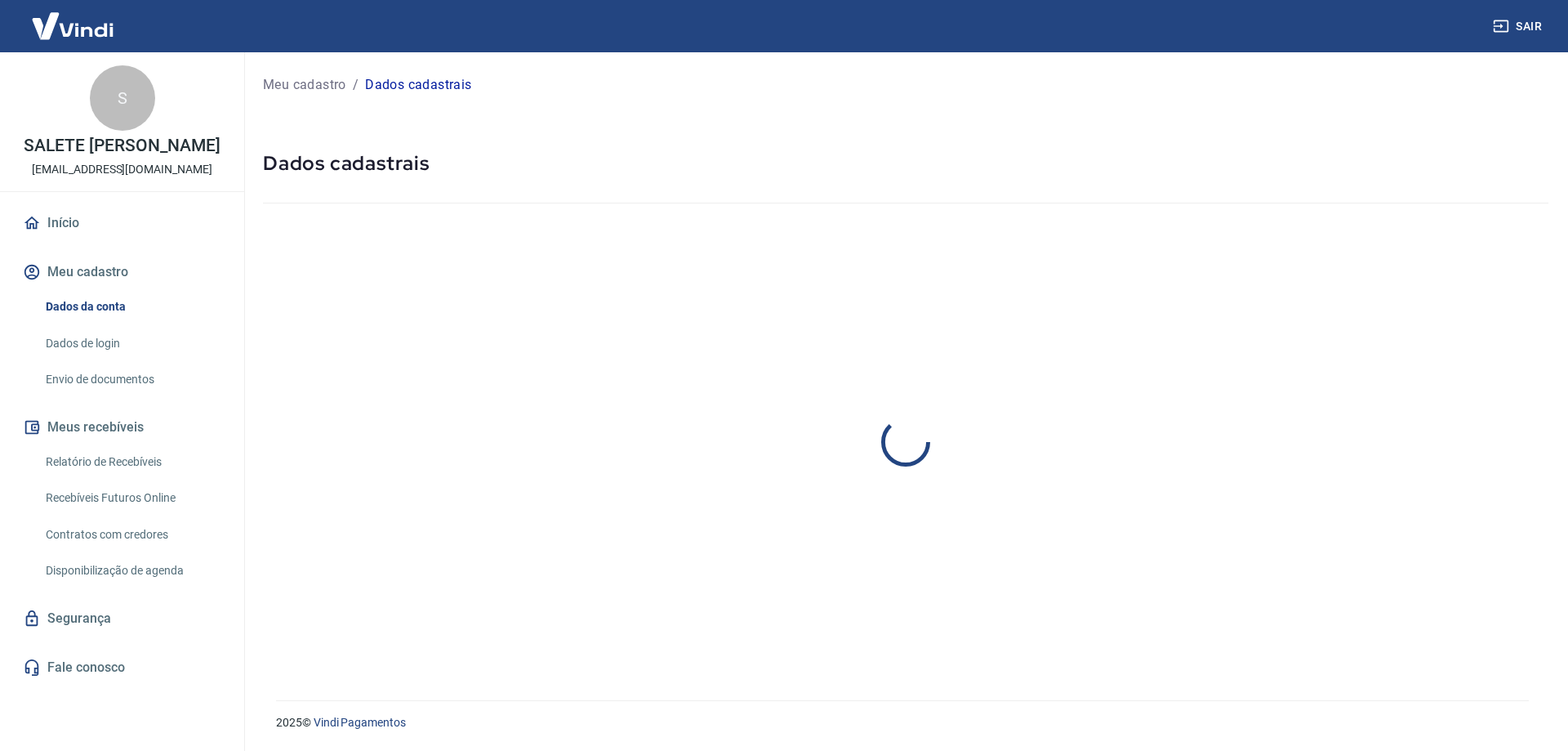
select select "PR"
select select "business"
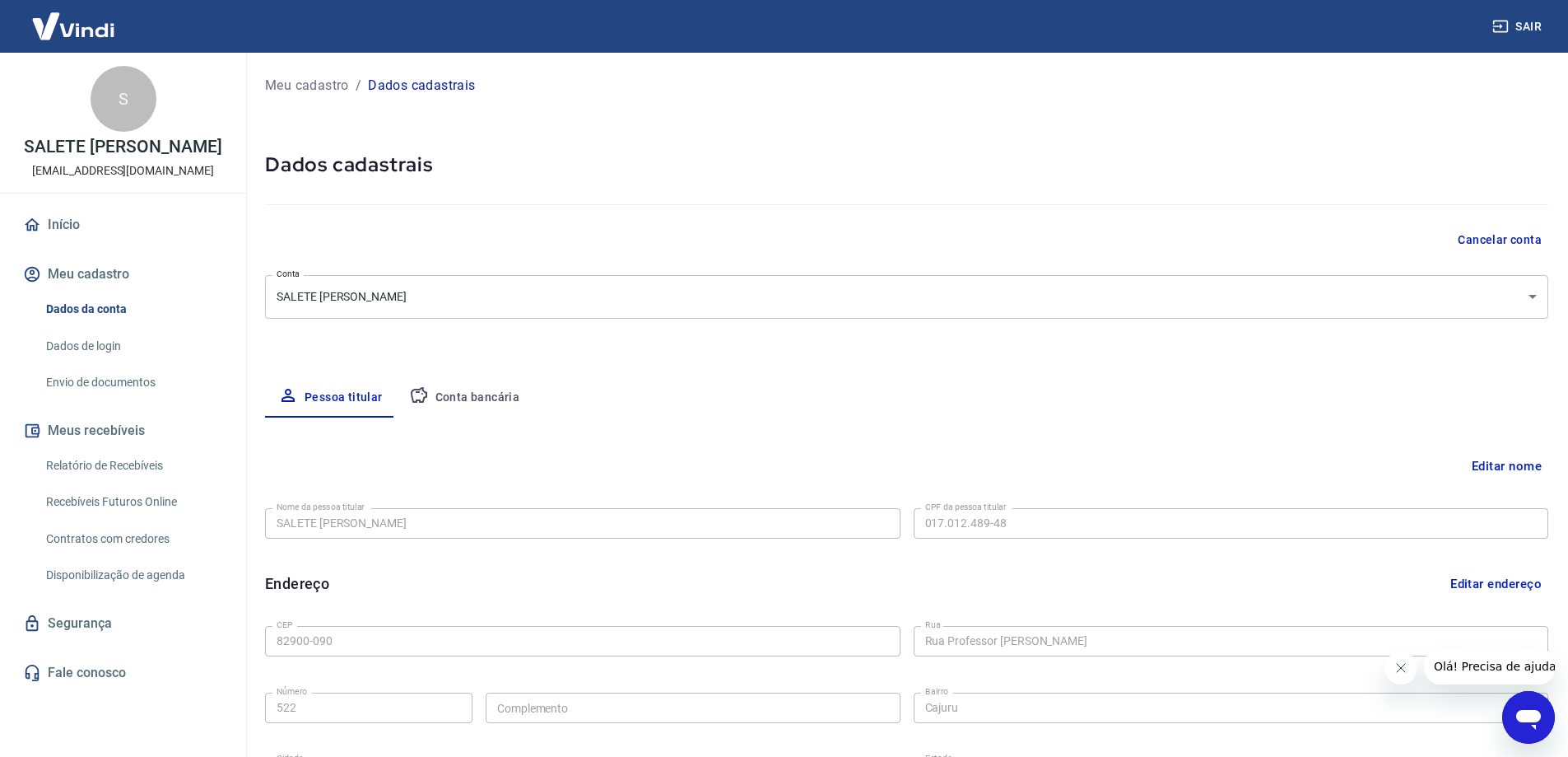
click at [481, 401] on button "Conta bancária" at bounding box center [464, 397] width 137 height 39
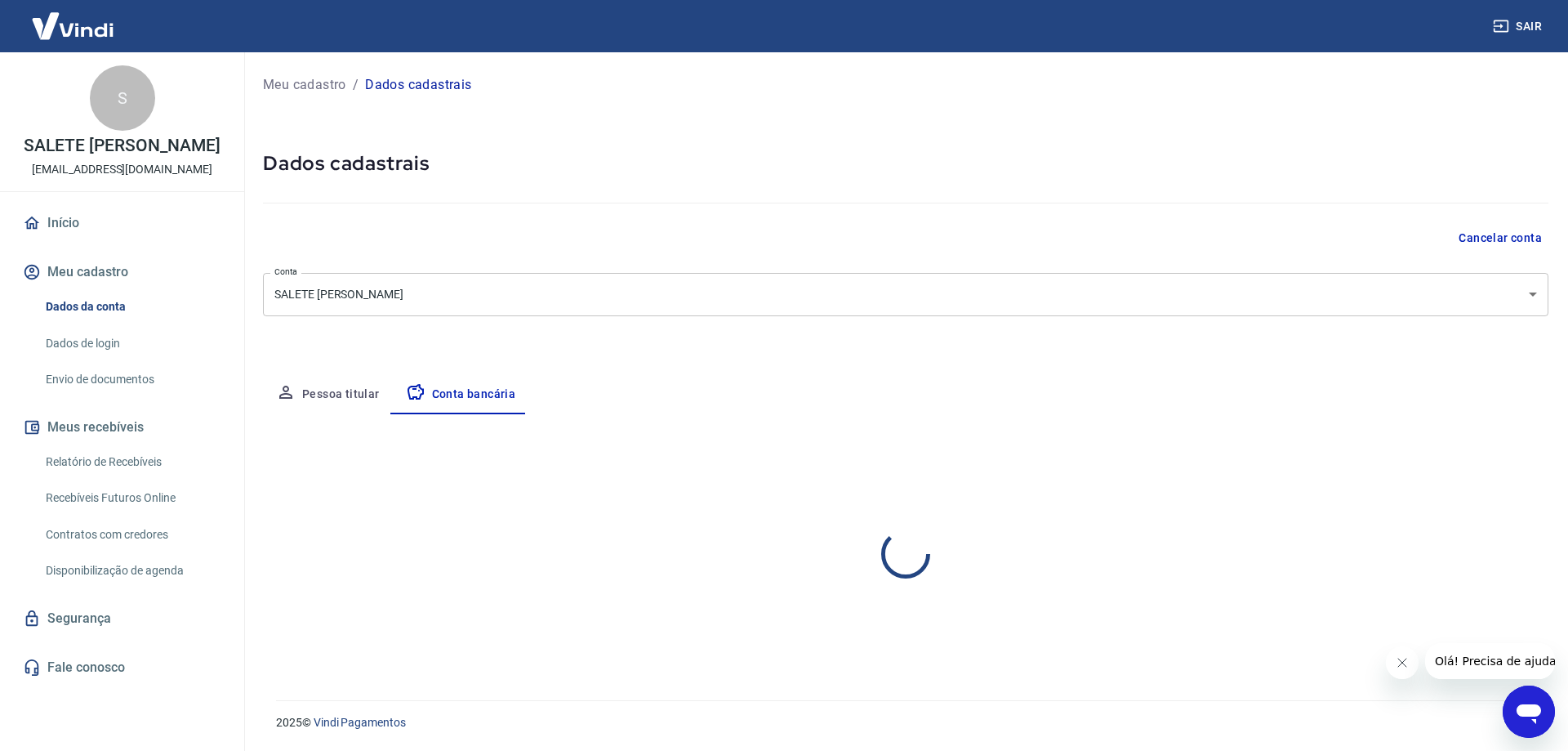
select select "1"
click at [1512, 456] on button "Editar conta bancária" at bounding box center [1479, 462] width 136 height 31
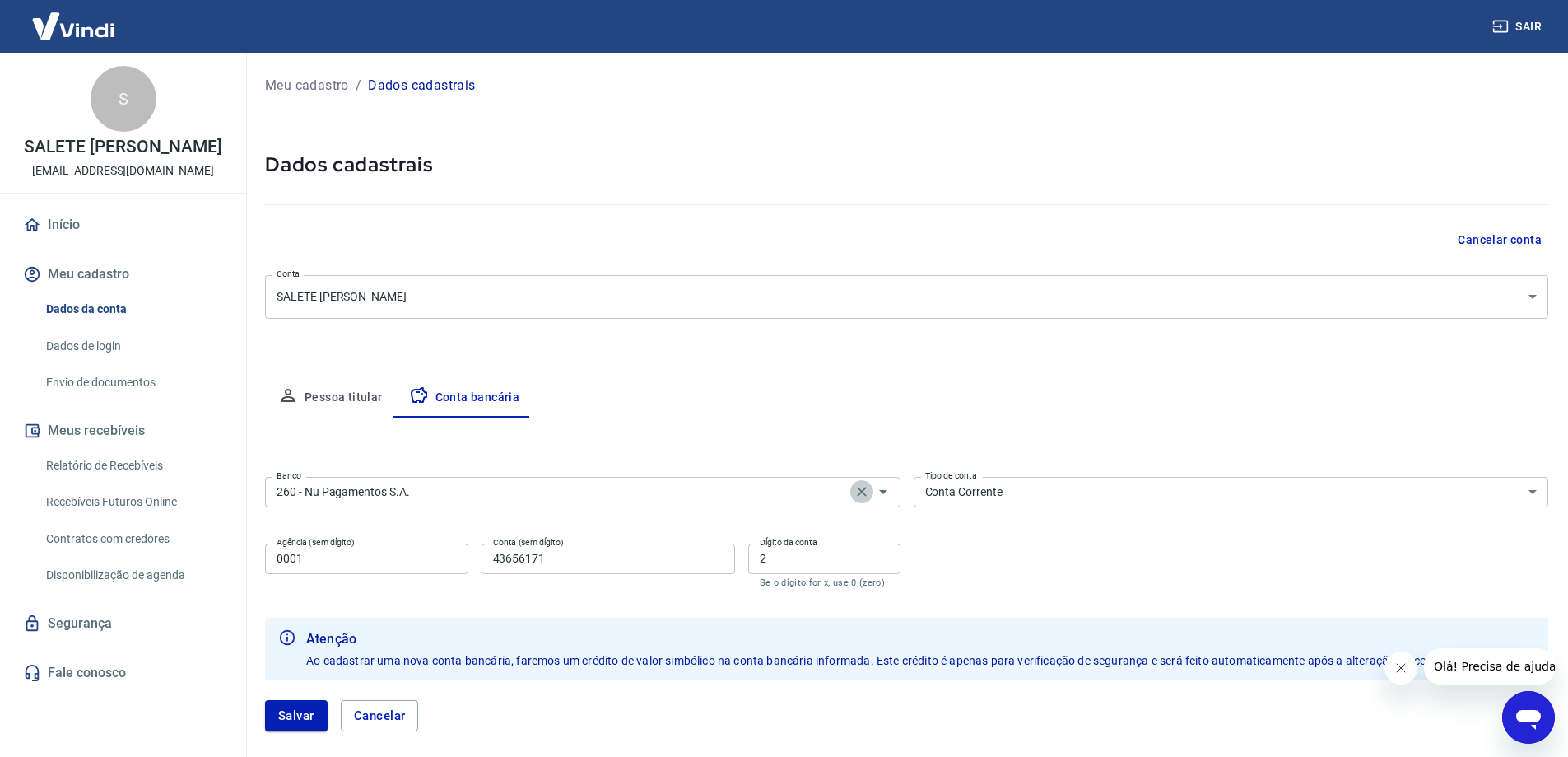
click at [862, 492] on icon "Clear" at bounding box center [862, 492] width 10 height 10
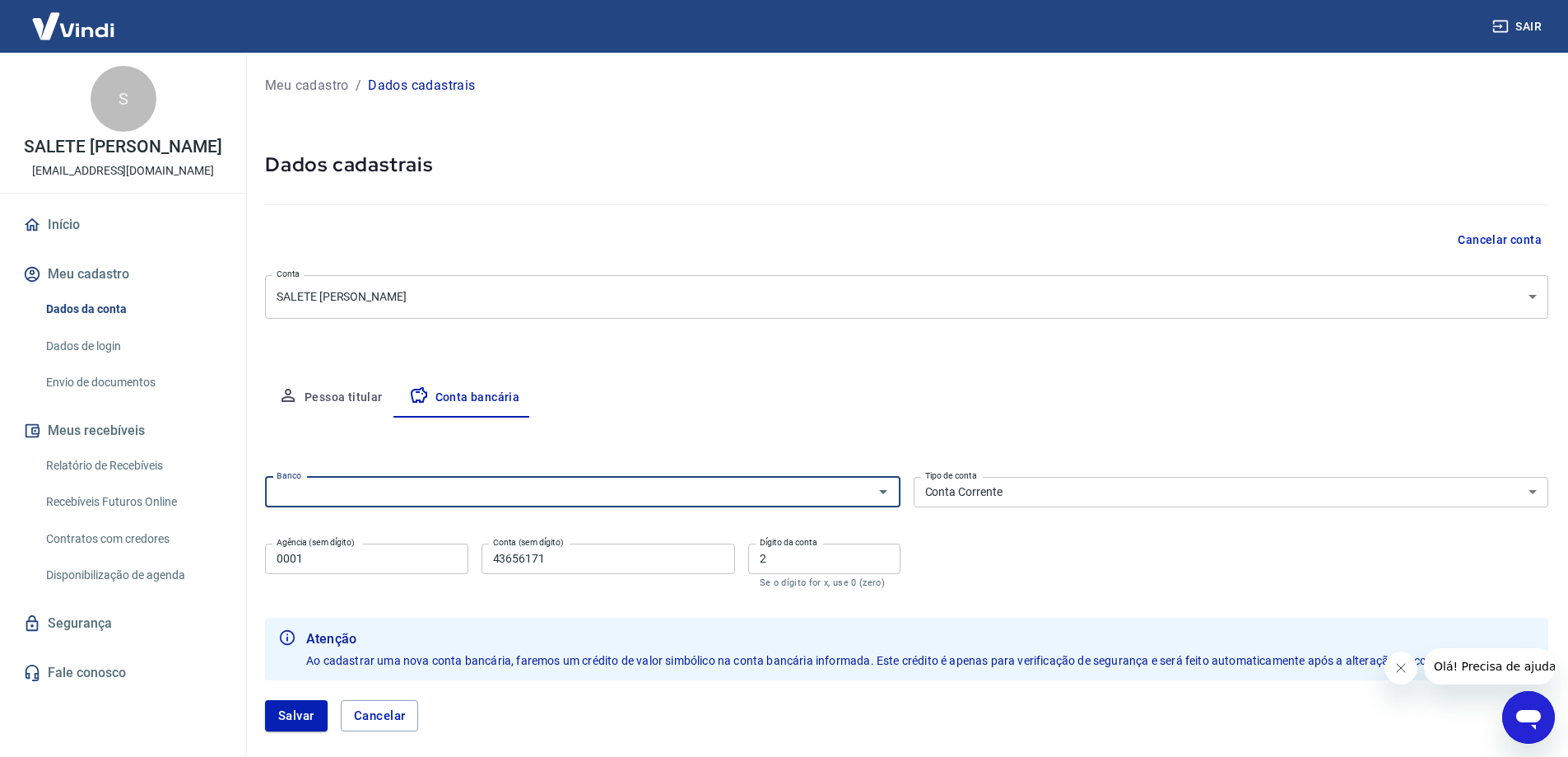
click at [835, 492] on input "Banco" at bounding box center [569, 492] width 599 height 21
type input "v"
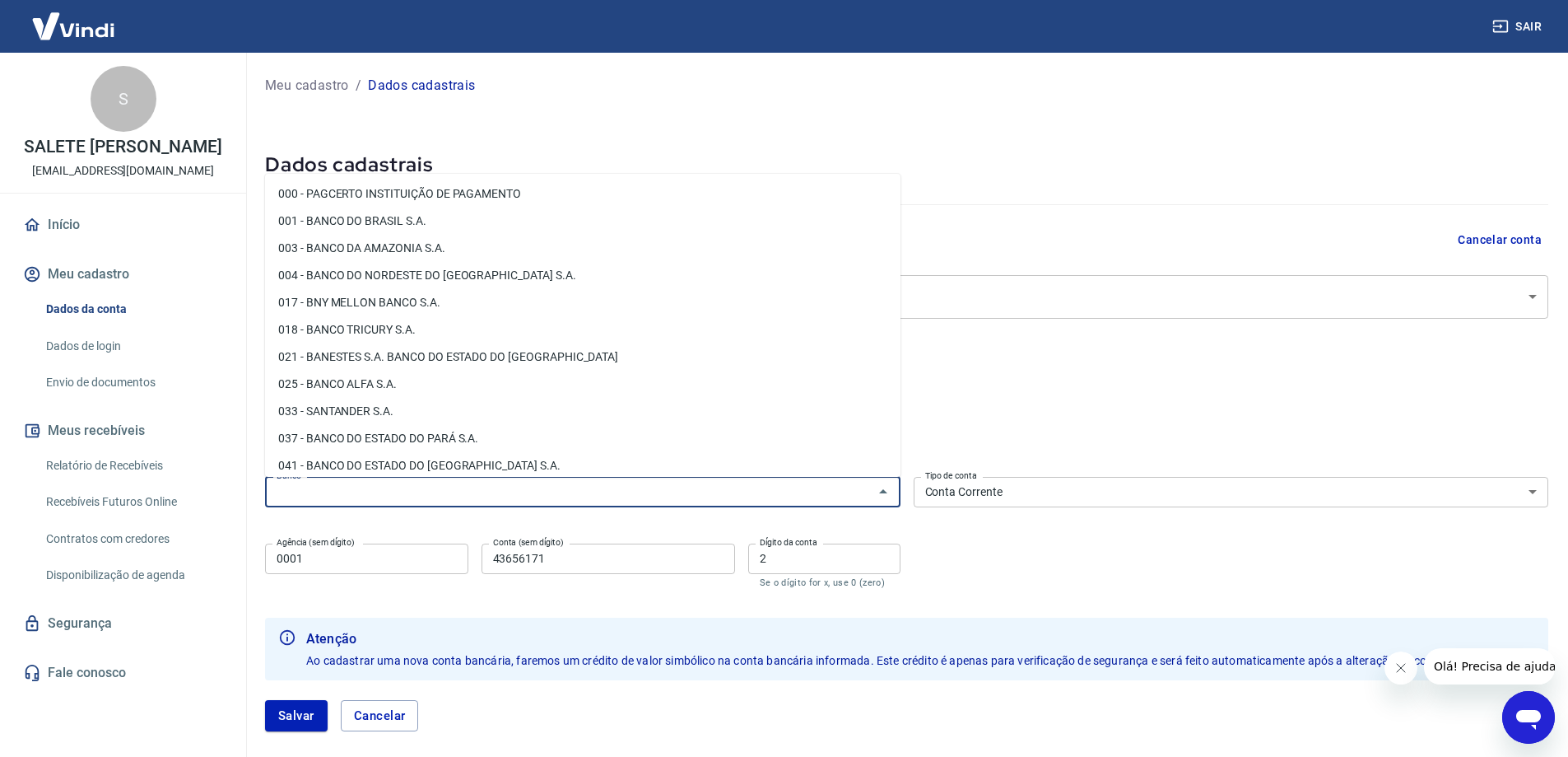
click at [1406, 390] on div "Pessoa titular Conta bancária" at bounding box center [907, 397] width 1284 height 39
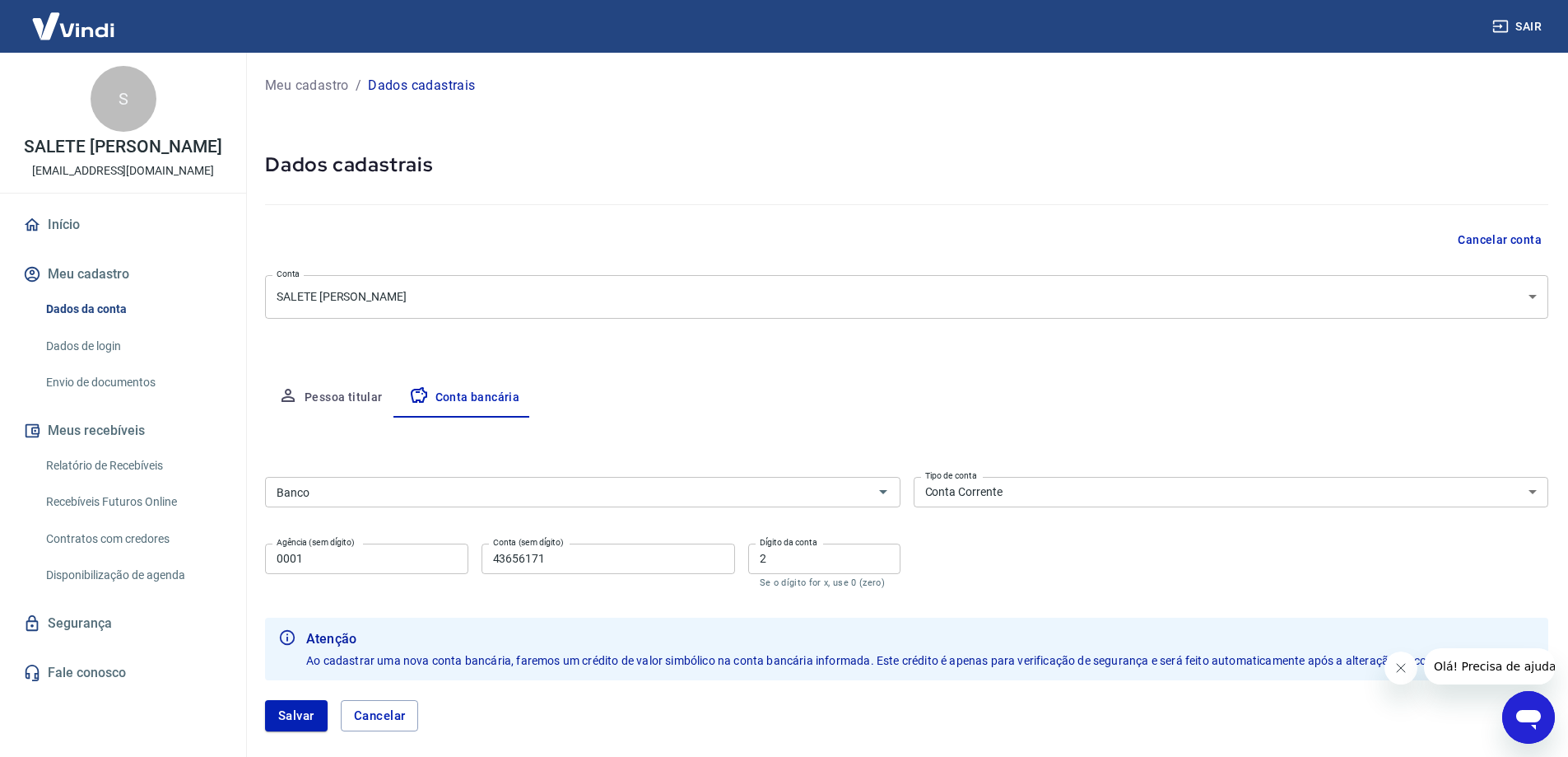
click at [504, 499] on input "Banco" at bounding box center [569, 492] width 599 height 21
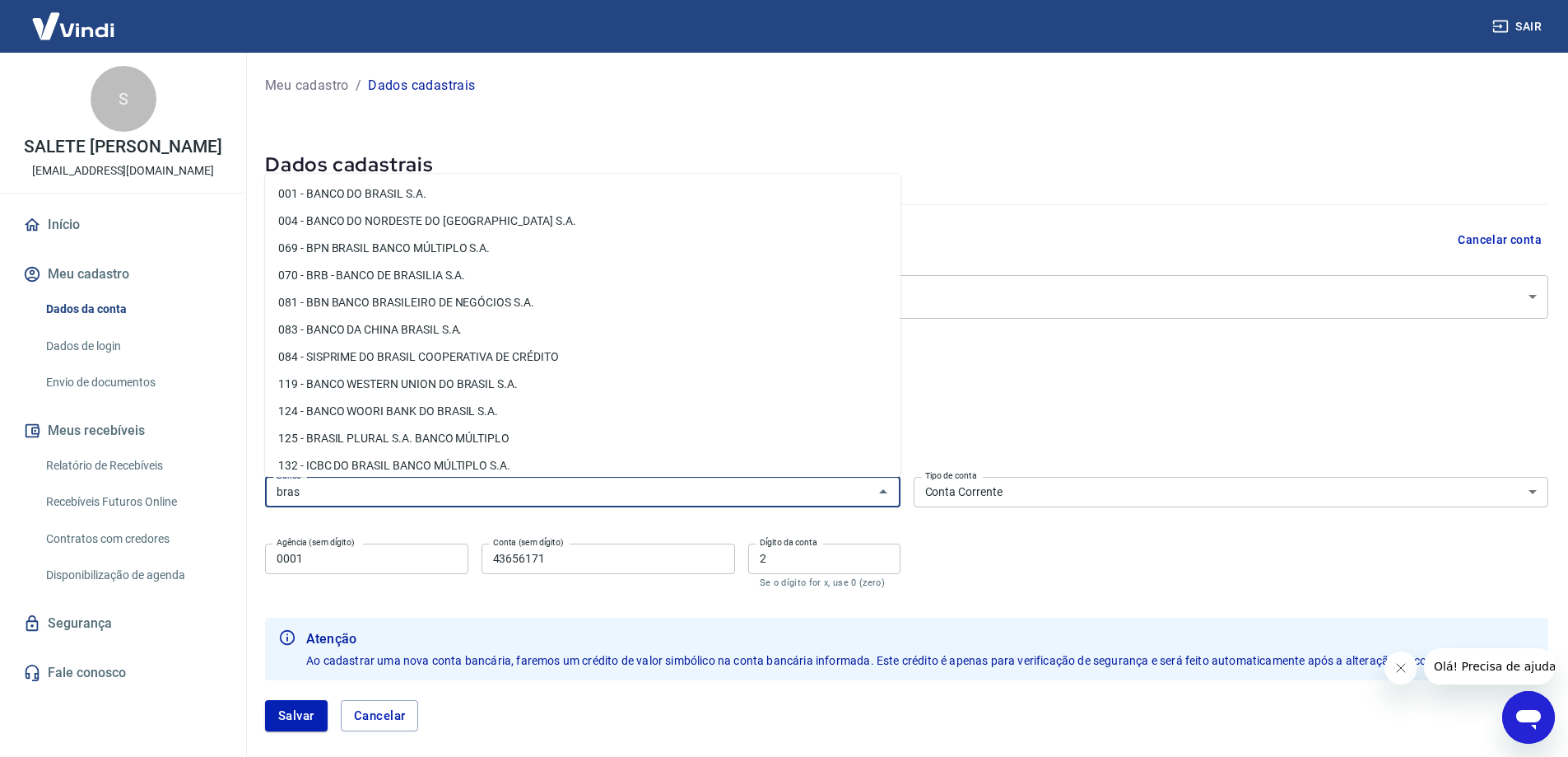
click at [425, 192] on li "001 - BANCO DO BRASIL S.A." at bounding box center [583, 193] width 635 height 27
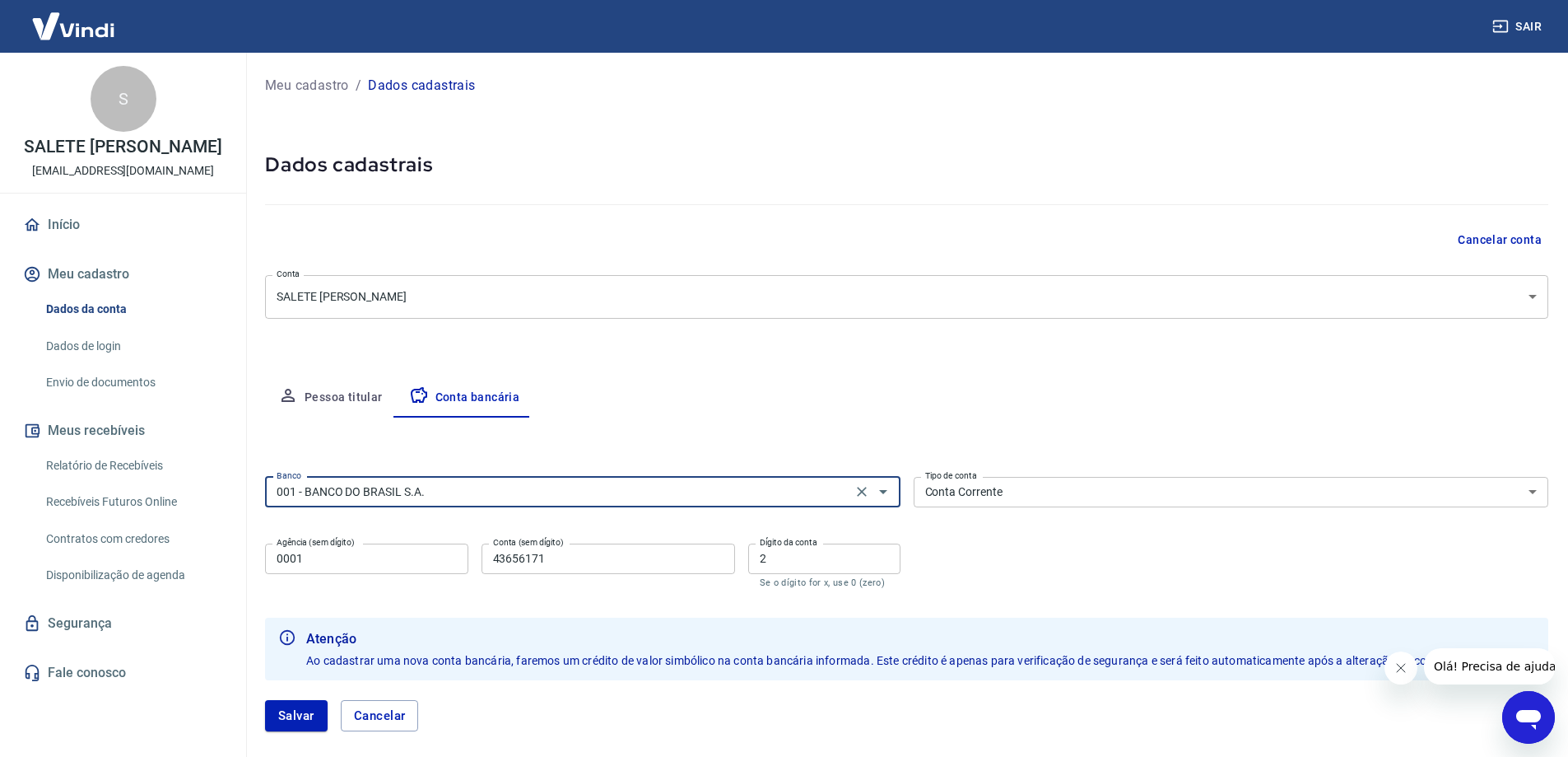
type input "001 - BANCO DO BRASIL S.A."
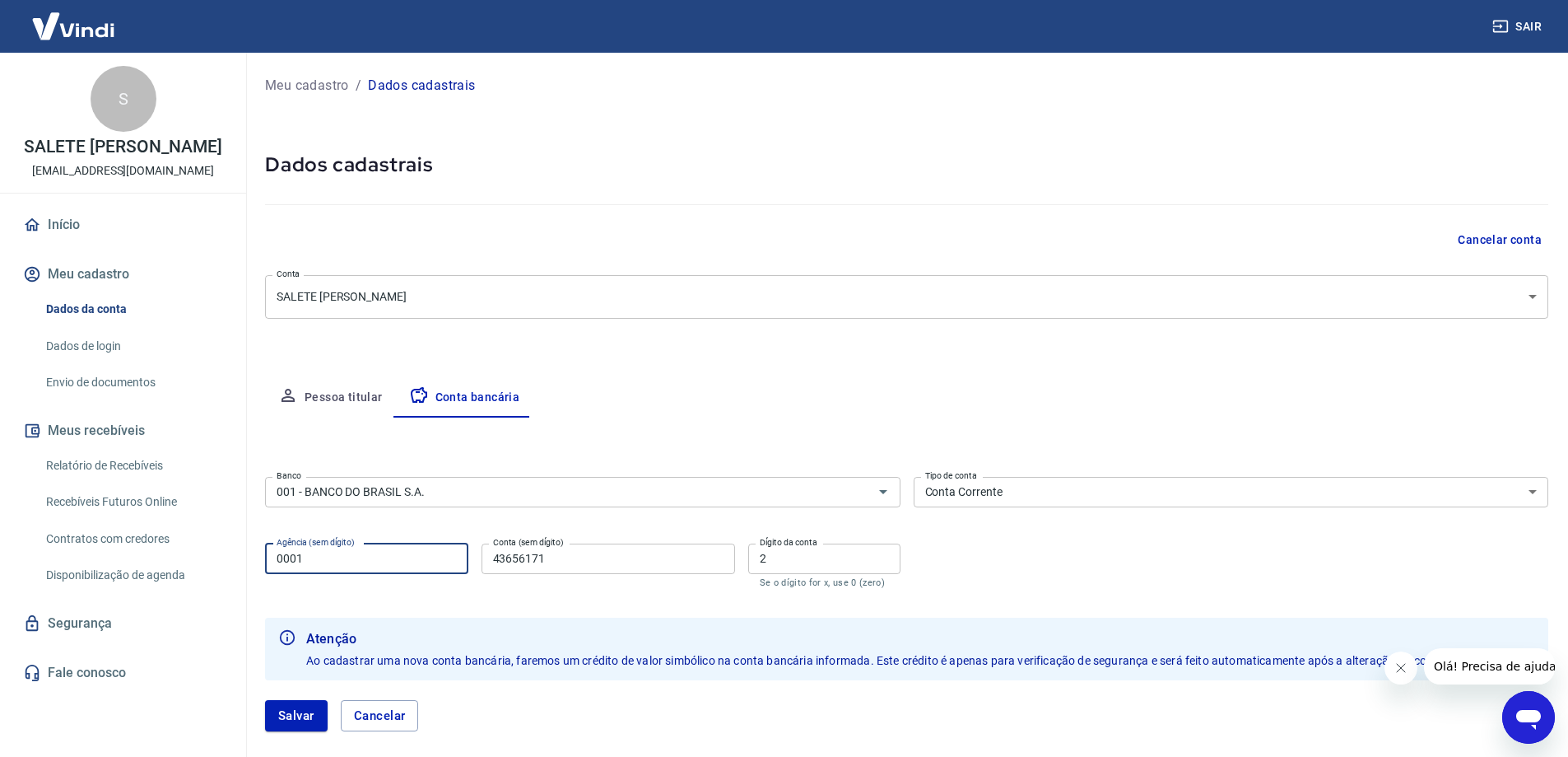
drag, startPoint x: 406, startPoint y: 564, endPoint x: 100, endPoint y: 622, distance: 311.4
click at [100, 622] on div "Sair S SALETE [PERSON_NAME] GAITO [EMAIL_ADDRESS][DOMAIN_NAME] Início Meu cadas…" at bounding box center [784, 378] width 1568 height 757
type input "0009"
drag, startPoint x: 604, startPoint y: 557, endPoint x: 479, endPoint y: 567, distance: 125.4
click at [479, 567] on div "Agência (sem dígito) 0009 Agência (sem dígito) Conta (sem dígito) 43656171 Cont…" at bounding box center [583, 564] width 635 height 54
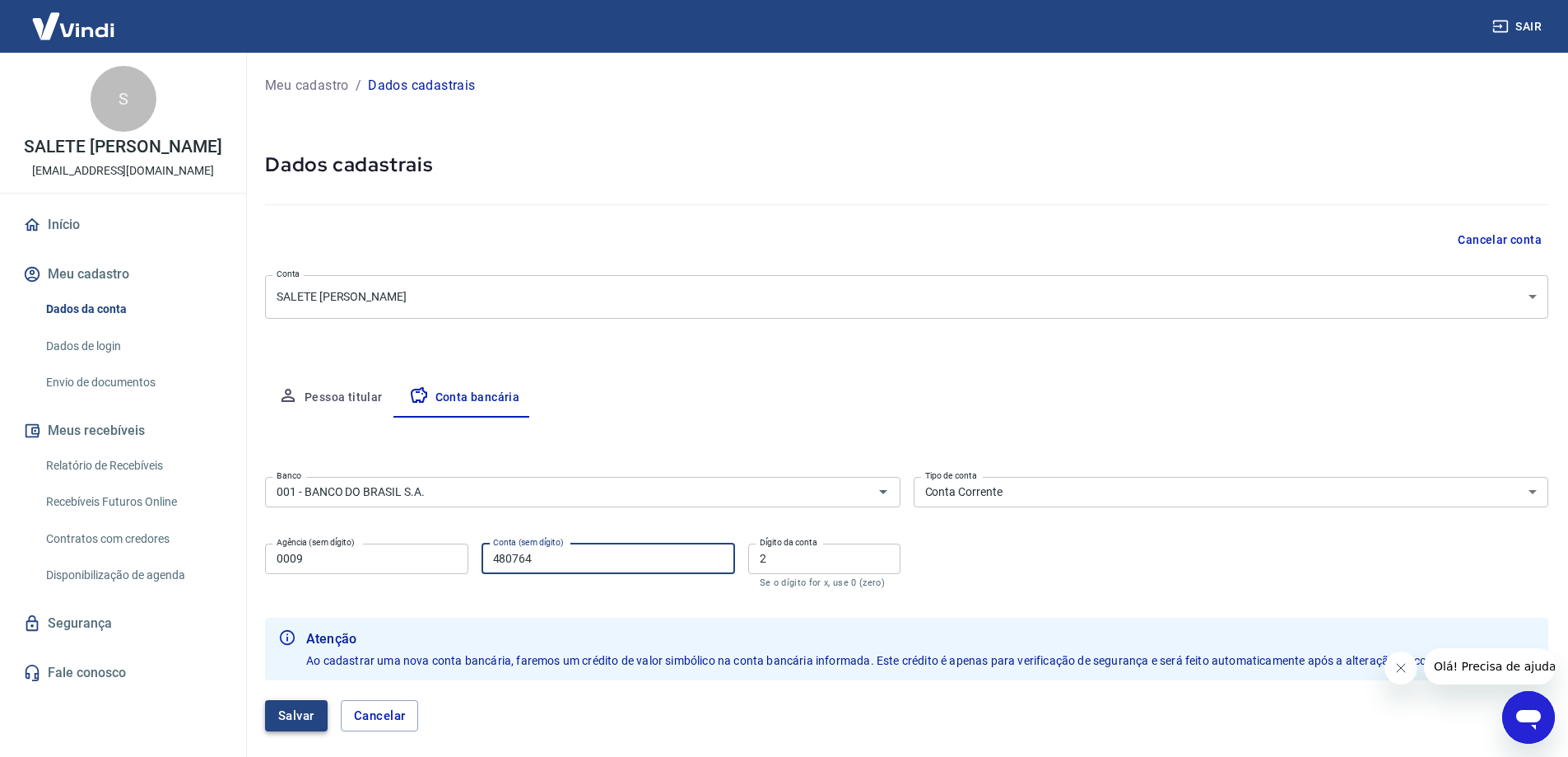
type input "480764"
click at [315, 725] on button "Salvar" at bounding box center [296, 715] width 63 height 31
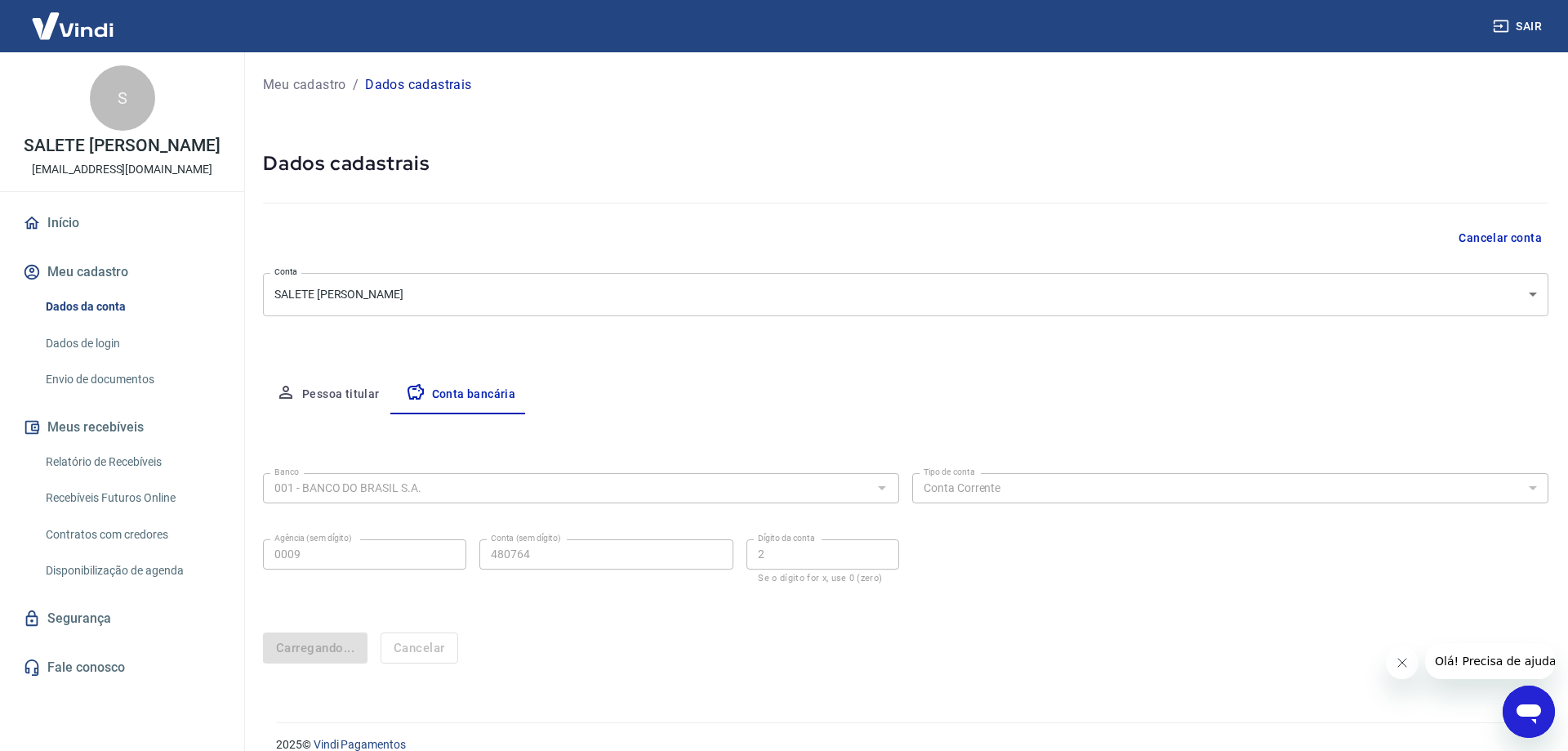
select select "1"
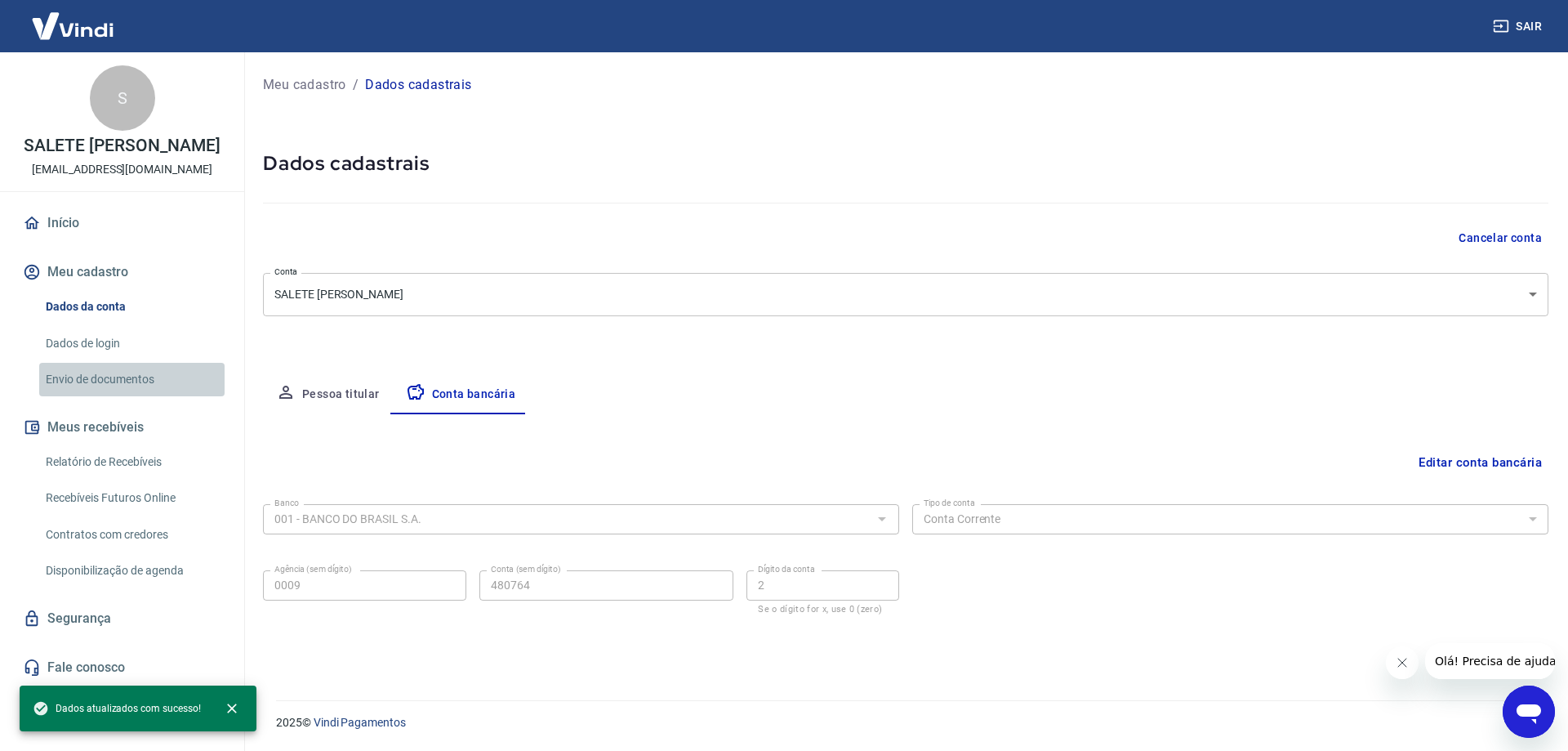
click at [108, 396] on link "Envio de documentos" at bounding box center [132, 379] width 185 height 33
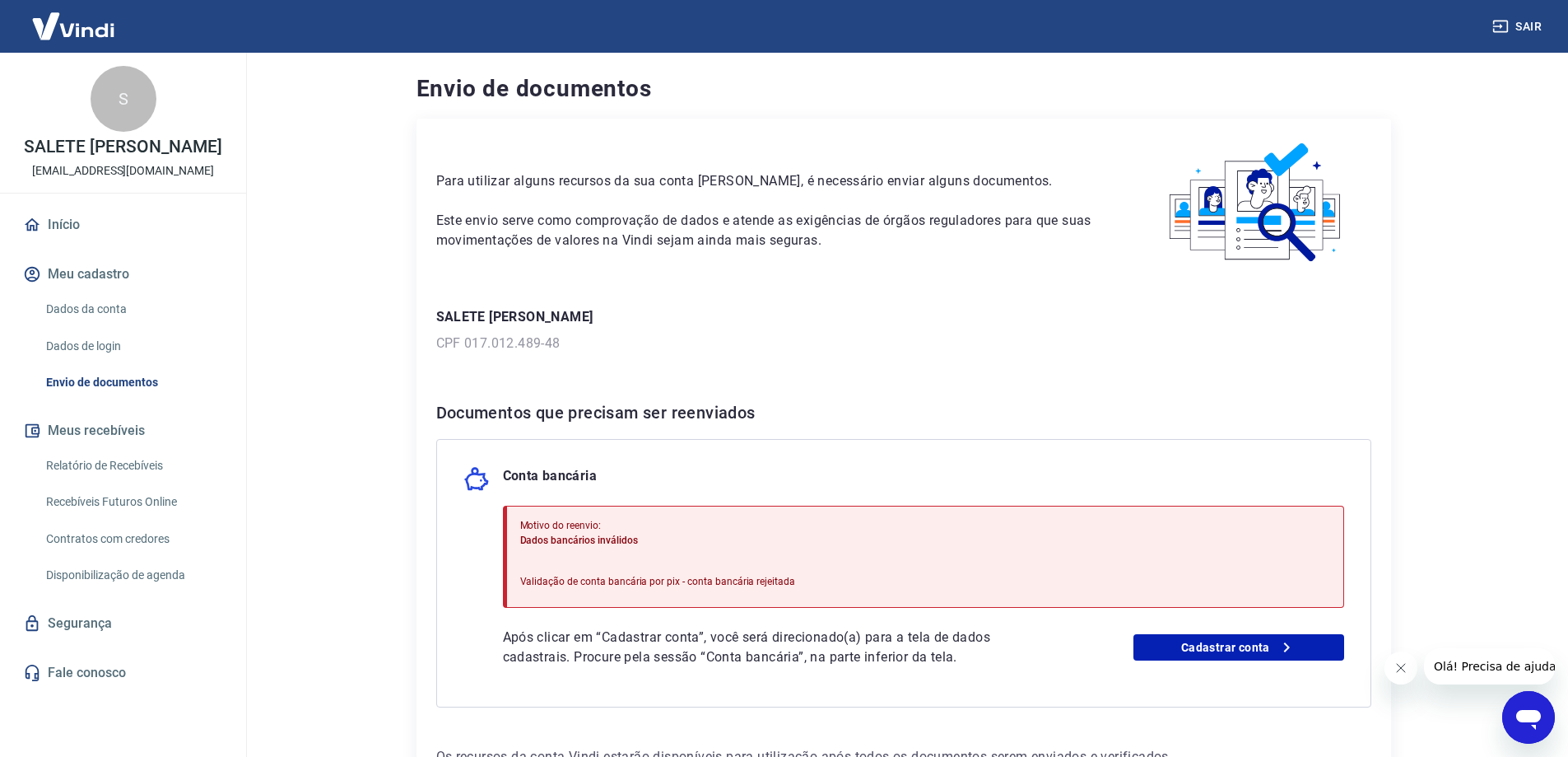
scroll to position [121, 0]
